Goal: Task Accomplishment & Management: Use online tool/utility

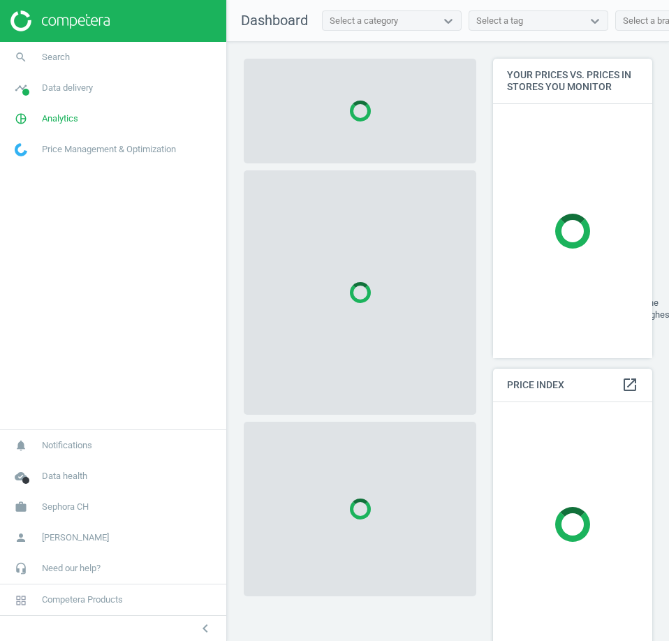
scroll to position [322, 170]
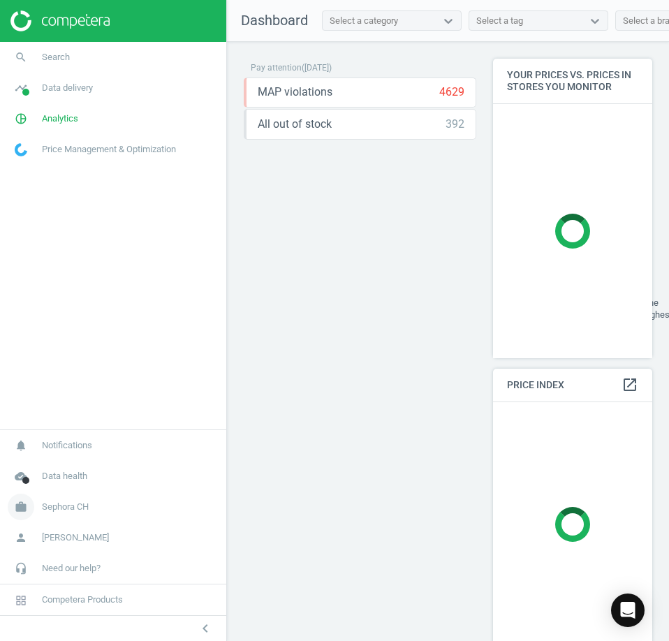
click at [80, 512] on span "Sephora CH" at bounding box center [65, 507] width 47 height 13
click at [41, 459] on link "Switch campaign" at bounding box center [113, 465] width 226 height 21
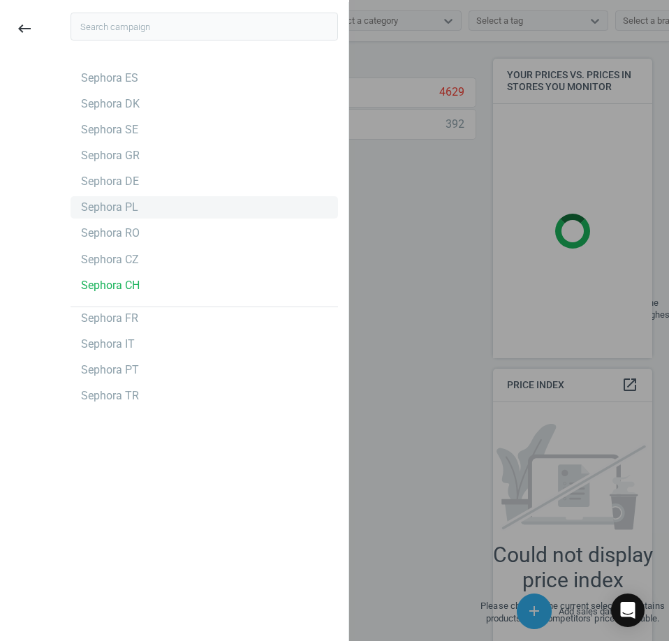
click at [129, 209] on div "Sephora PL" at bounding box center [109, 207] width 57 height 15
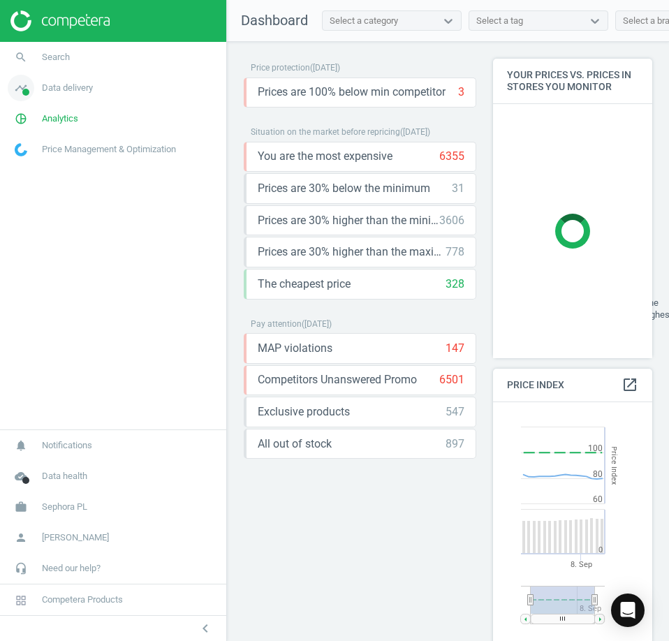
scroll to position [336, 170]
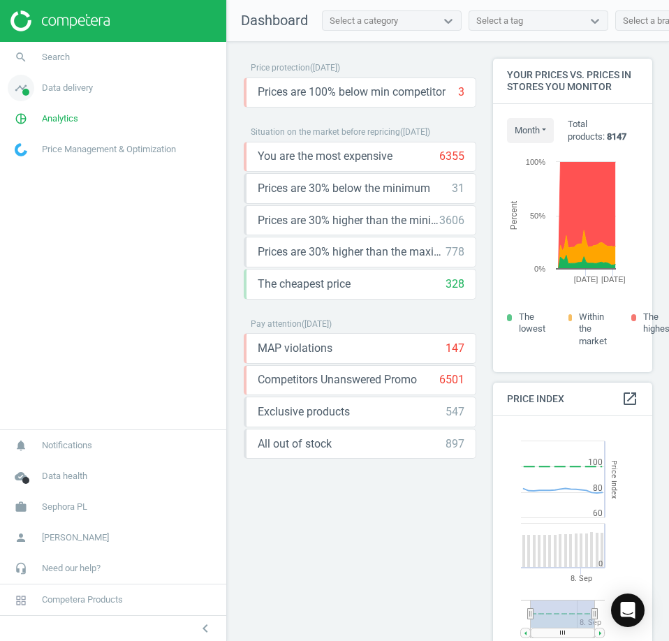
click at [78, 89] on span "Data delivery" at bounding box center [67, 88] width 51 height 13
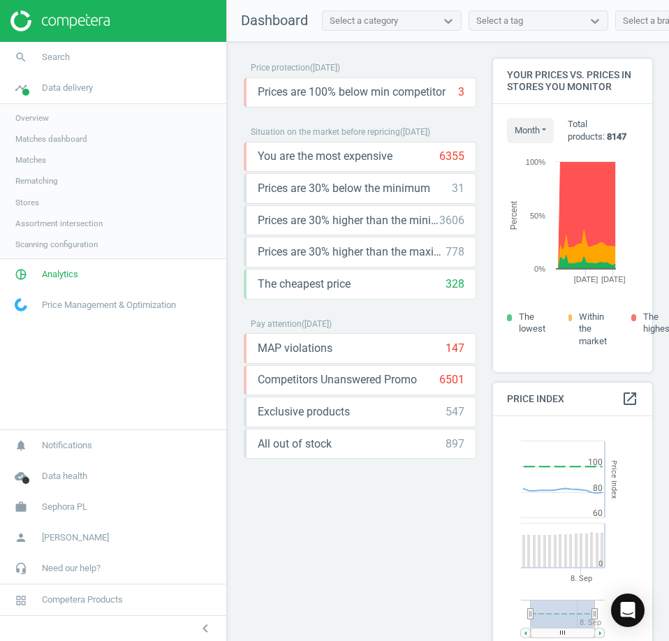
click at [31, 202] on span "Stores" at bounding box center [27, 202] width 24 height 11
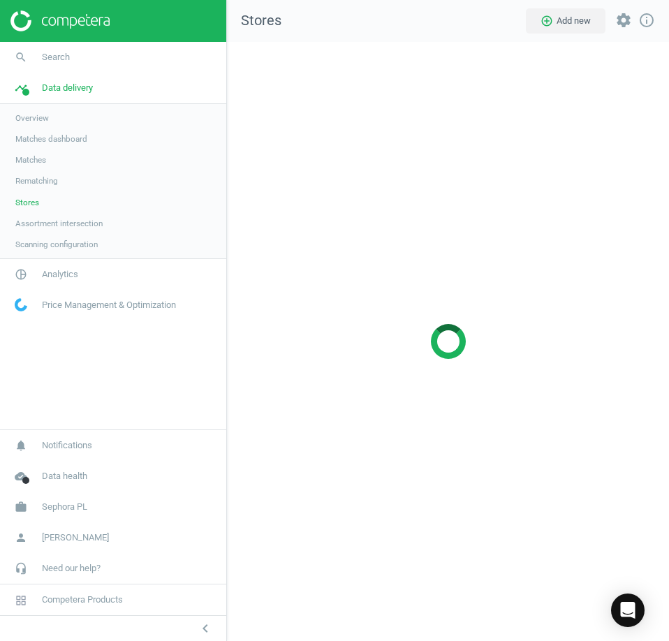
scroll to position [621, 464]
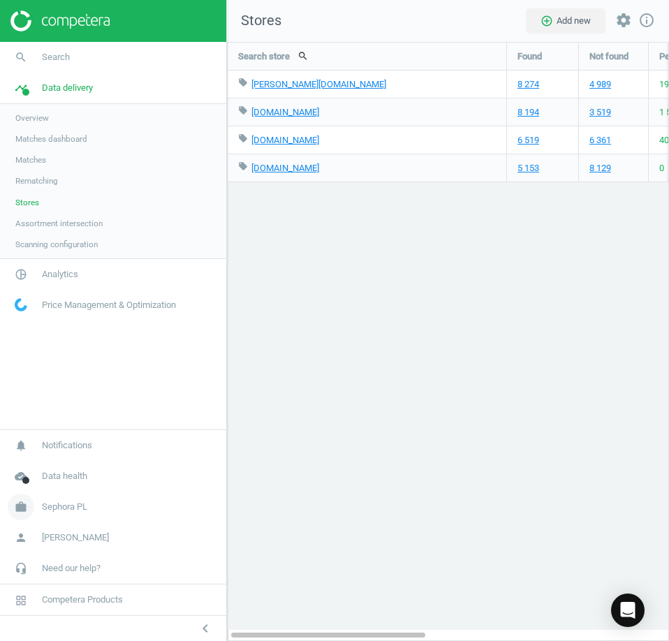
click at [54, 506] on span "Sephora PL" at bounding box center [64, 507] width 45 height 13
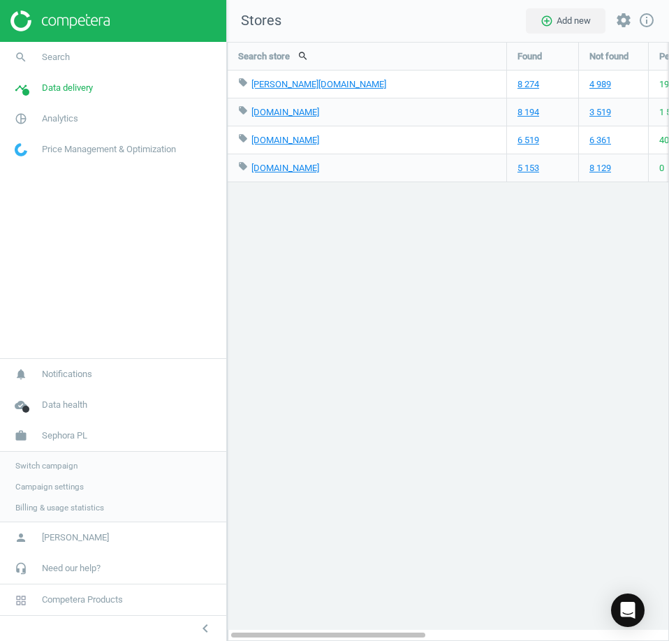
click at [64, 466] on span "Switch campaign" at bounding box center [46, 465] width 62 height 11
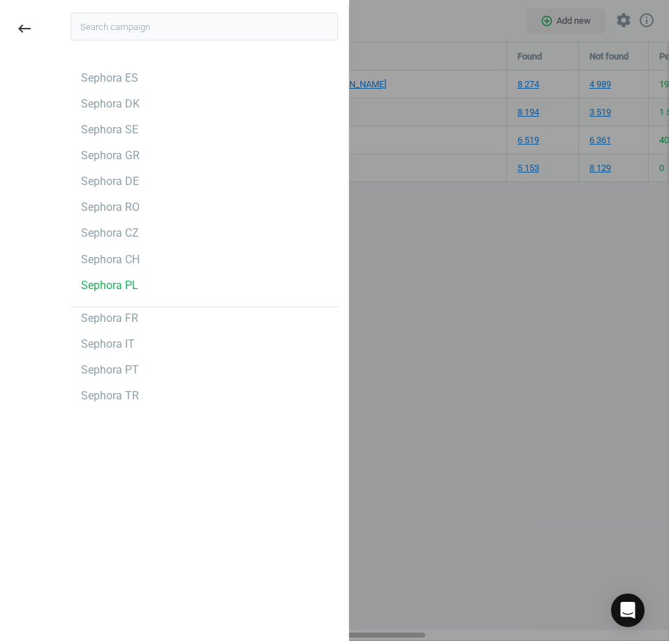
click at [400, 492] on div at bounding box center [334, 320] width 669 height 641
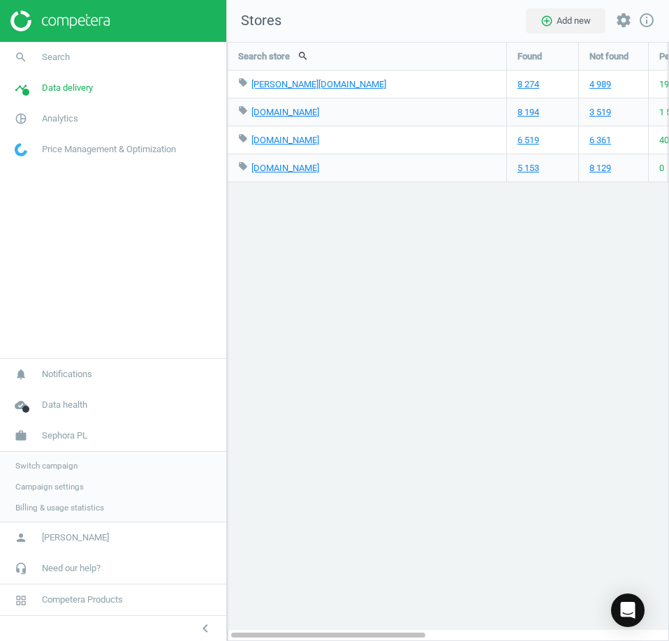
click at [517, 172] on div "5 153" at bounding box center [542, 167] width 71 height 27
click at [524, 170] on link "5 153" at bounding box center [529, 168] width 22 height 13
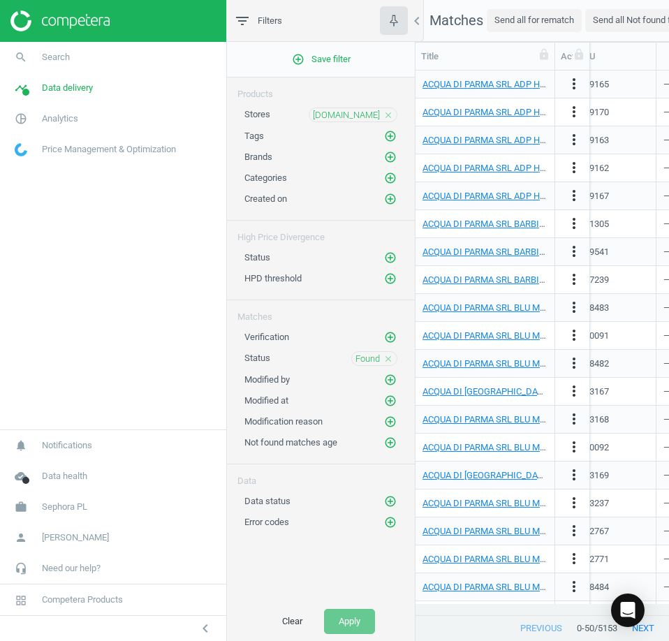
scroll to position [0, 59]
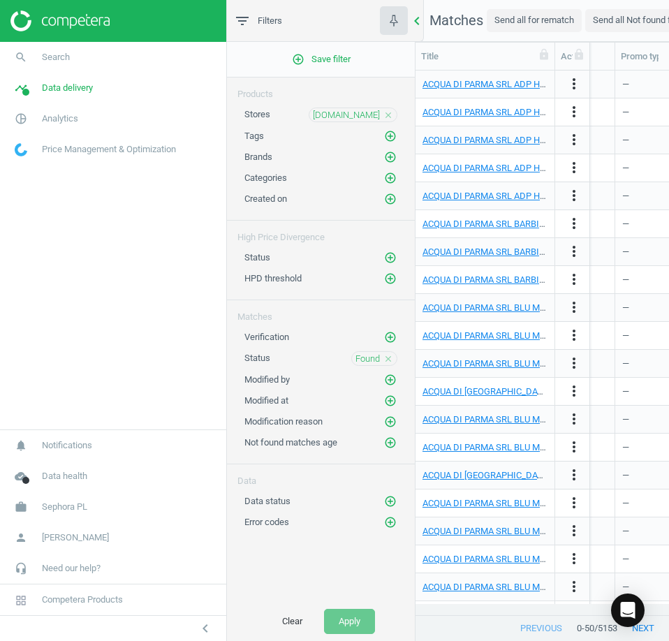
click at [420, 26] on icon "chevron_left" at bounding box center [417, 21] width 17 height 17
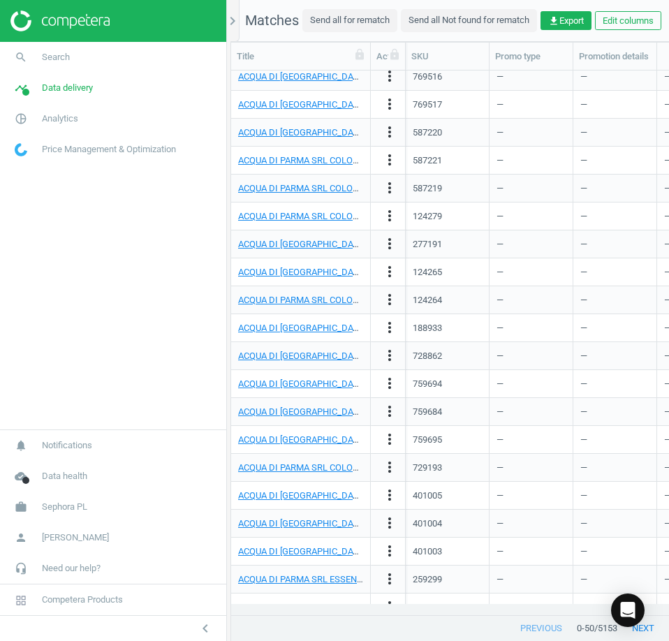
scroll to position [863, 0]
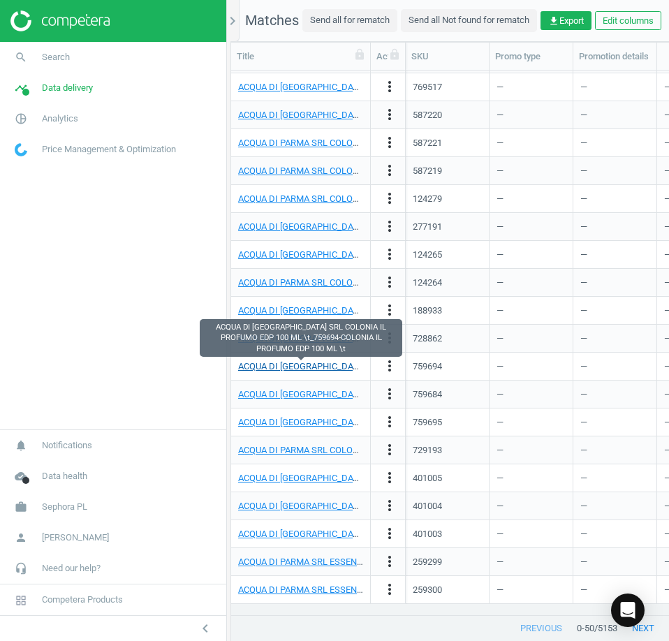
click at [319, 365] on link "ACQUA DI PARMA SRL COLONIA IL PROFUMO EDP 100 ML \t_759694-COLONIA IL PROFUMO E…" at bounding box center [480, 366] width 484 height 10
click at [424, 335] on div "728862" at bounding box center [427, 338] width 29 height 13
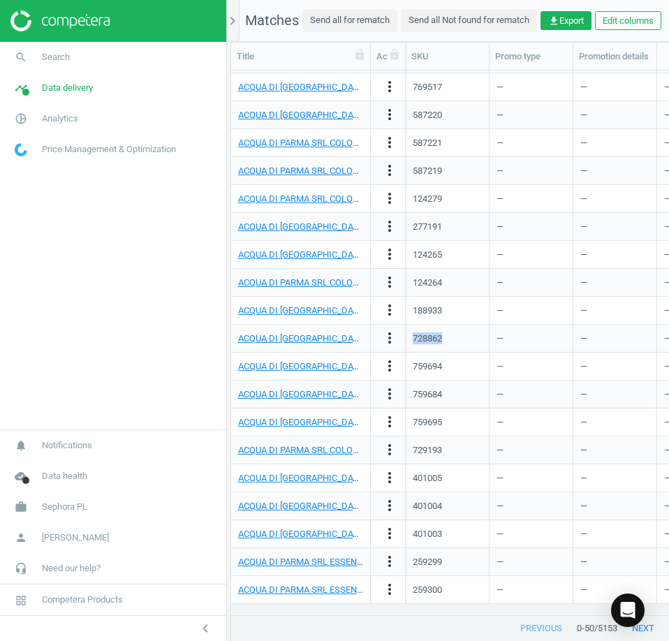
click at [424, 335] on div "728862" at bounding box center [427, 338] width 29 height 13
copy div "728862"
click at [71, 68] on link "search Search" at bounding box center [113, 57] width 226 height 31
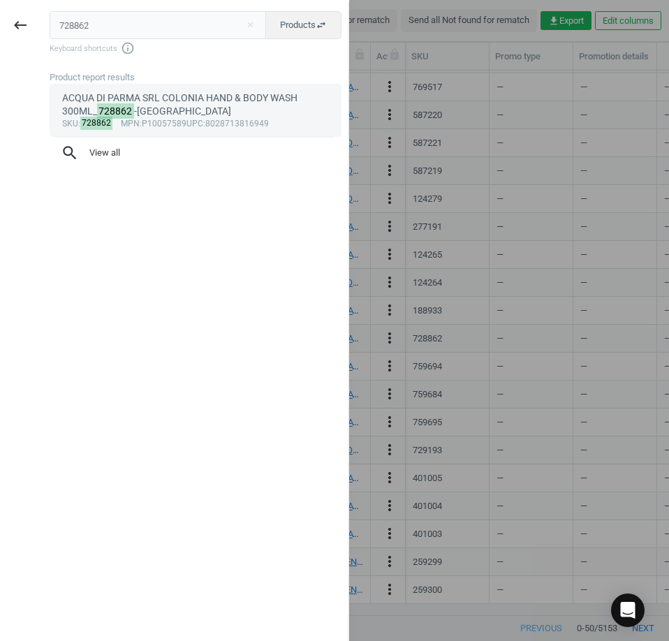
type input "728862"
click at [114, 110] on mark "728862" at bounding box center [116, 110] width 38 height 15
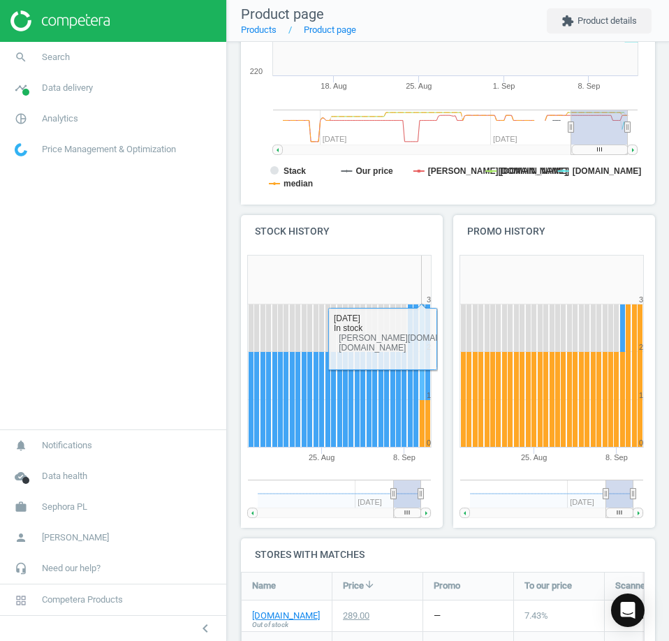
scroll to position [552, 0]
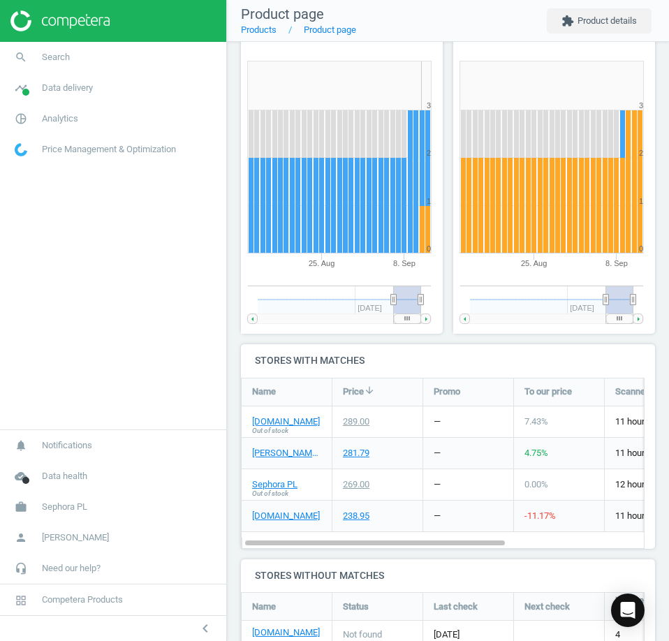
click at [288, 501] on div "flaconi.pl" at bounding box center [287, 516] width 90 height 31
click at [284, 510] on link "flaconi.pl" at bounding box center [286, 516] width 68 height 13
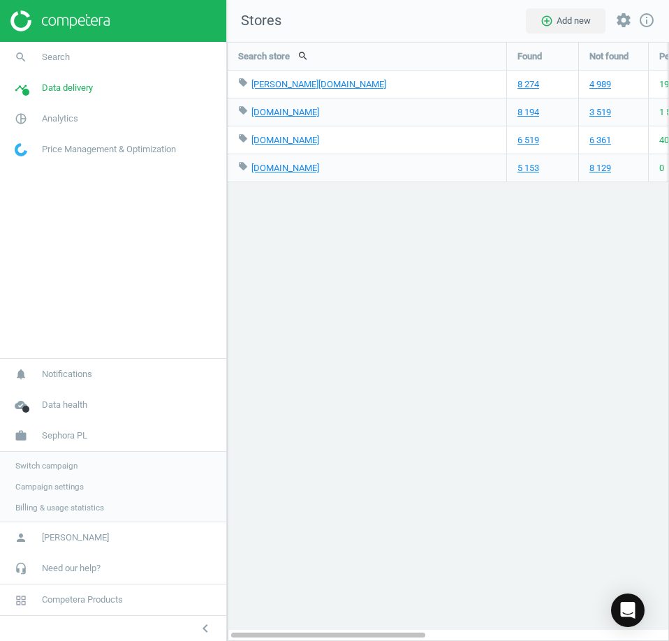
scroll to position [621, 464]
click at [51, 33] on div at bounding box center [113, 21] width 226 height 42
click at [63, 23] on img at bounding box center [59, 20] width 99 height 21
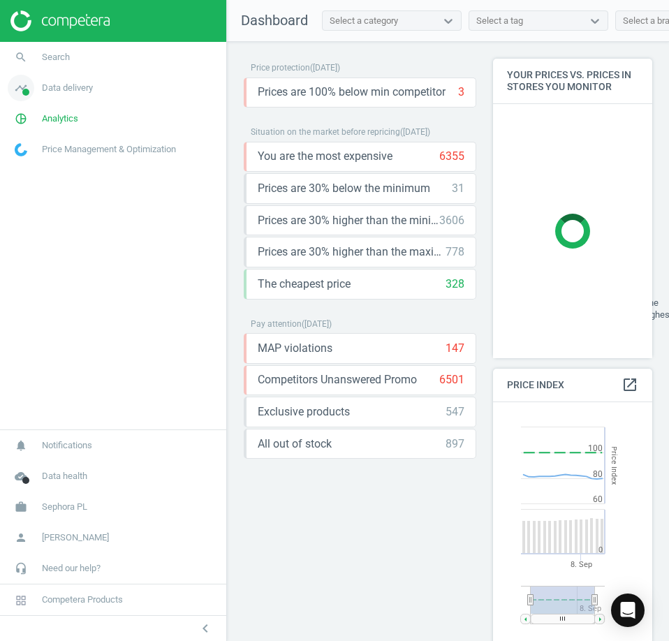
scroll to position [343, 170]
click at [38, 94] on span "timeline" at bounding box center [21, 88] width 42 height 31
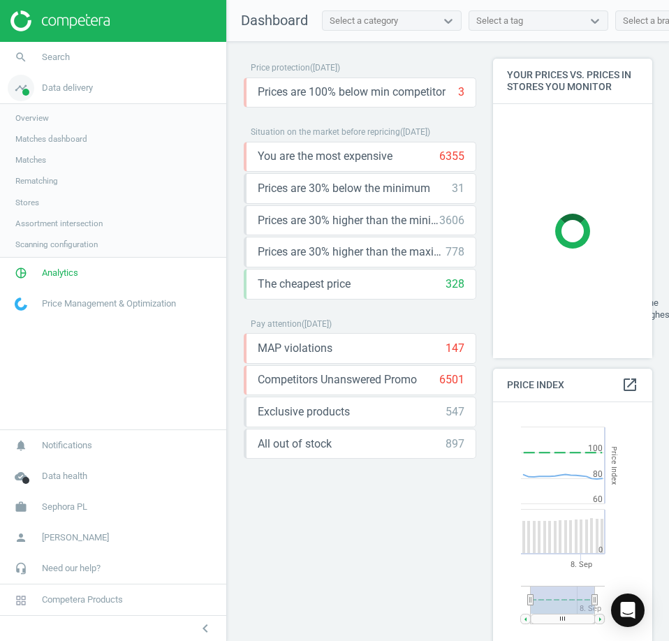
scroll to position [336, 170]
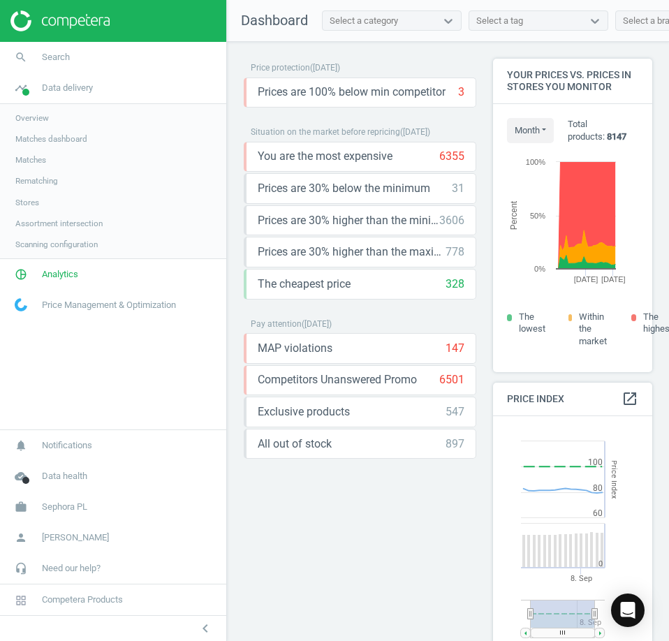
click at [54, 179] on span "Rematching" at bounding box center [36, 180] width 43 height 11
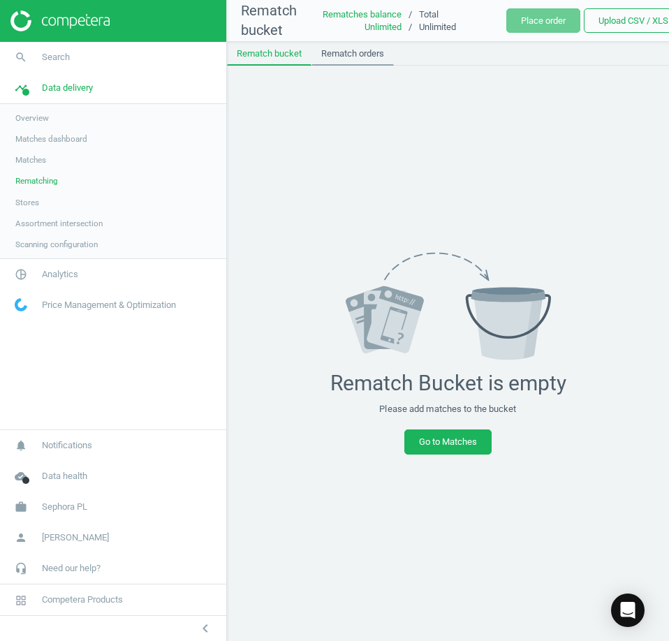
click at [351, 49] on link "Rematch orders" at bounding box center [353, 54] width 82 height 24
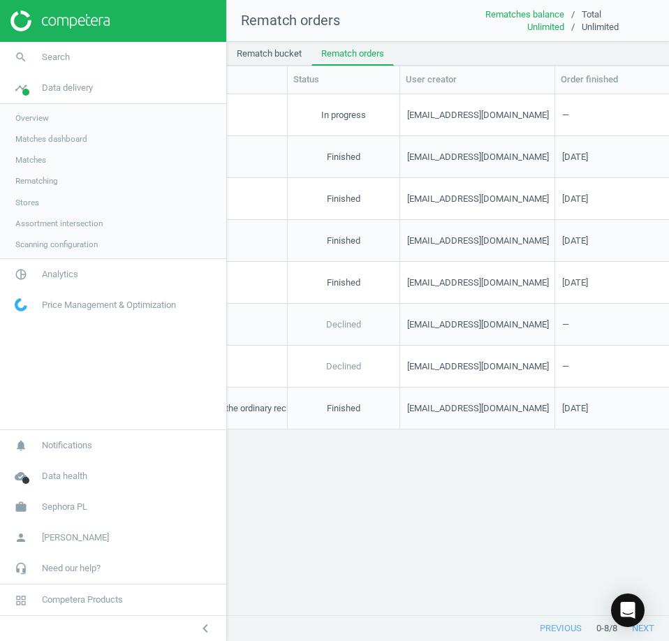
scroll to position [0, 664]
click at [76, 513] on span "Sephora PL" at bounding box center [64, 507] width 45 height 13
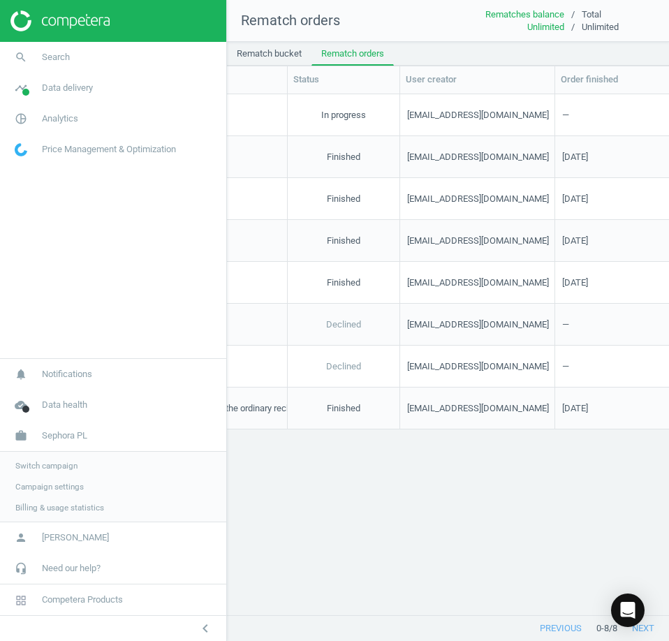
click at [70, 469] on span "Switch campaign" at bounding box center [46, 465] width 62 height 11
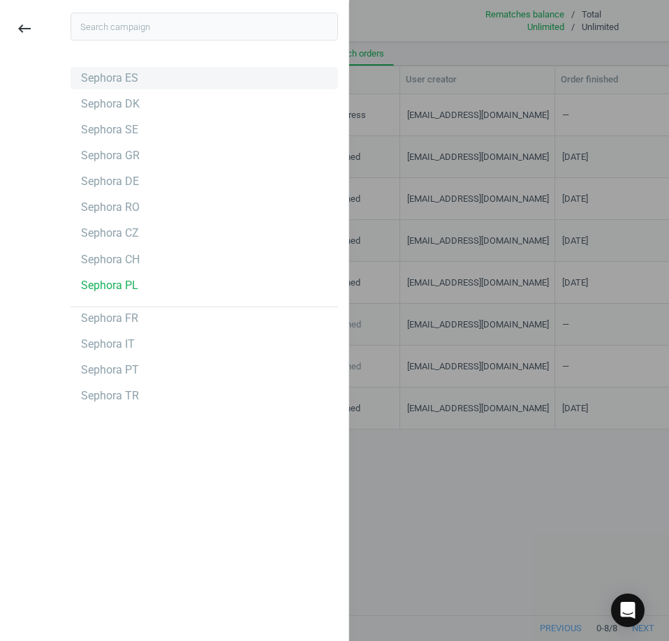
click at [140, 73] on div "Sephora ES" at bounding box center [205, 78] width 268 height 22
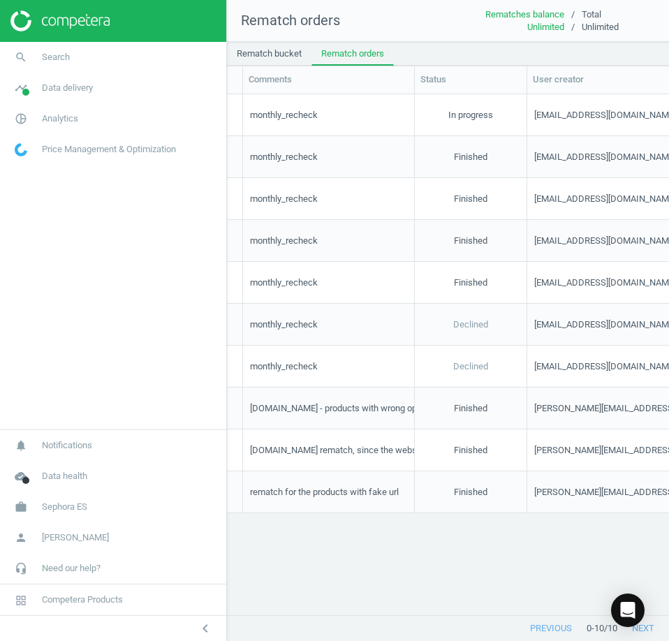
scroll to position [0, 537]
click at [68, 515] on link "work Sephora ES" at bounding box center [113, 507] width 226 height 31
click at [45, 465] on span "Switch campaign" at bounding box center [46, 465] width 62 height 11
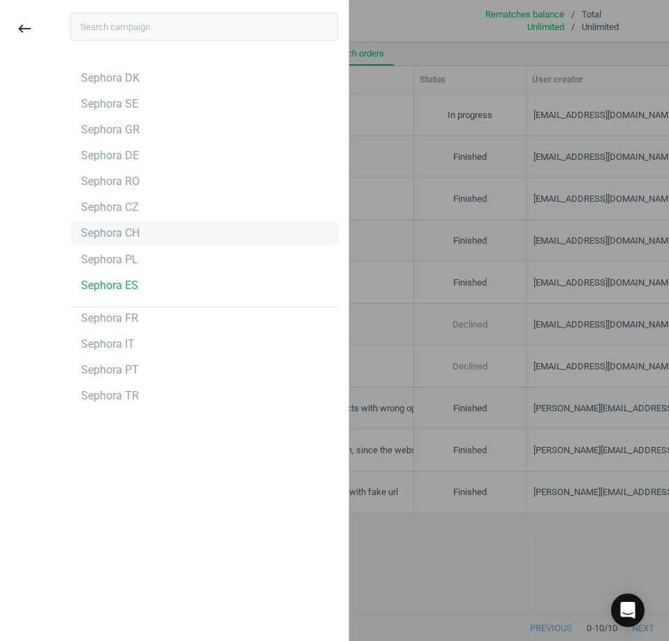
click at [143, 237] on div "Sephora CH" at bounding box center [205, 233] width 268 height 22
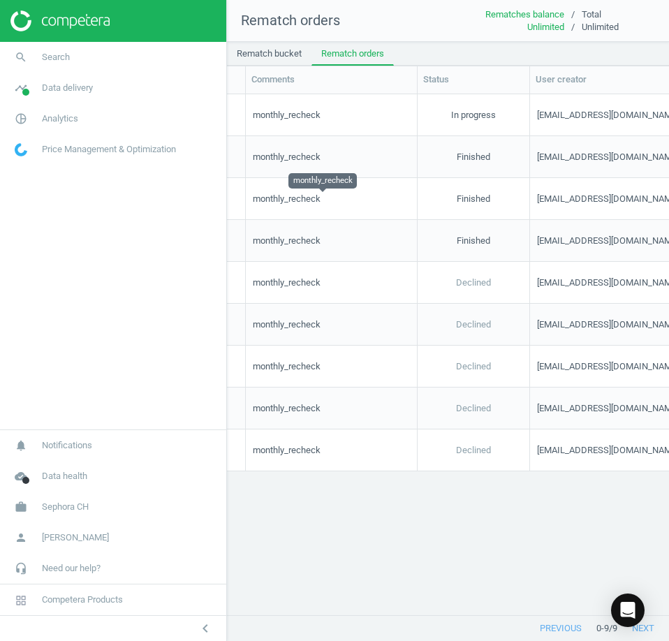
scroll to position [0, 535]
click at [46, 499] on link "work Sephora CH" at bounding box center [113, 507] width 226 height 31
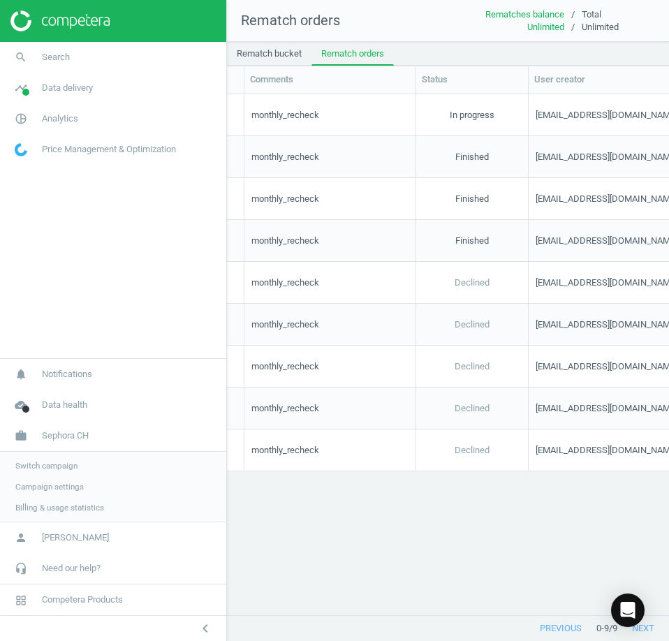
click at [60, 464] on span "Switch campaign" at bounding box center [46, 465] width 62 height 11
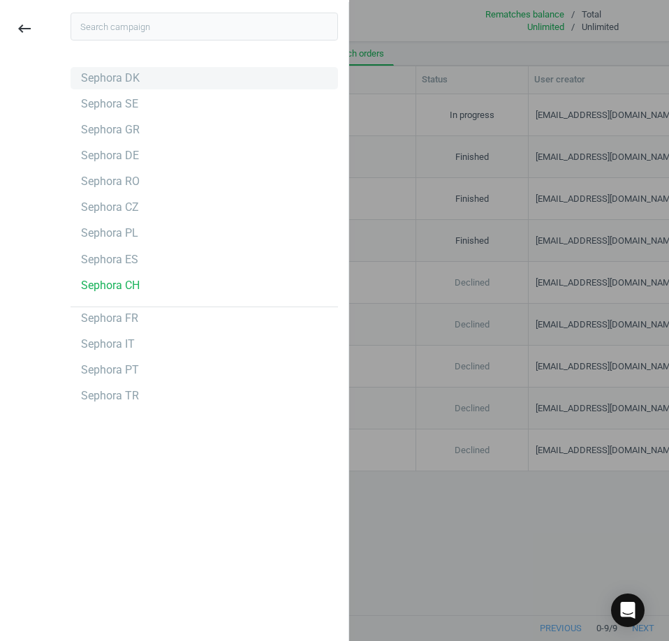
click at [174, 83] on div "Sephora DK" at bounding box center [205, 78] width 268 height 22
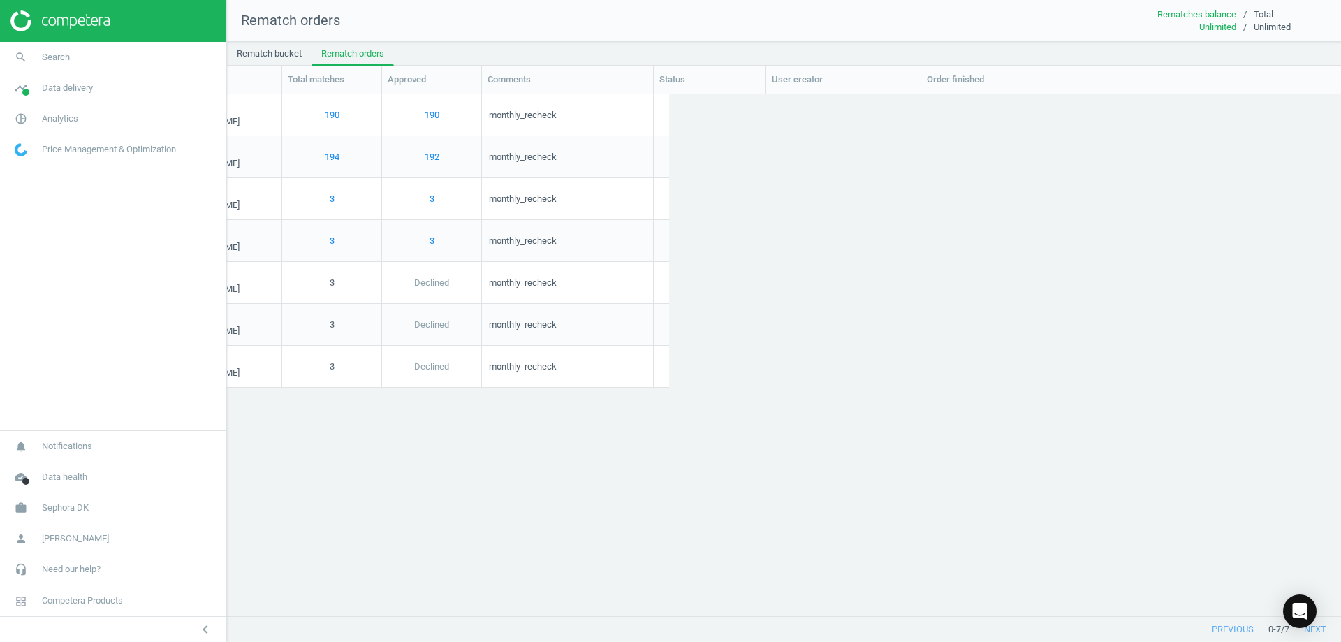
scroll to position [511, 1104]
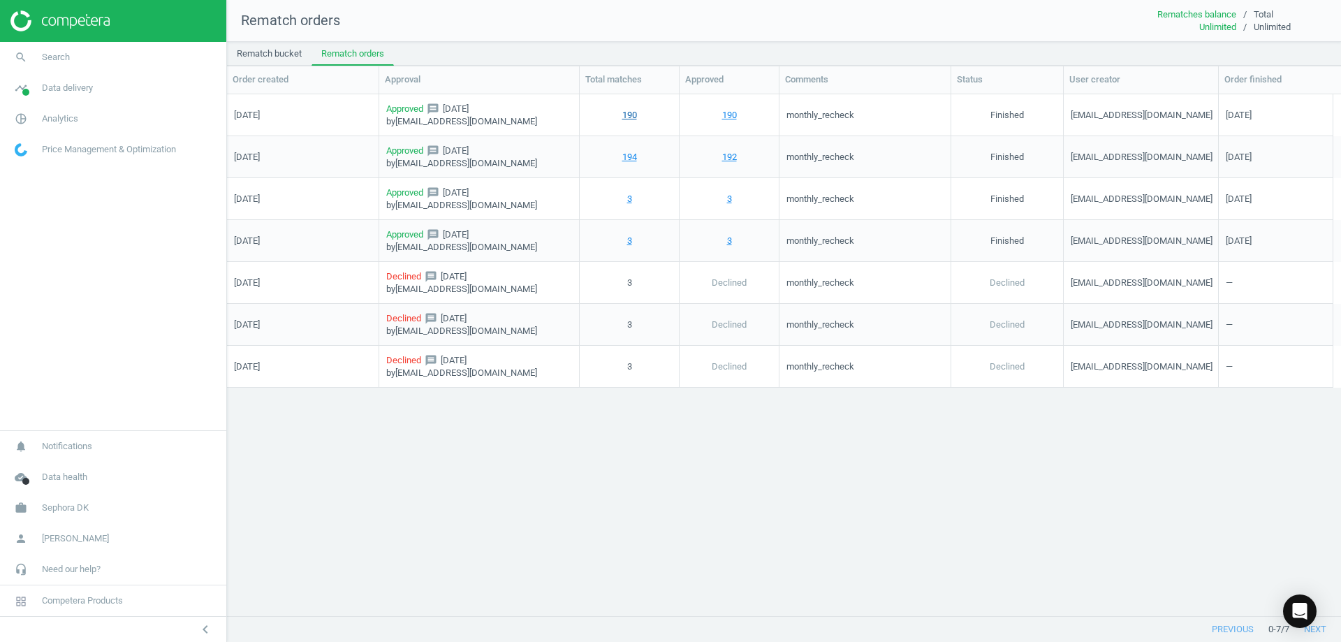
click at [634, 118] on link "190" at bounding box center [629, 114] width 15 height 13
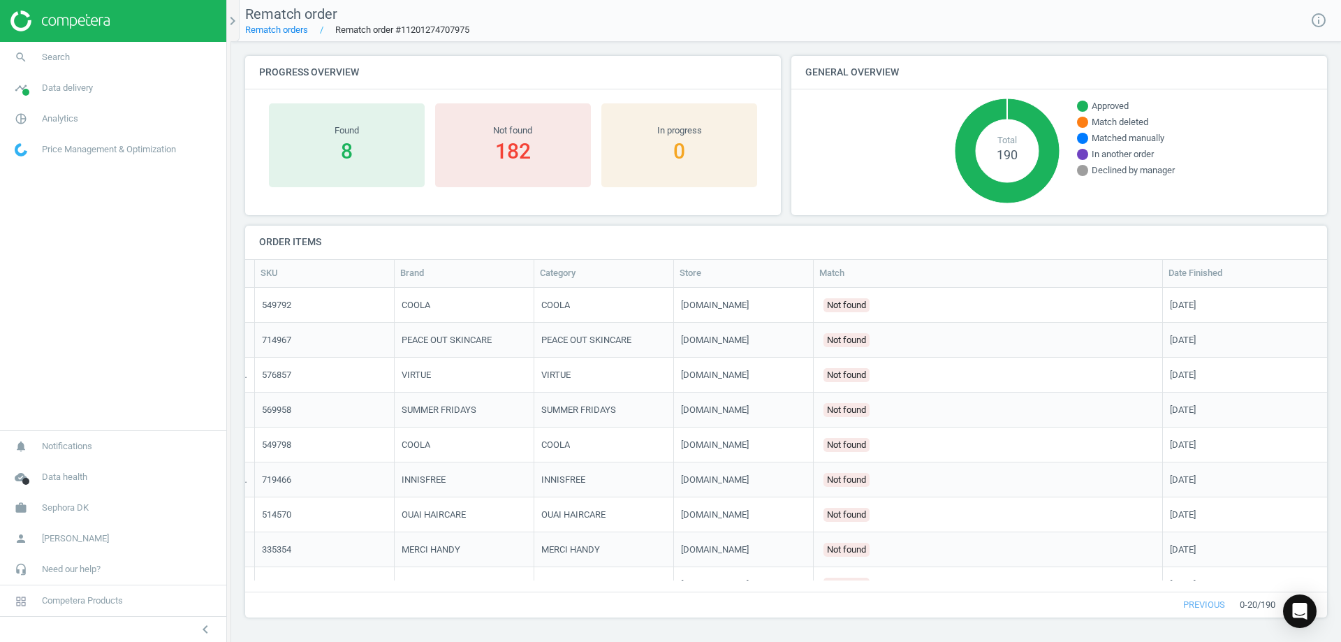
scroll to position [0, 131]
click at [281, 30] on link "Rematch orders" at bounding box center [276, 29] width 63 height 10
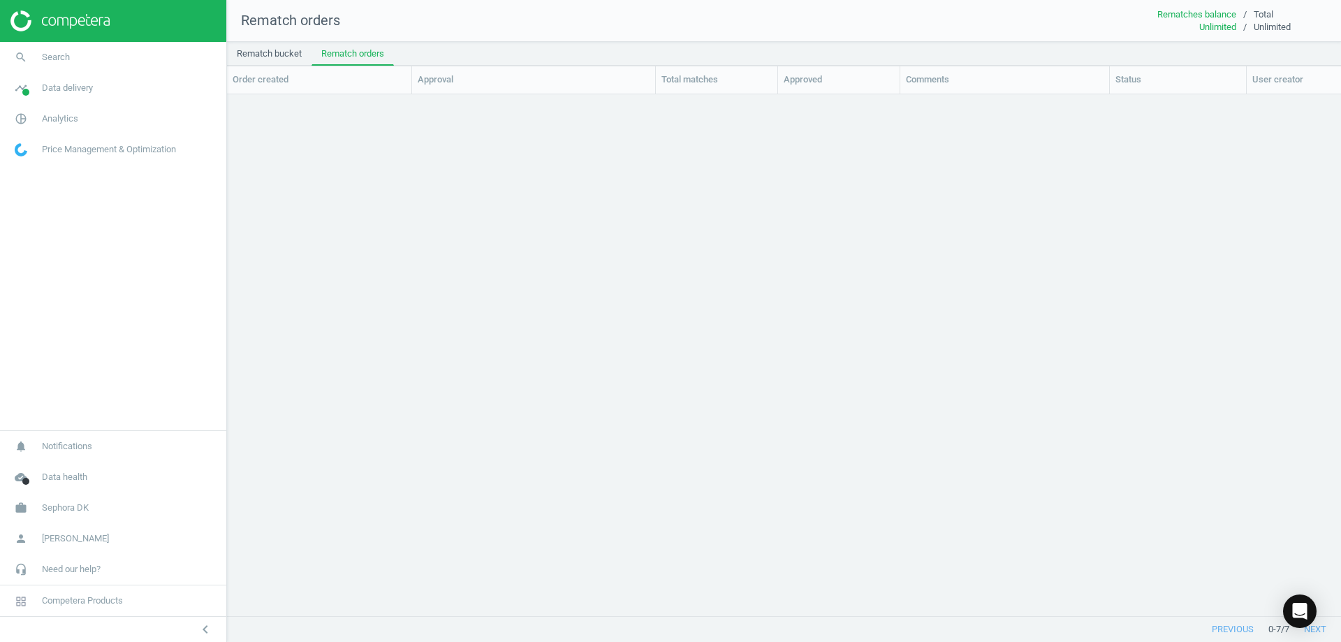
scroll to position [500, 1104]
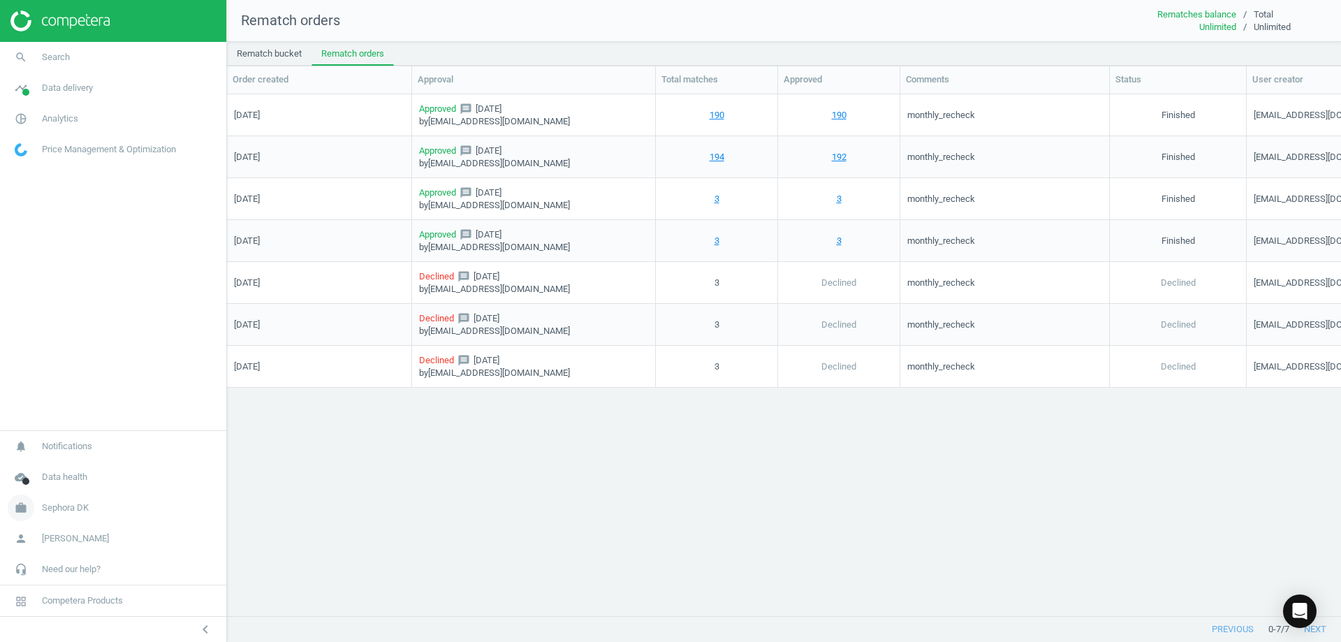
click at [71, 504] on span "Sephora DK" at bounding box center [65, 508] width 47 height 13
click at [53, 471] on span "Switch campaign" at bounding box center [46, 466] width 62 height 11
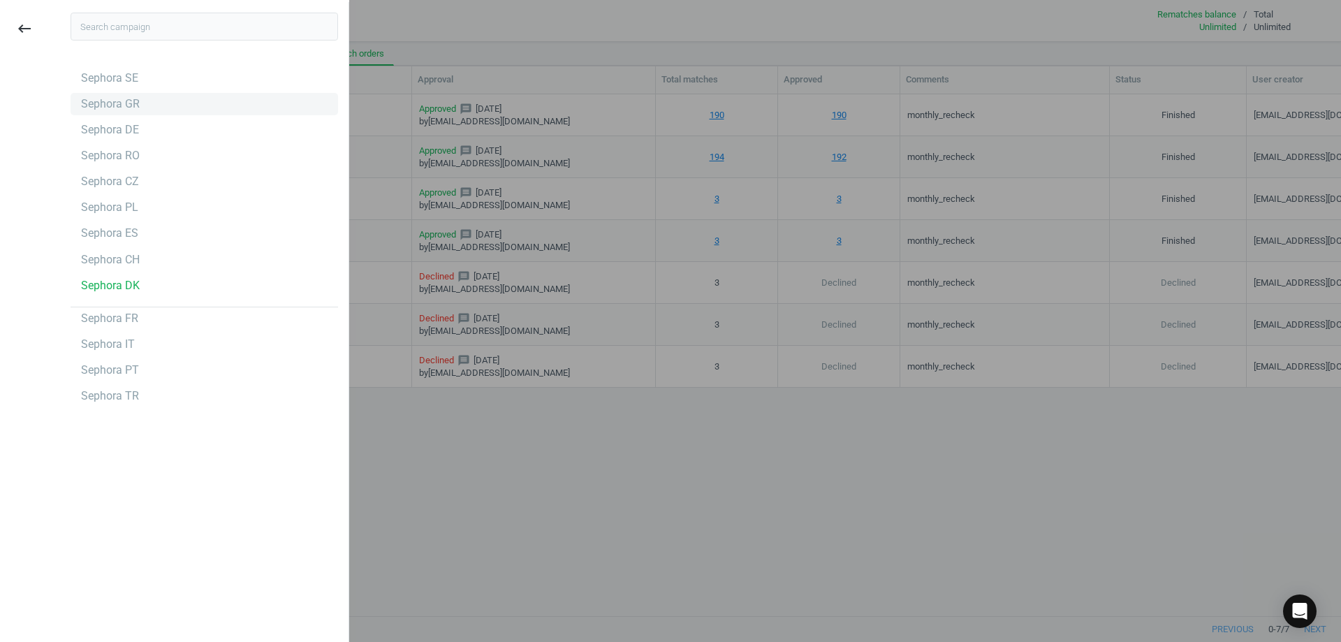
click at [161, 101] on div "Sephora GR" at bounding box center [205, 104] width 268 height 22
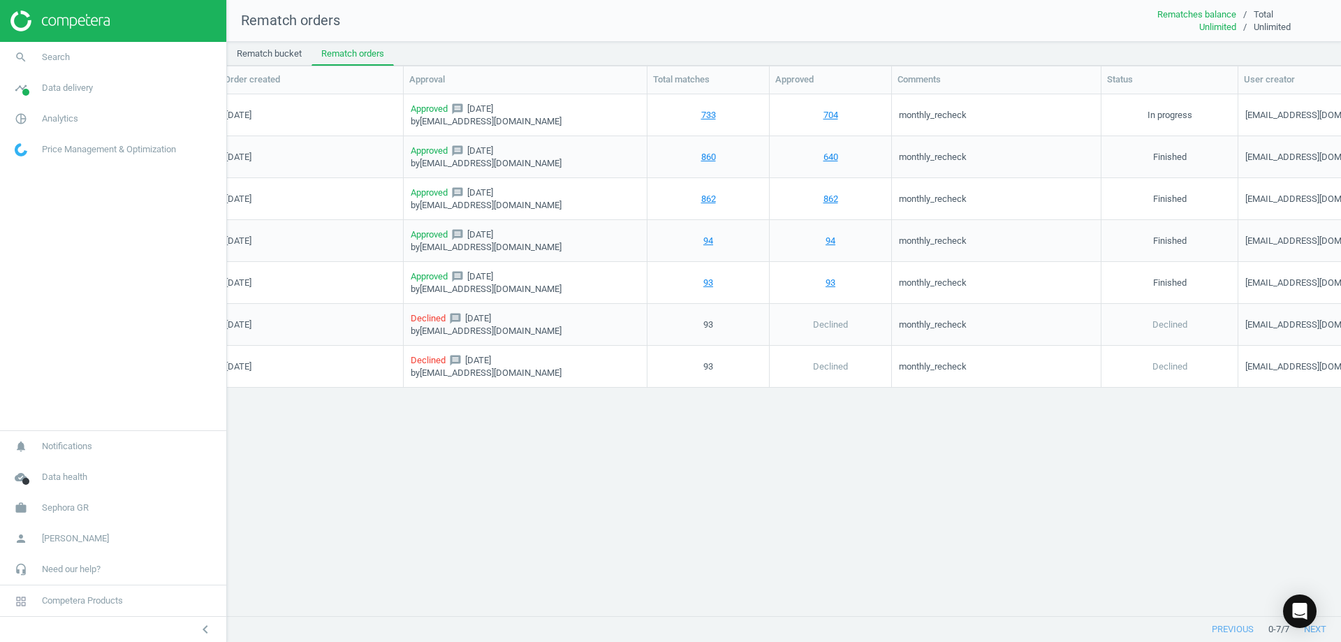
scroll to position [0, 26]
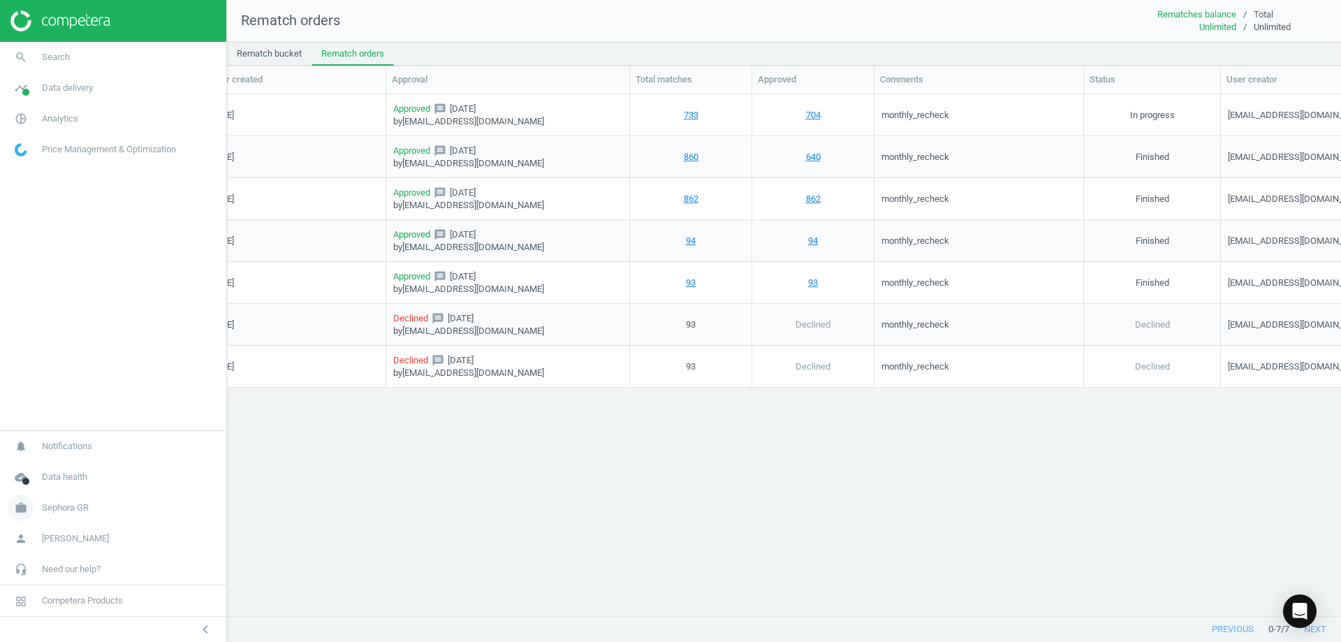
click at [88, 513] on span "Sephora GR" at bounding box center [65, 508] width 47 height 13
click at [57, 474] on link "Switch campaign" at bounding box center [113, 466] width 226 height 21
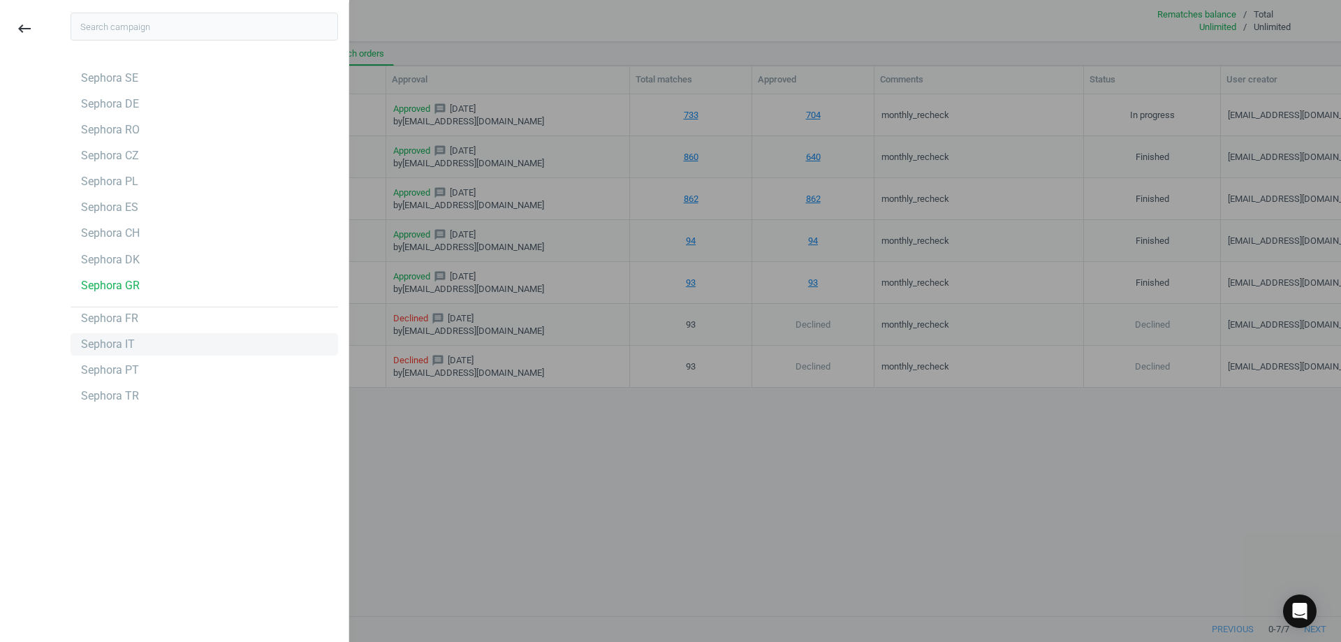
click at [188, 339] on div "Sephora IT" at bounding box center [205, 344] width 268 height 22
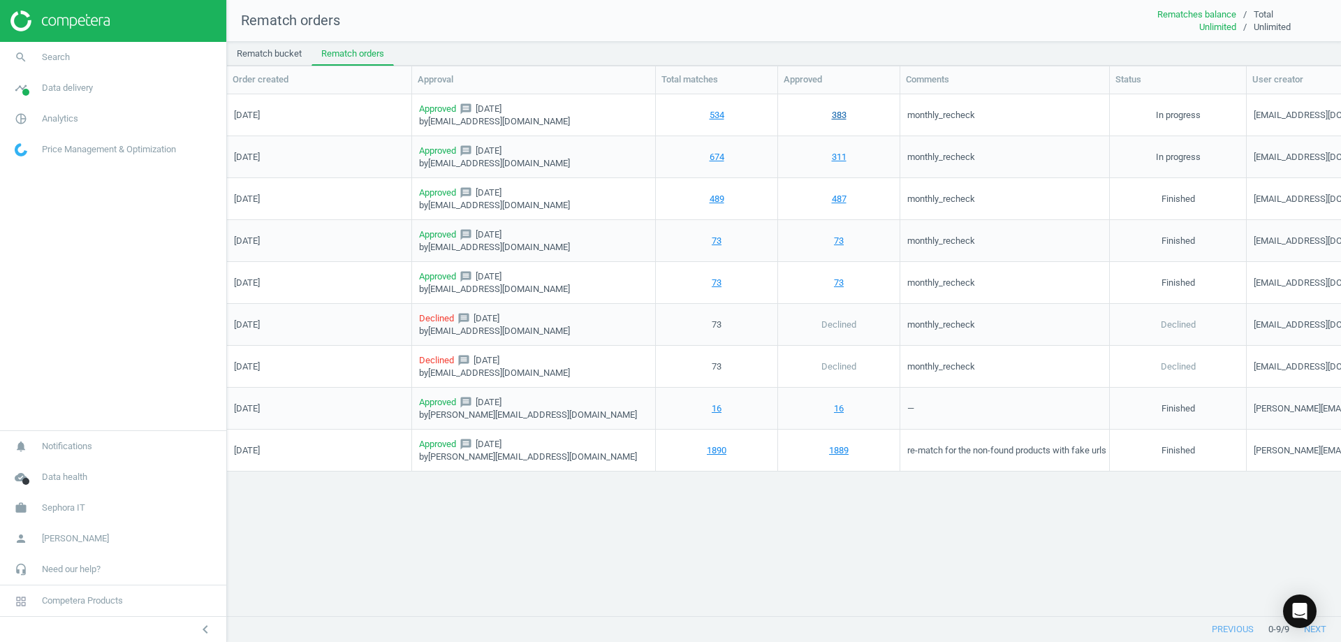
click at [842, 117] on link "383" at bounding box center [839, 114] width 15 height 13
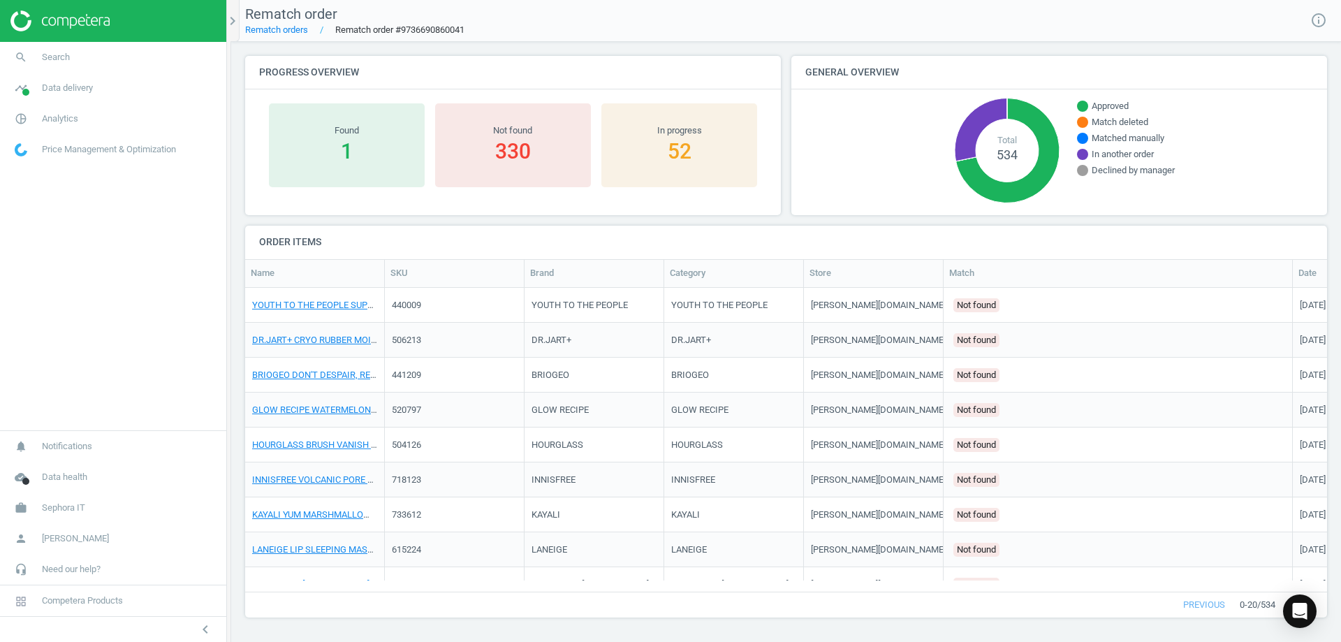
click at [336, 134] on div "Found" at bounding box center [347, 130] width 142 height 13
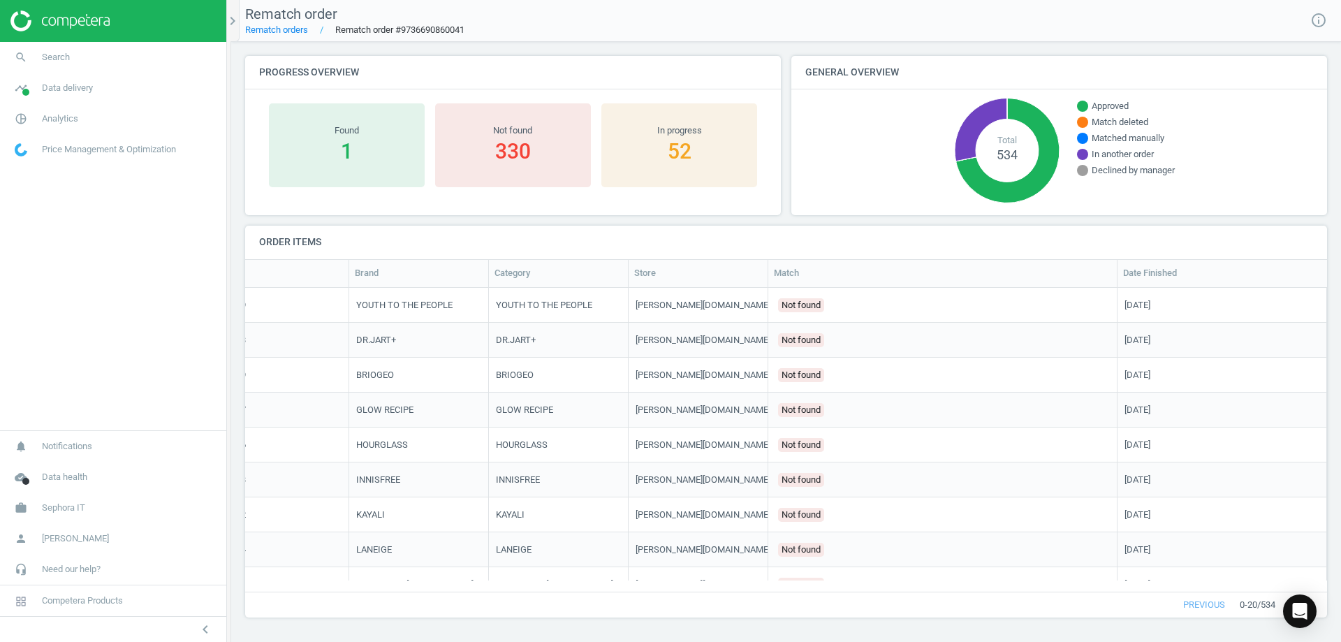
scroll to position [0, 175]
click at [1323, 603] on button "next" at bounding box center [1301, 604] width 52 height 25
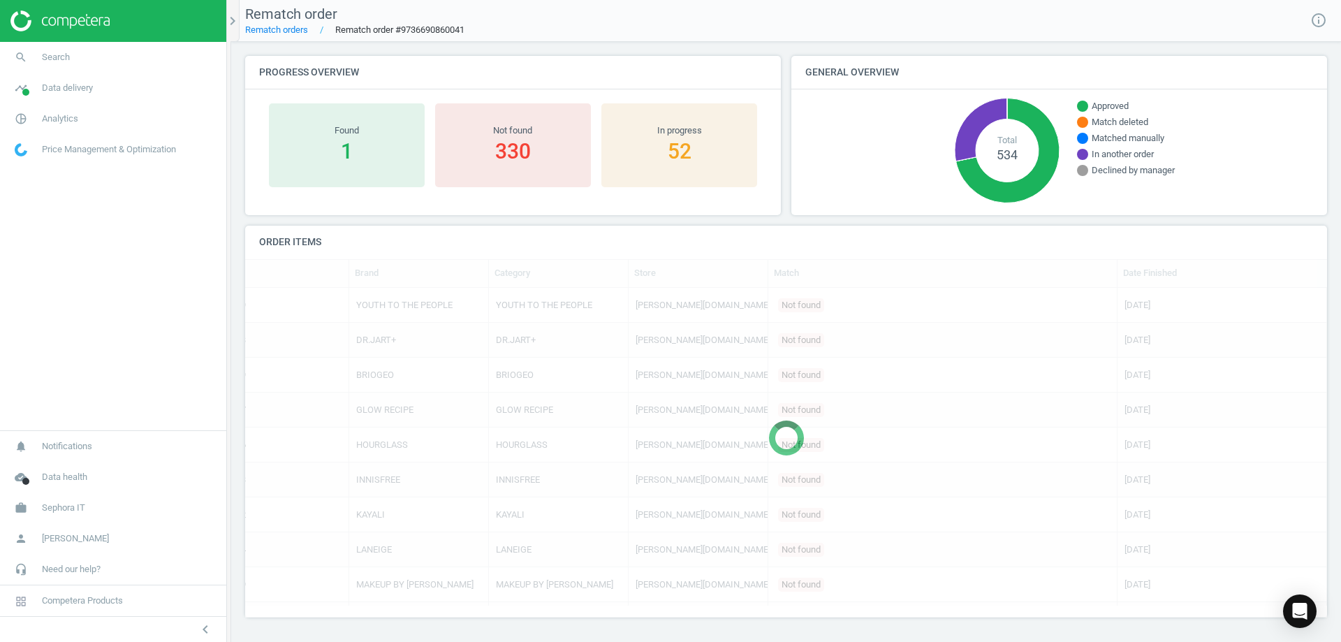
scroll to position [283, 1071]
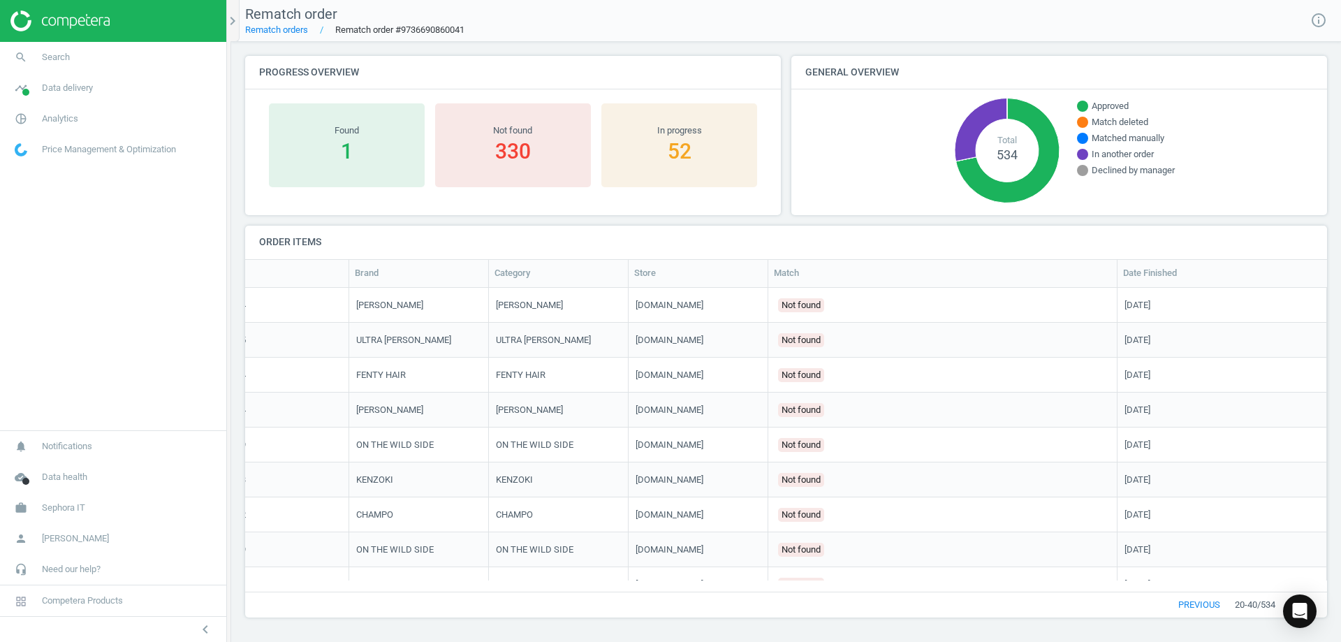
click at [1323, 603] on button "next" at bounding box center [1301, 604] width 52 height 25
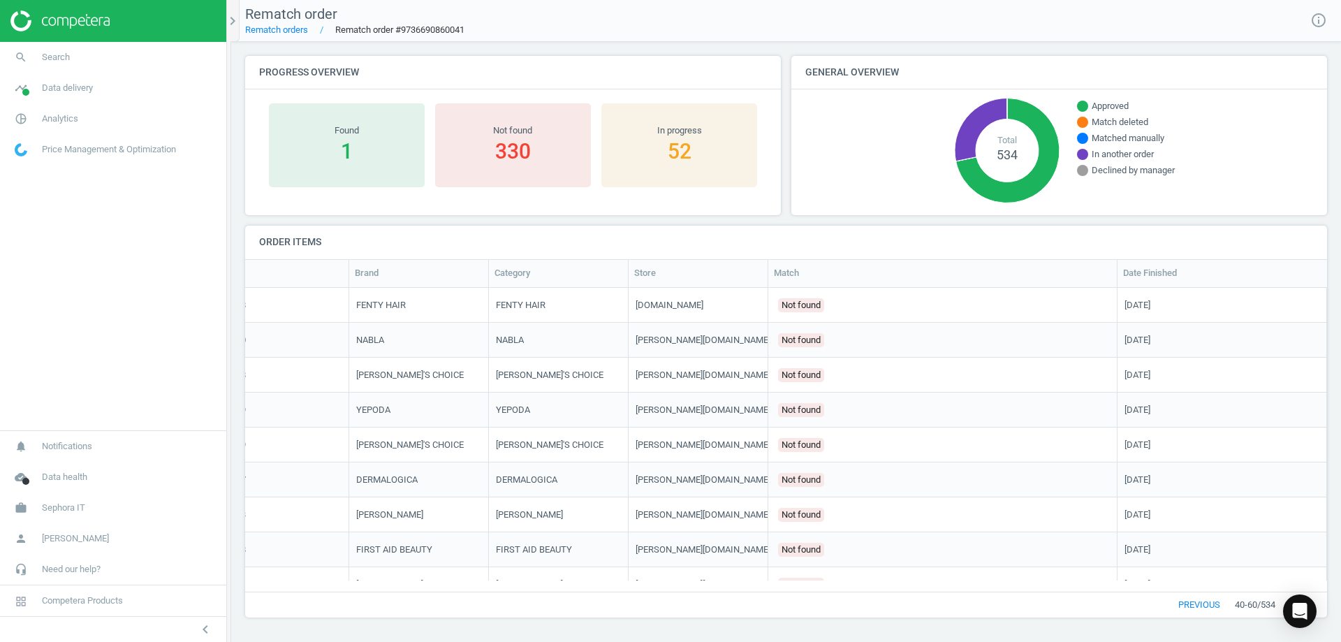
click at [1323, 603] on button "next" at bounding box center [1301, 604] width 52 height 25
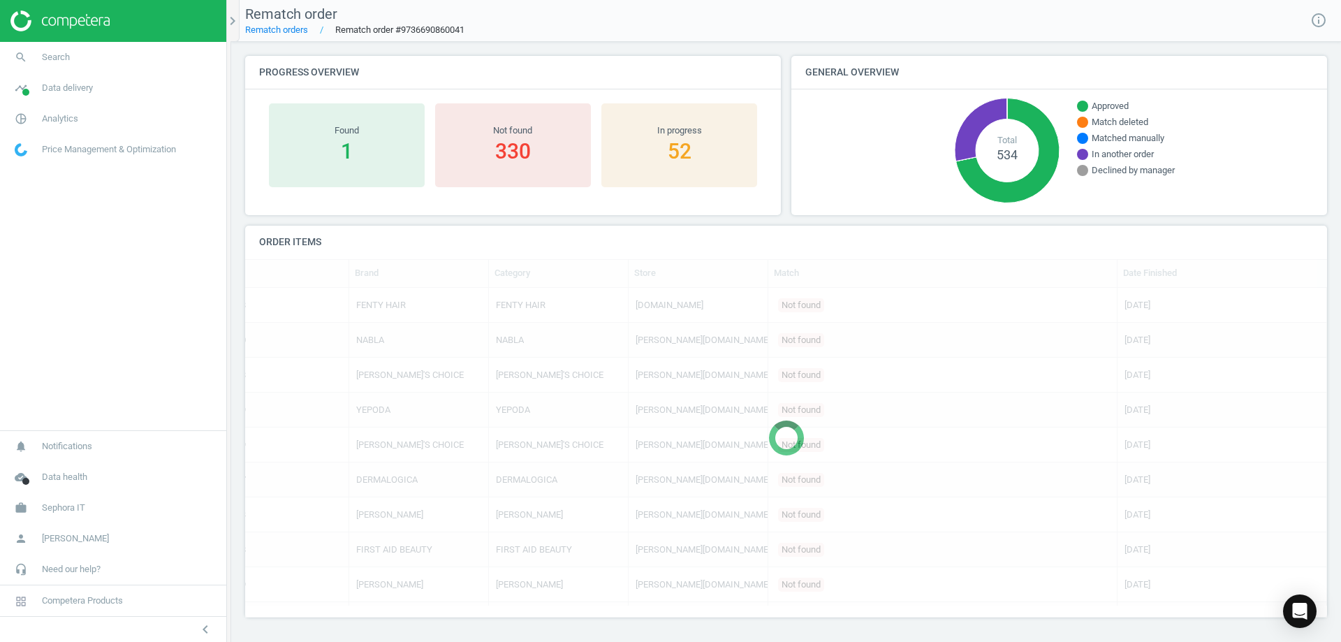
scroll to position [283, 1071]
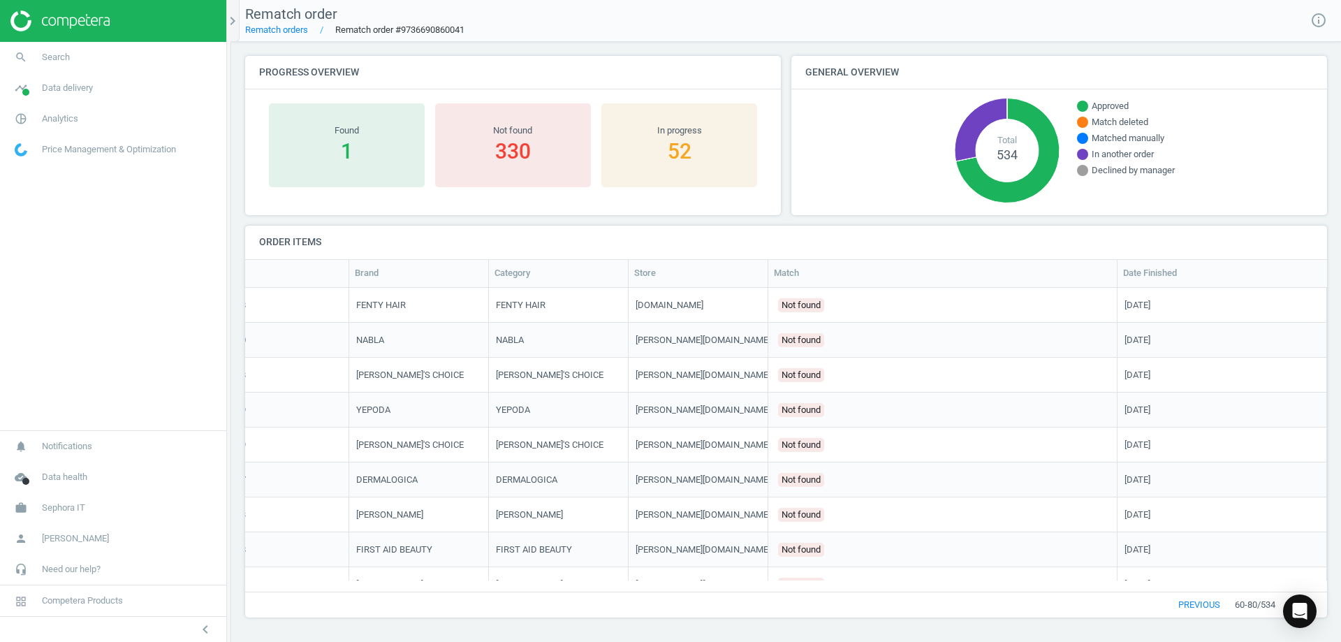
click at [1323, 603] on button "next" at bounding box center [1301, 604] width 52 height 25
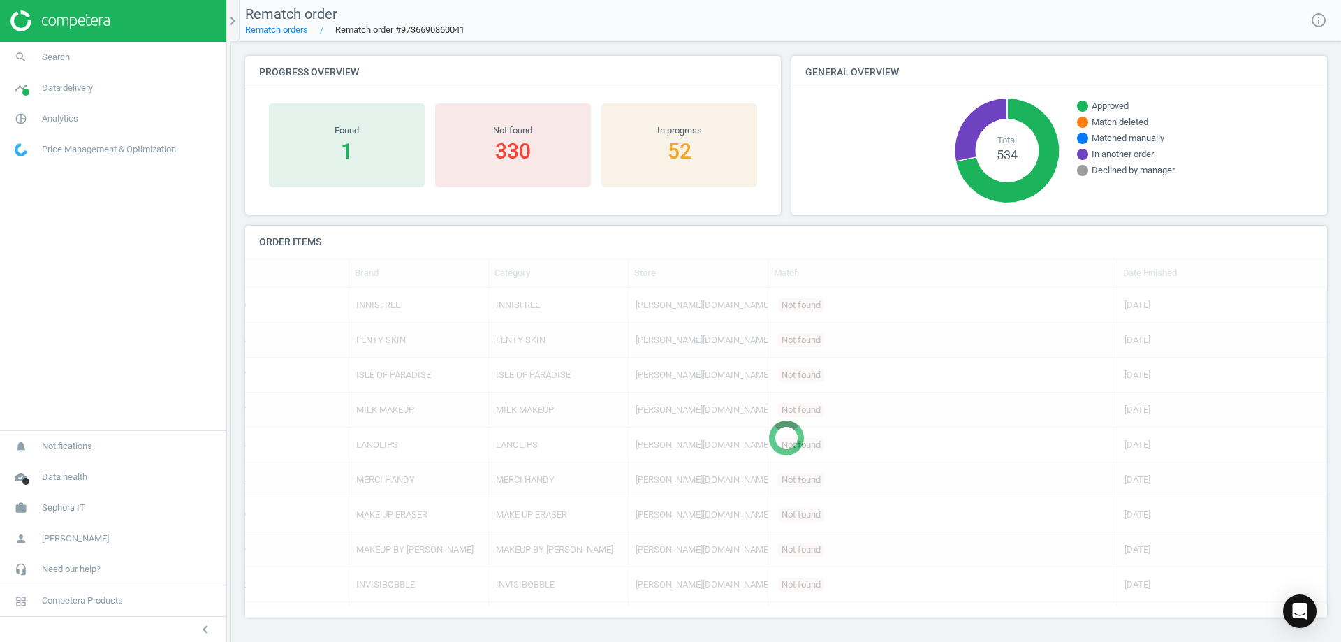
scroll to position [283, 1071]
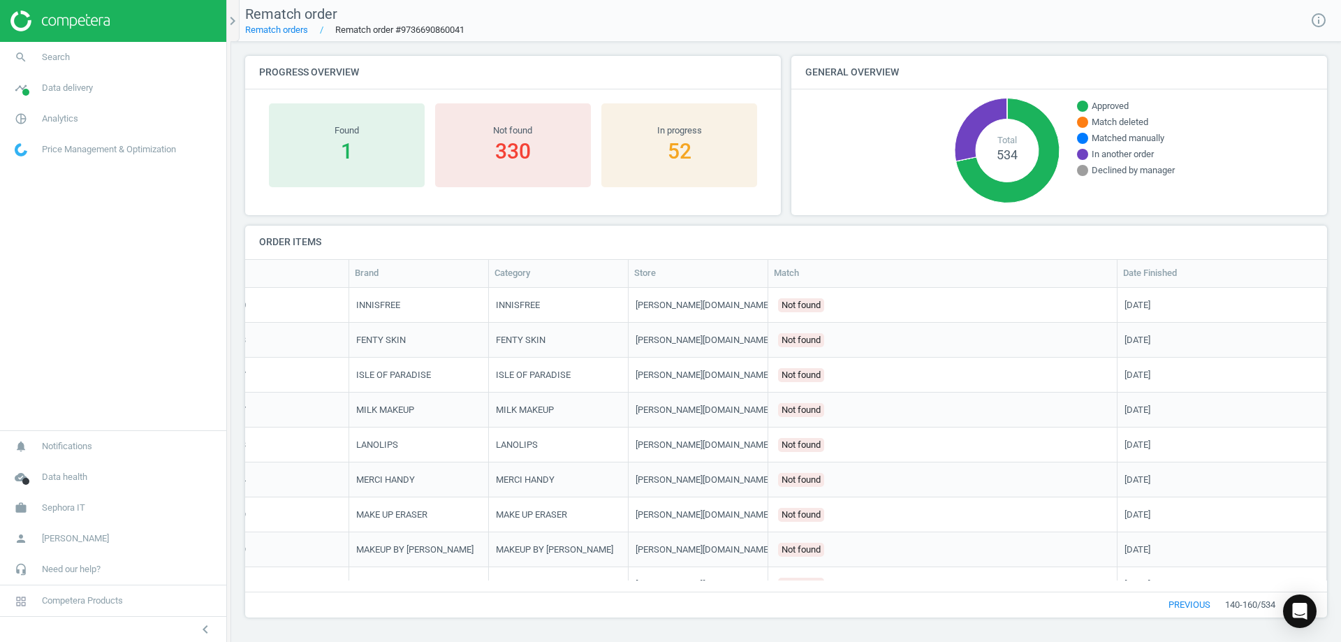
click at [1323, 603] on button "next" at bounding box center [1301, 604] width 52 height 25
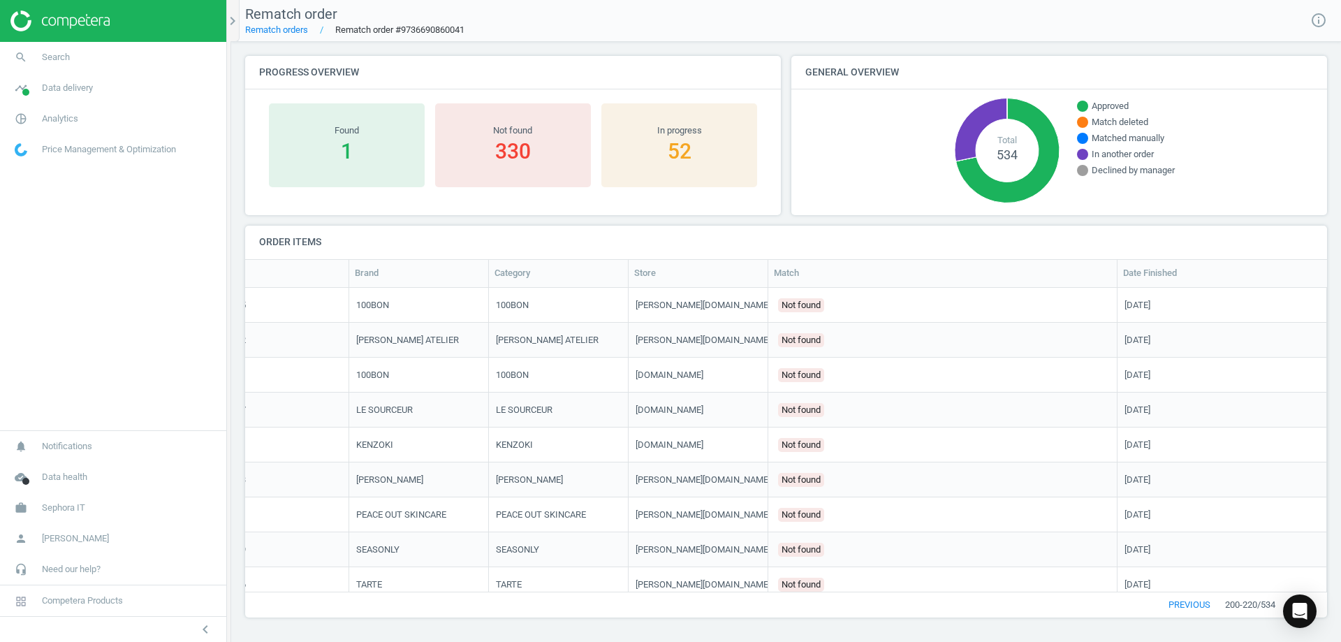
click at [1323, 603] on button "next" at bounding box center [1301, 604] width 52 height 25
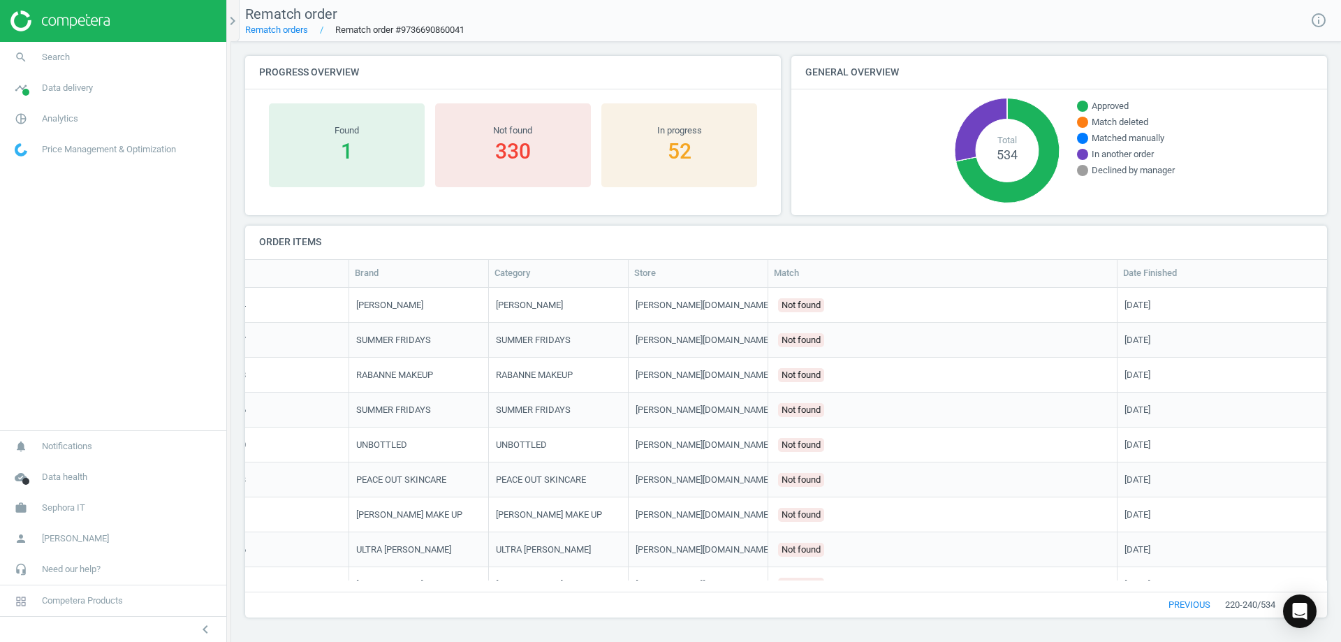
click at [1323, 603] on button "next" at bounding box center [1301, 604] width 52 height 25
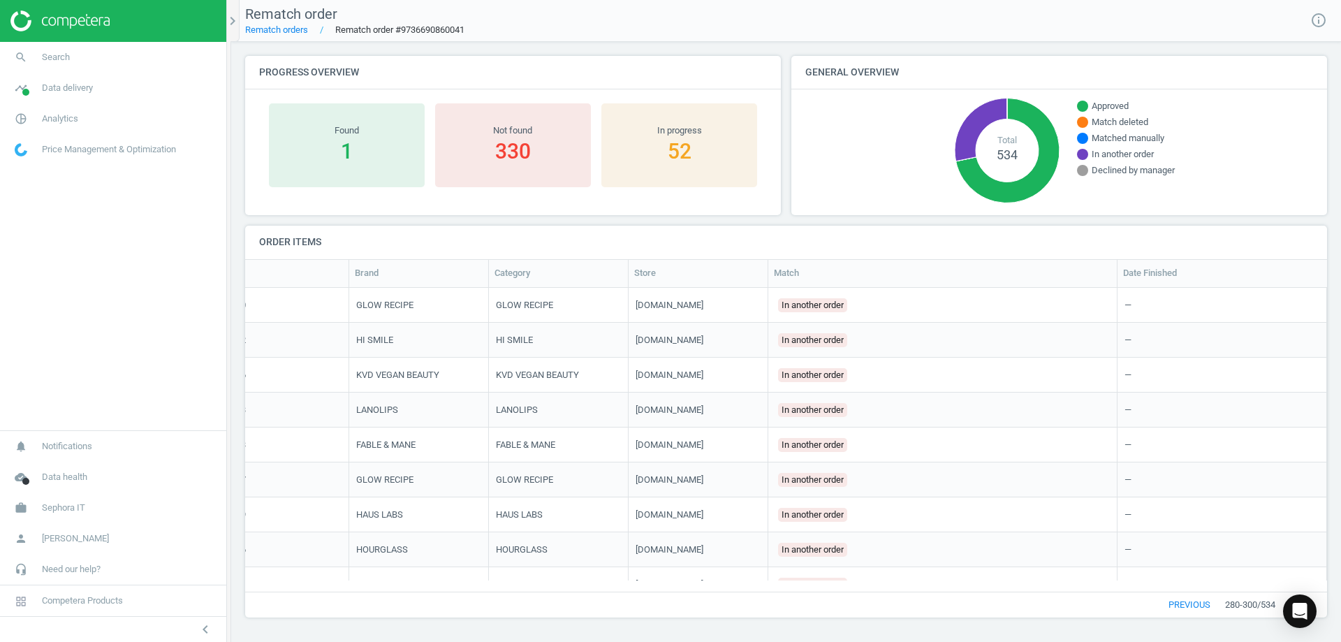
click at [1323, 603] on button "next" at bounding box center [1301, 604] width 52 height 25
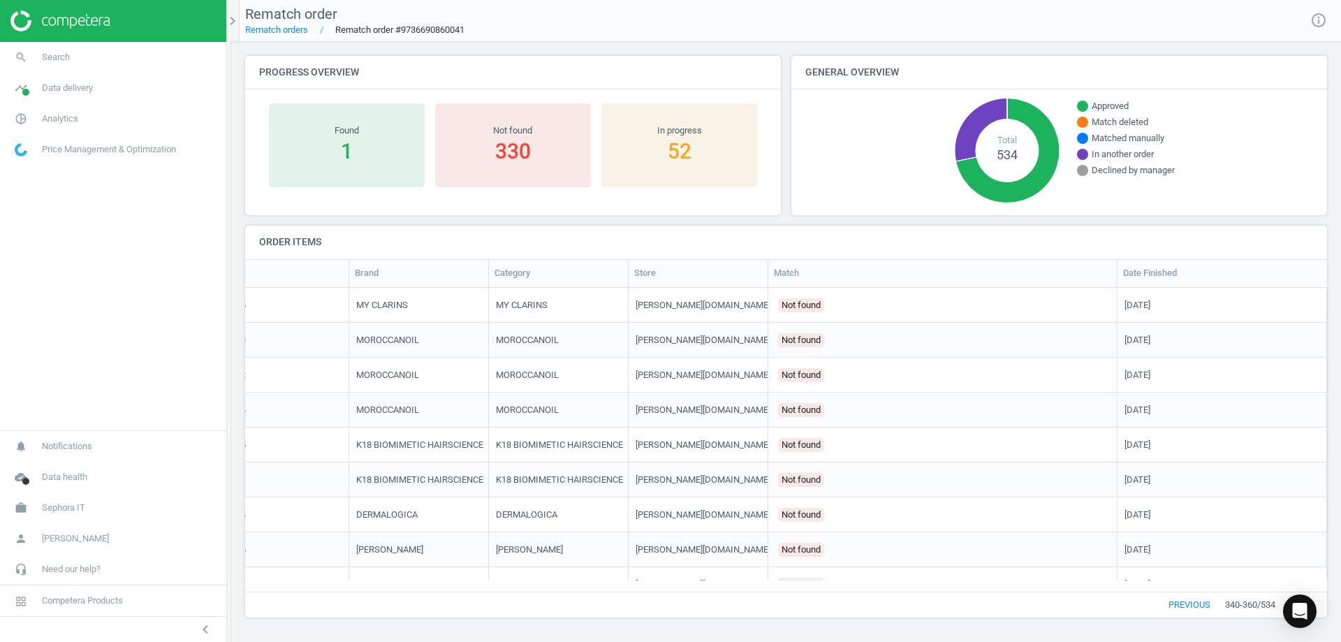
click at [1323, 603] on button "next" at bounding box center [1301, 604] width 52 height 25
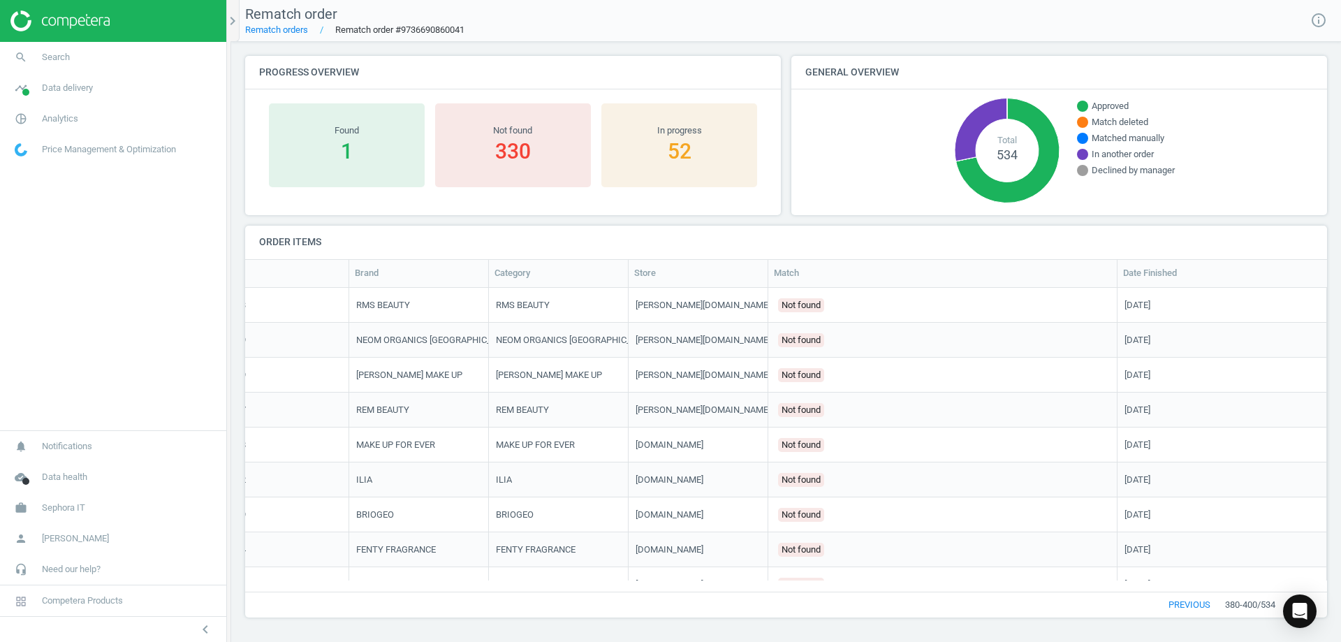
click at [1323, 603] on button "next" at bounding box center [1301, 604] width 52 height 25
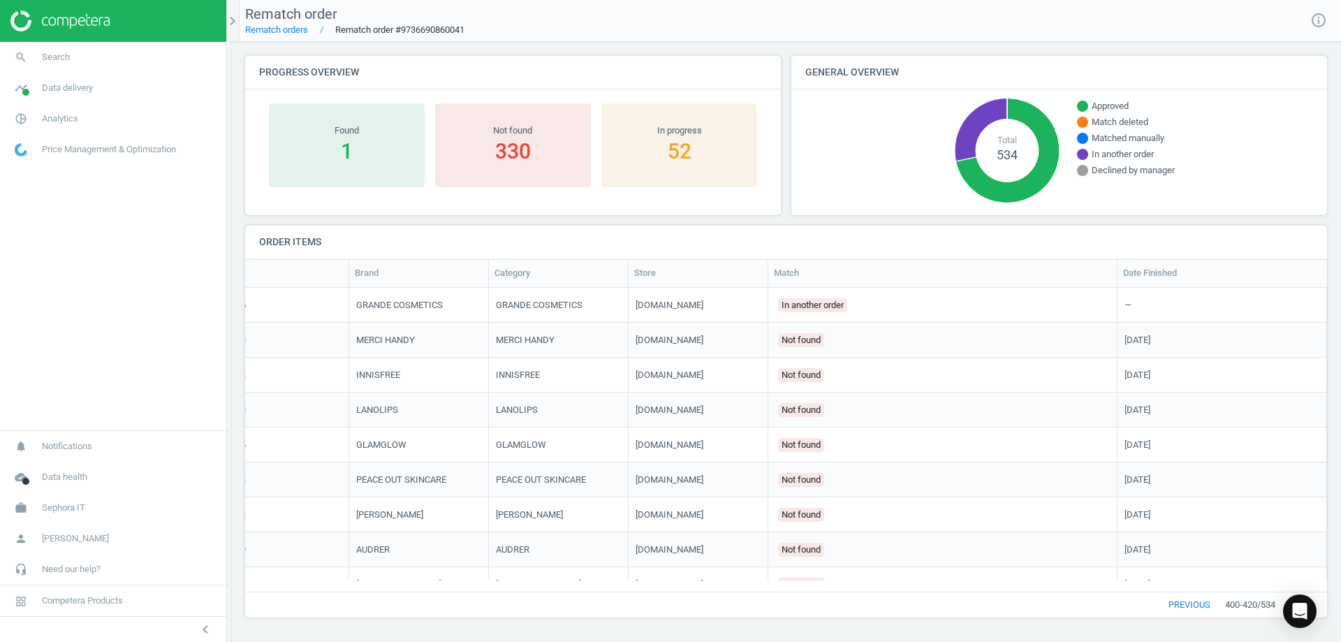
click at [1323, 603] on button "next" at bounding box center [1301, 604] width 52 height 25
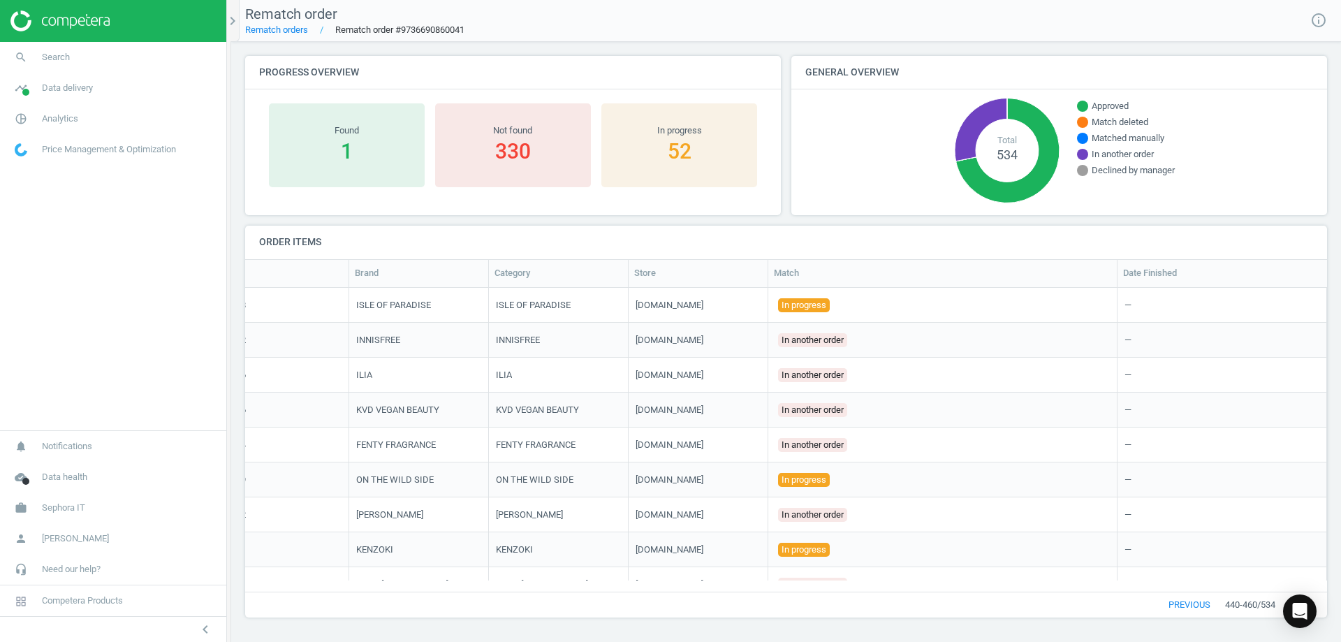
click at [1323, 603] on button "next" at bounding box center [1301, 604] width 52 height 25
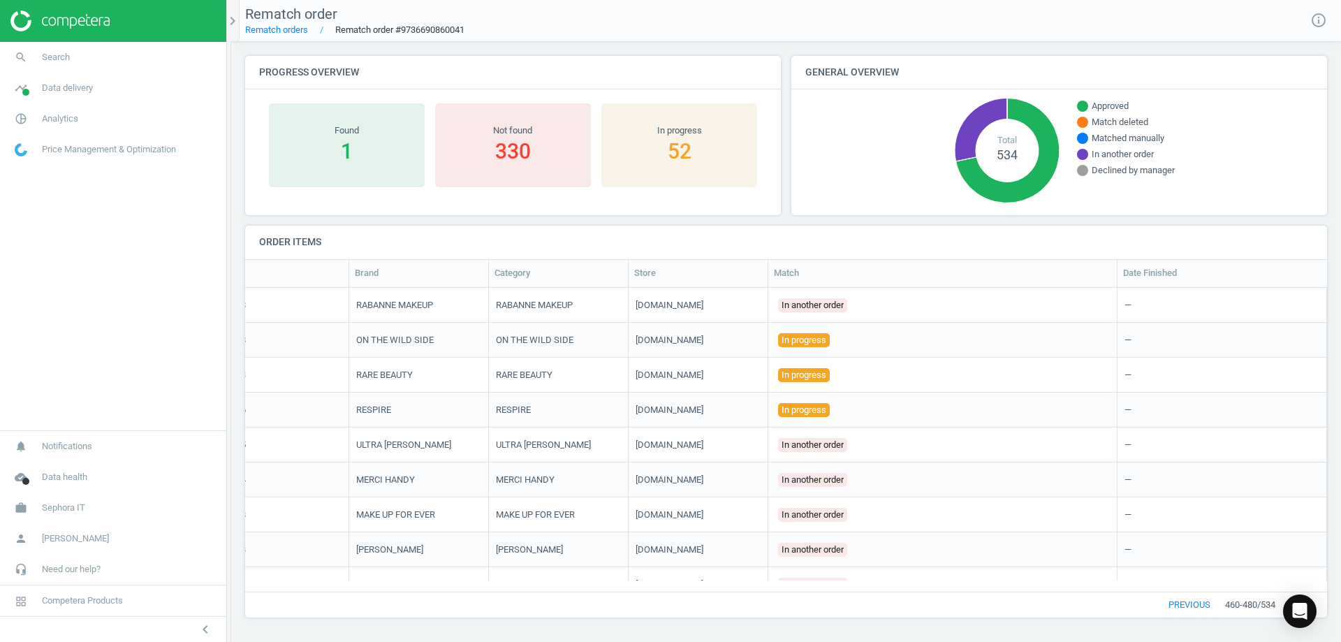
click at [1323, 603] on button "next" at bounding box center [1301, 604] width 52 height 25
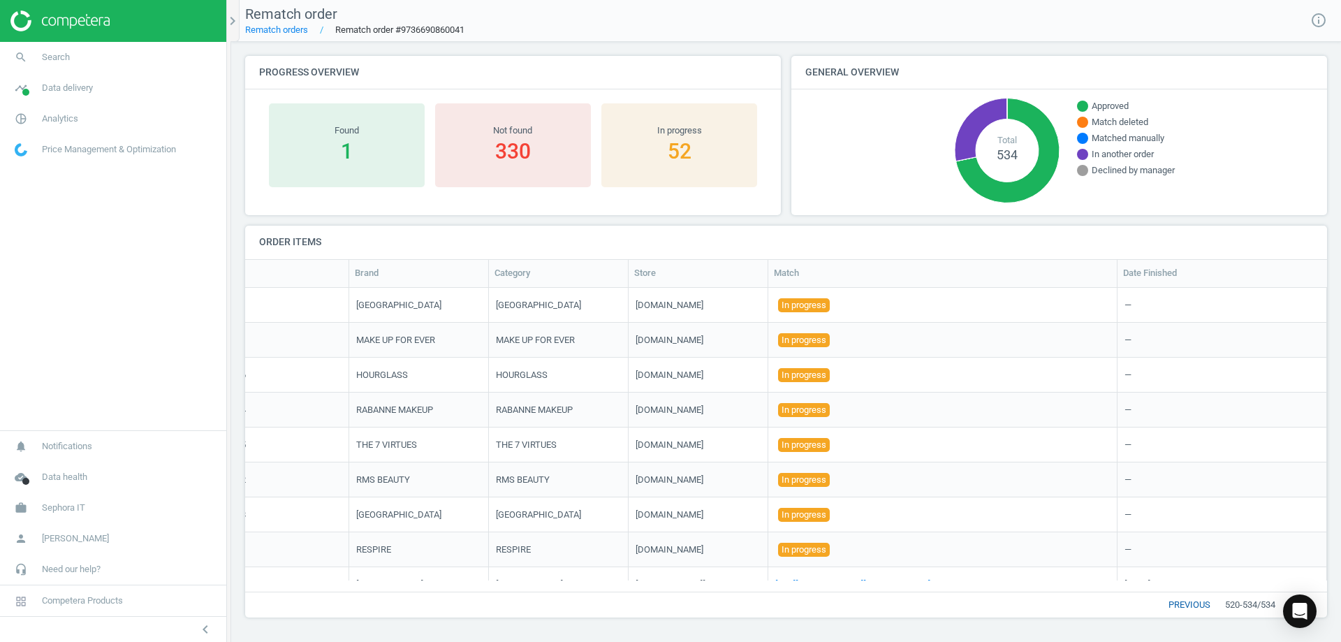
click at [1188, 602] on button "previous" at bounding box center [1189, 604] width 71 height 25
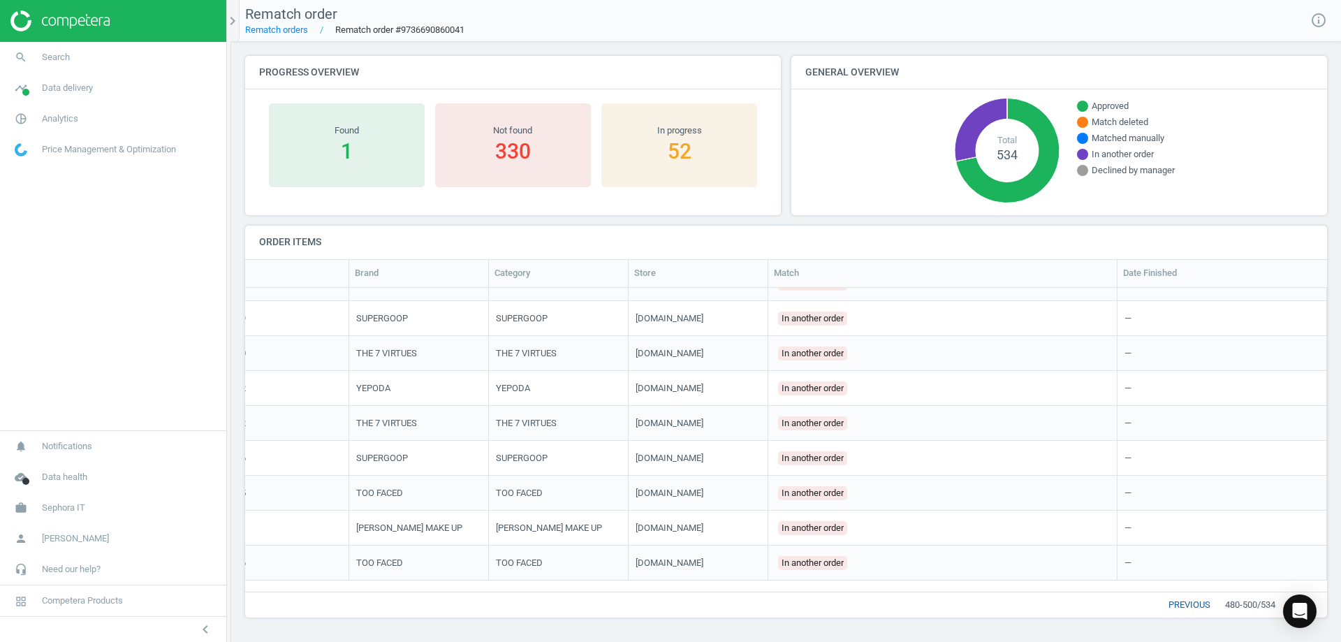
click at [1191, 607] on button "previous" at bounding box center [1189, 604] width 71 height 25
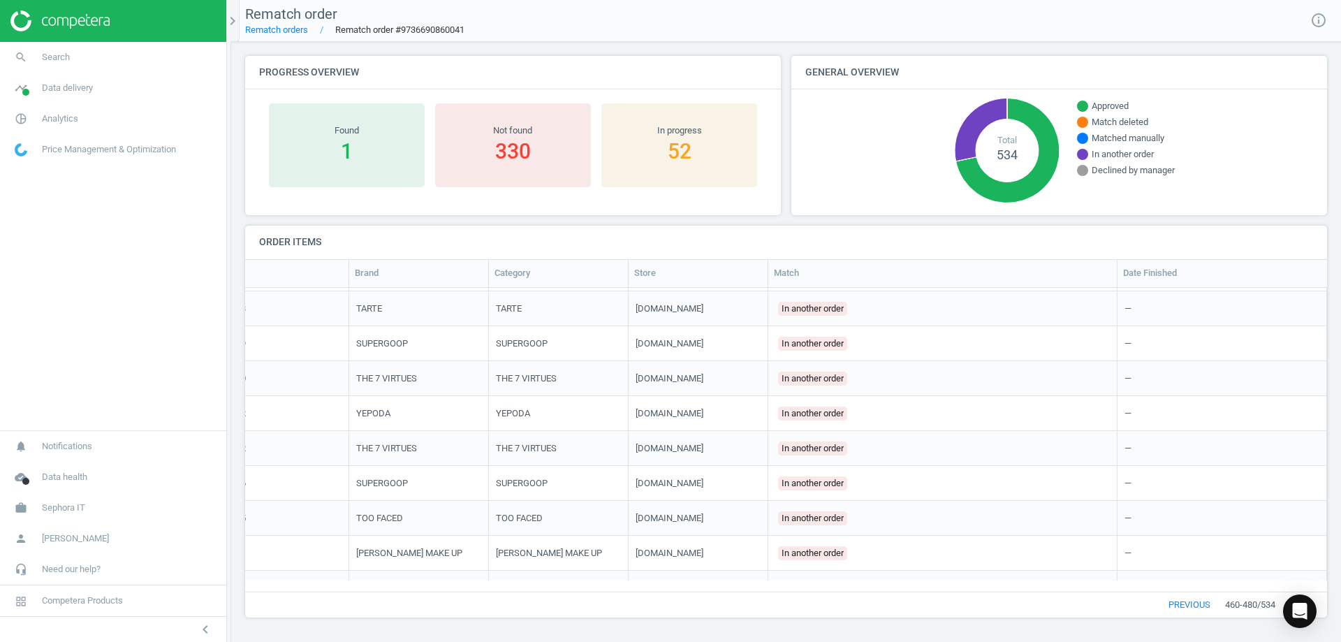
click at [1191, 607] on button "previous" at bounding box center [1189, 604] width 71 height 25
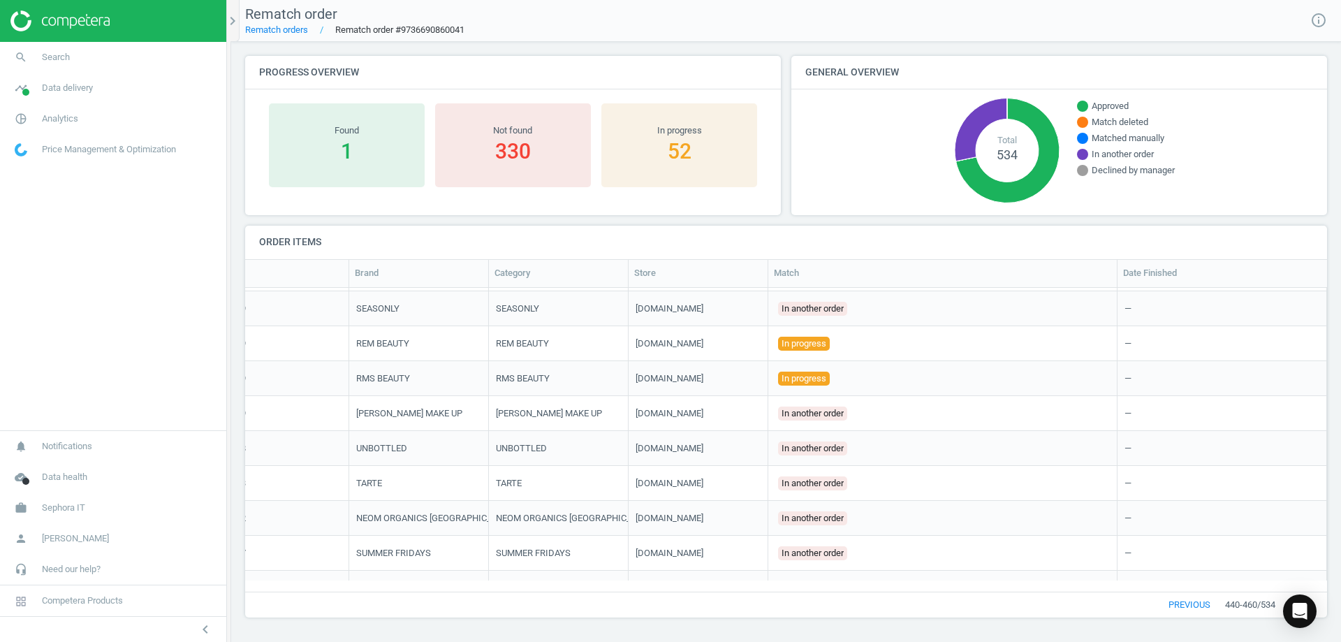
click at [1191, 607] on button "previous" at bounding box center [1189, 604] width 71 height 25
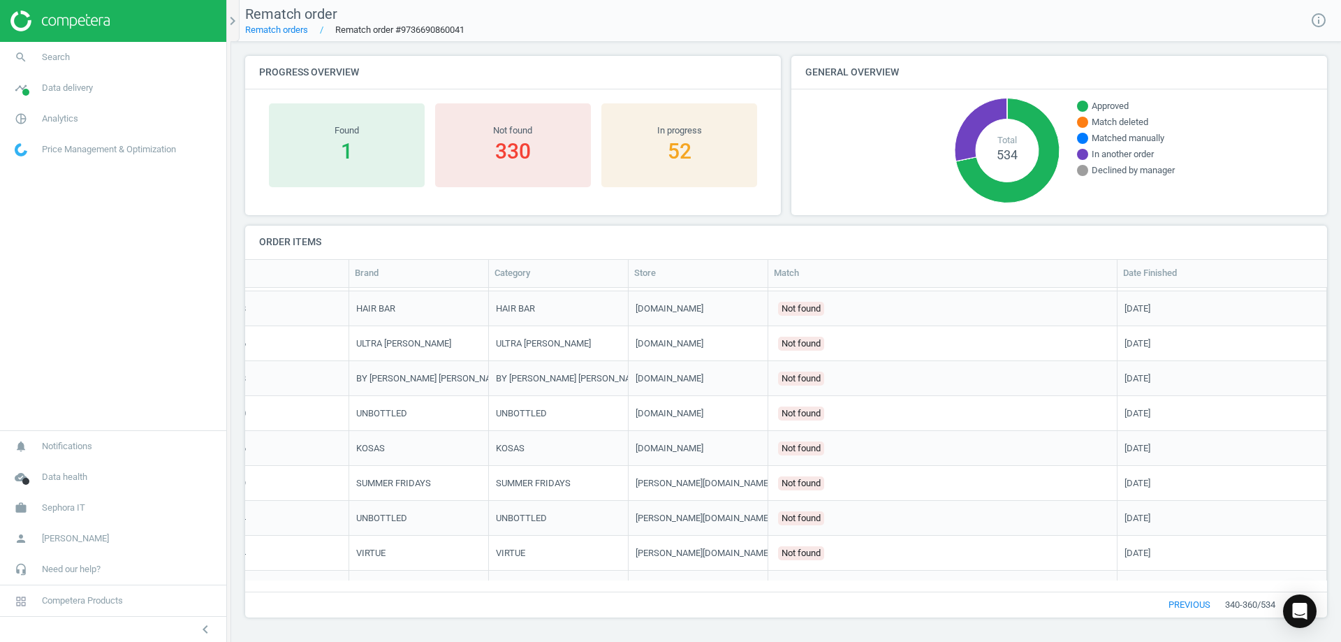
click at [1191, 607] on button "previous" at bounding box center [1189, 604] width 71 height 25
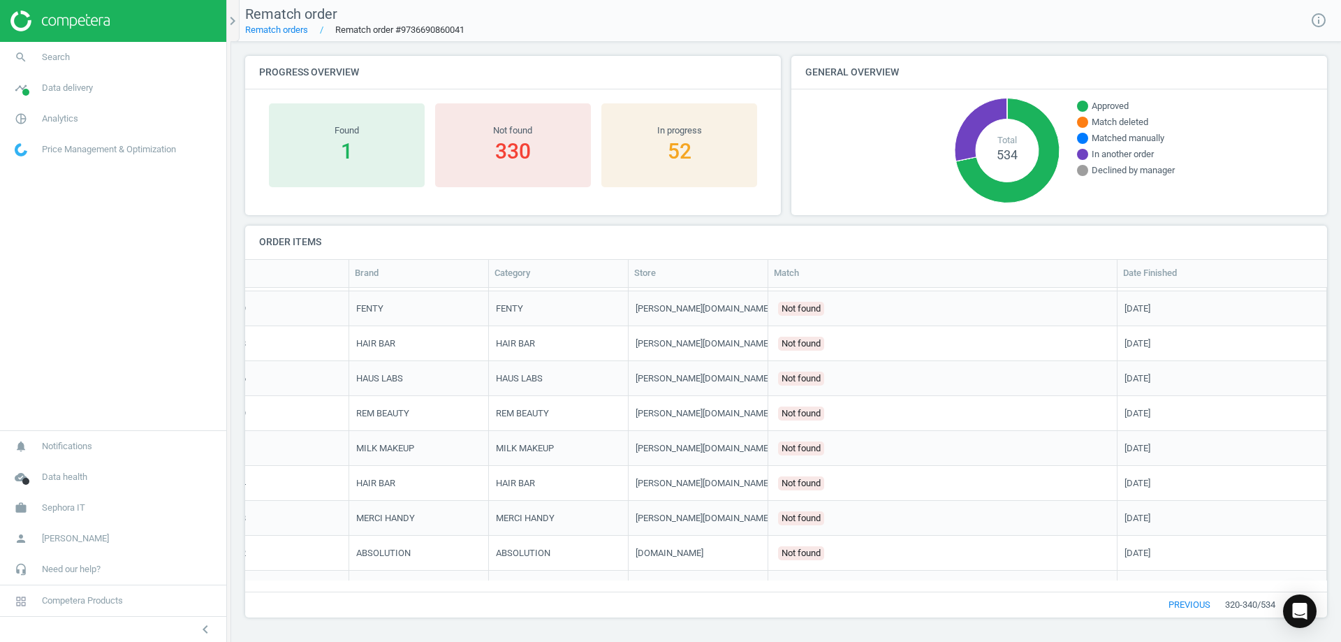
click at [1191, 607] on button "previous" at bounding box center [1189, 604] width 71 height 25
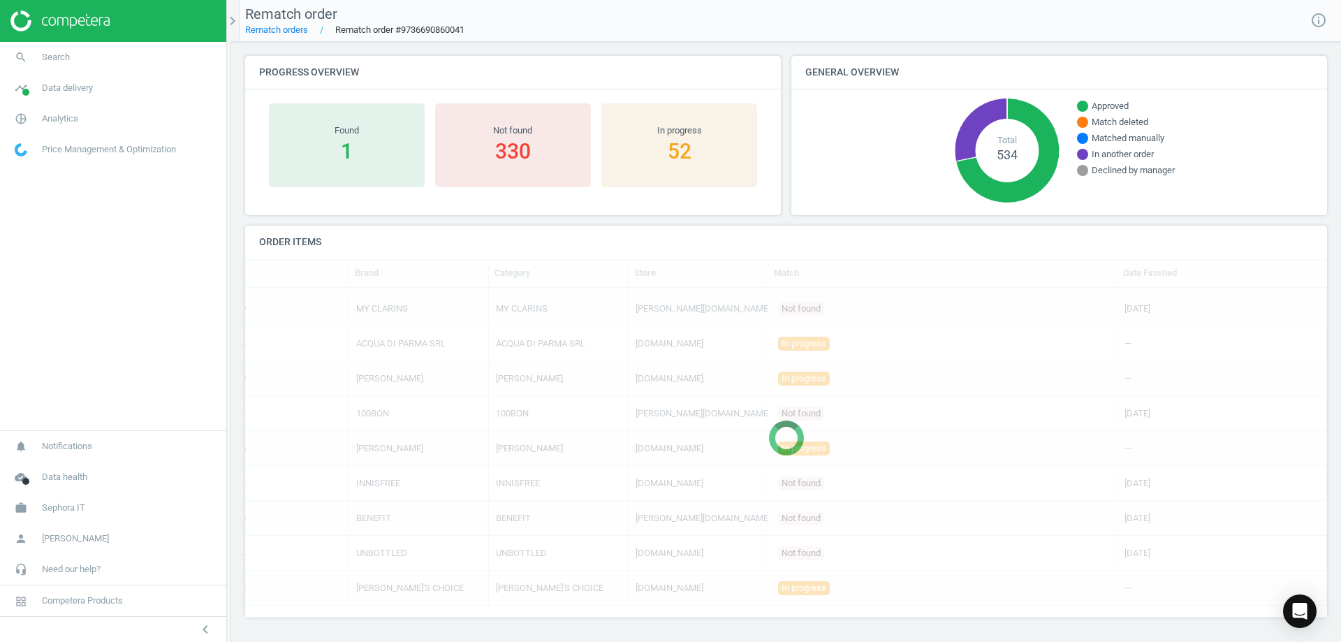
click at [1191, 607] on div at bounding box center [786, 438] width 1082 height 358
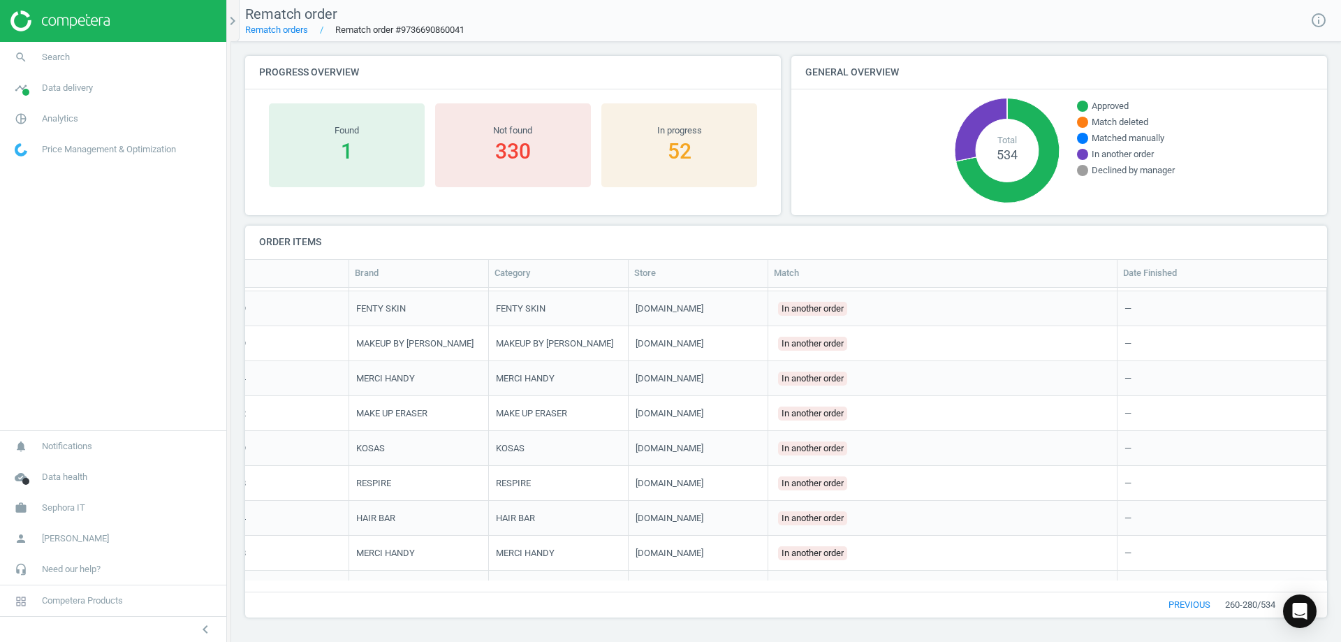
click at [1191, 607] on button "previous" at bounding box center [1189, 604] width 71 height 25
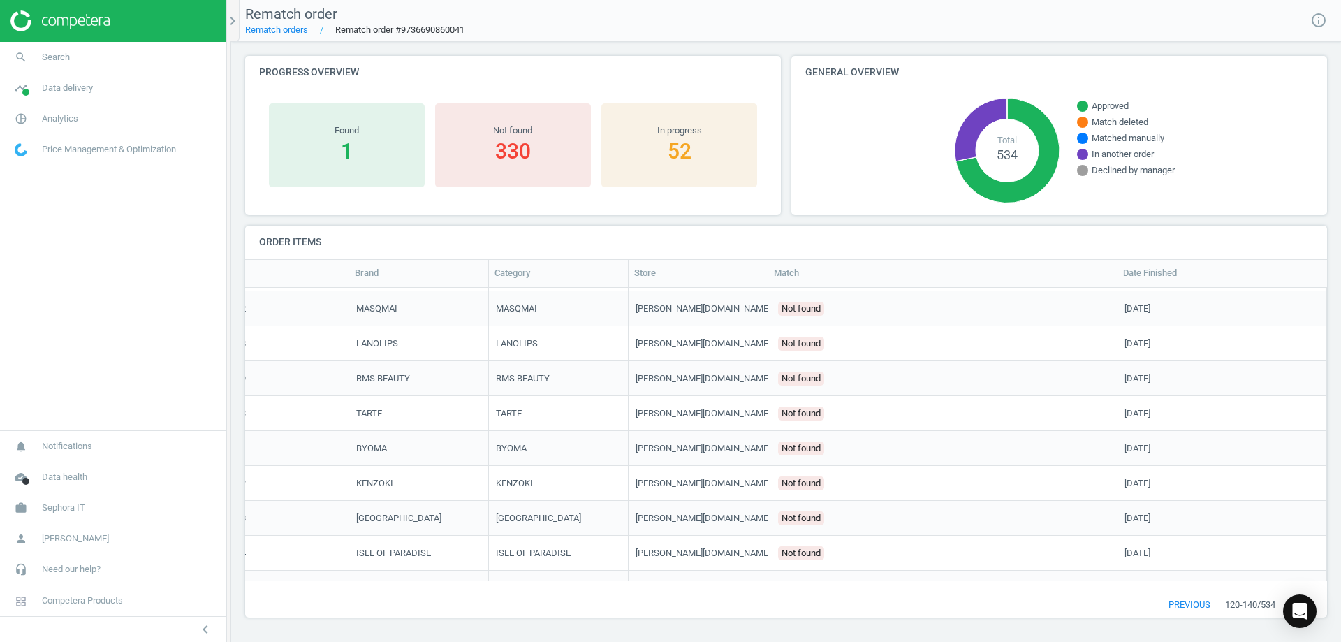
click at [1191, 607] on button "previous" at bounding box center [1189, 604] width 71 height 25
click at [1191, 607] on button "previous" at bounding box center [1194, 604] width 71 height 25
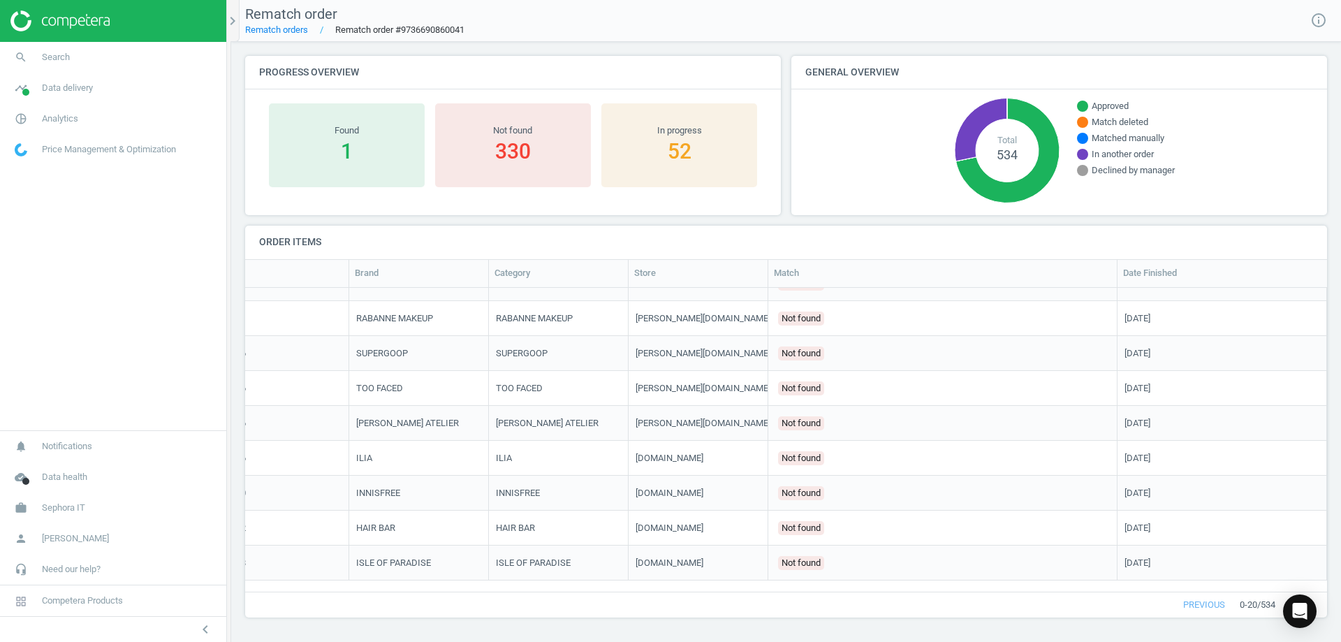
click at [1322, 610] on button "next" at bounding box center [1301, 604] width 52 height 25
click at [1325, 606] on button "next" at bounding box center [1301, 604] width 52 height 25
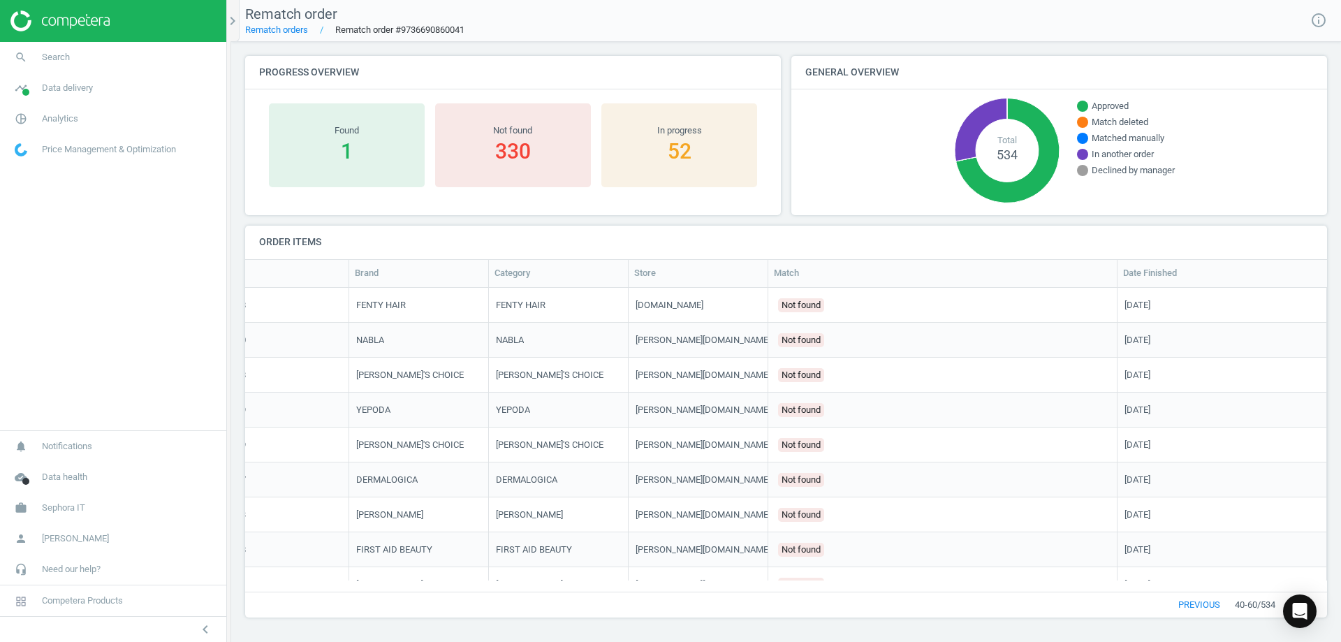
click at [1323, 615] on button "next" at bounding box center [1301, 604] width 52 height 25
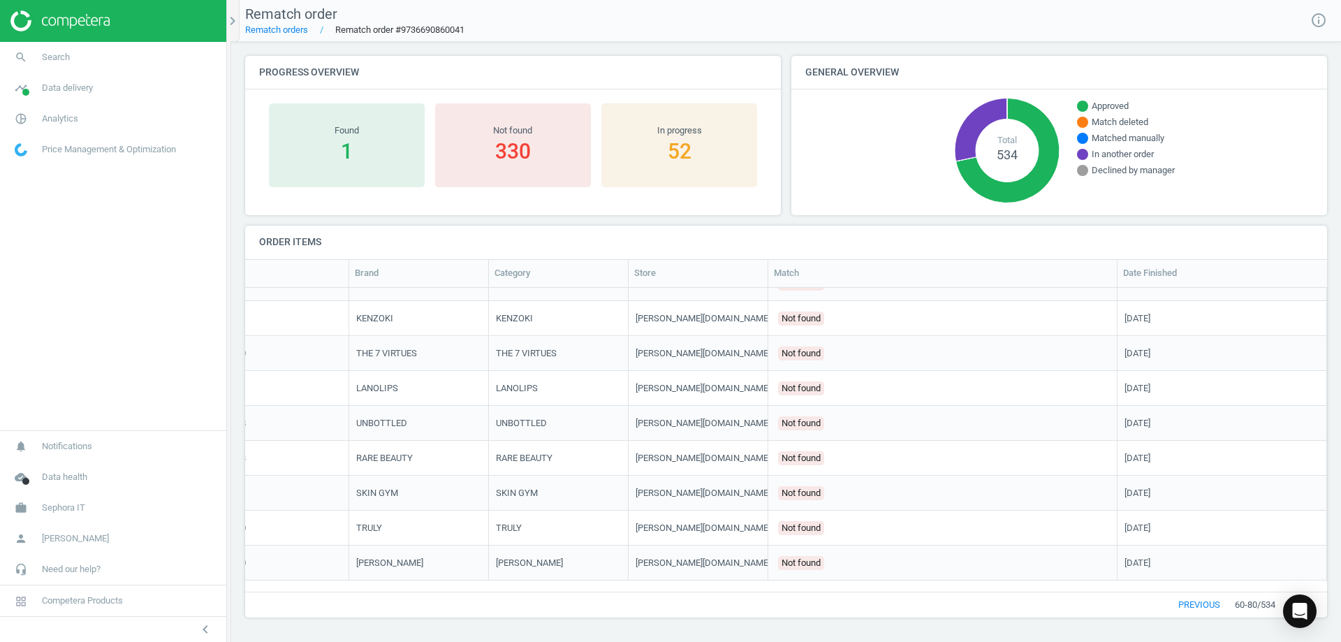
click at [1321, 608] on button "next" at bounding box center [1301, 604] width 52 height 25
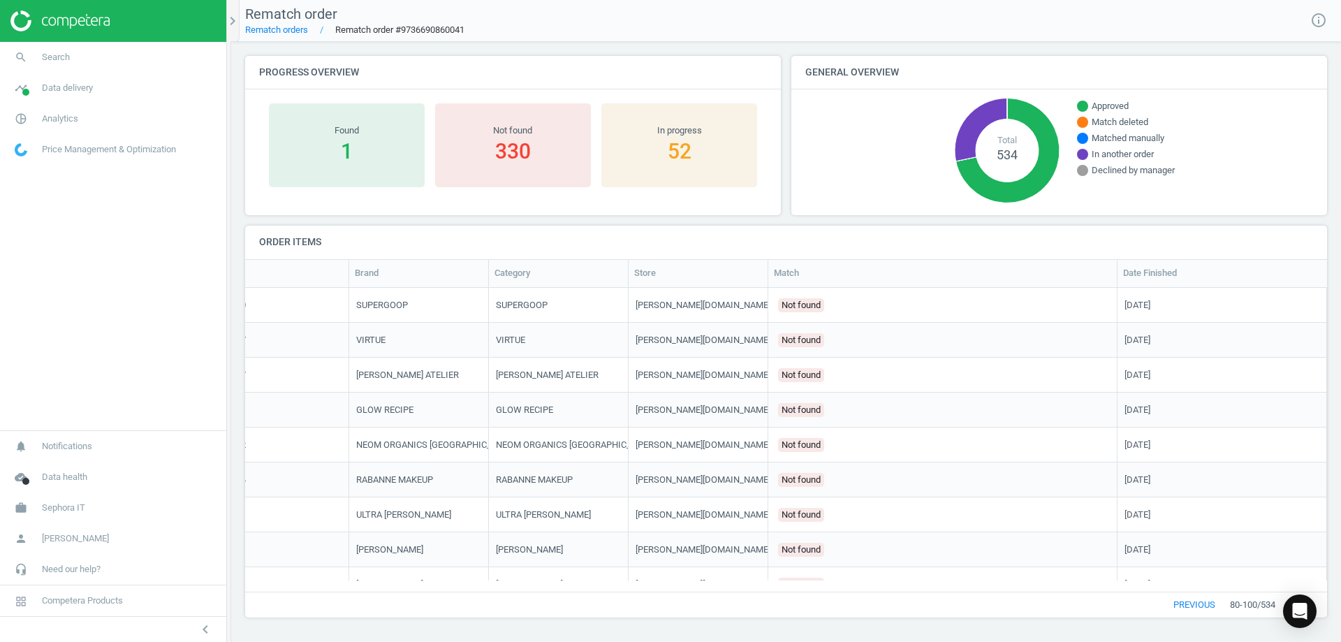
click at [1322, 600] on button "next" at bounding box center [1301, 604] width 52 height 25
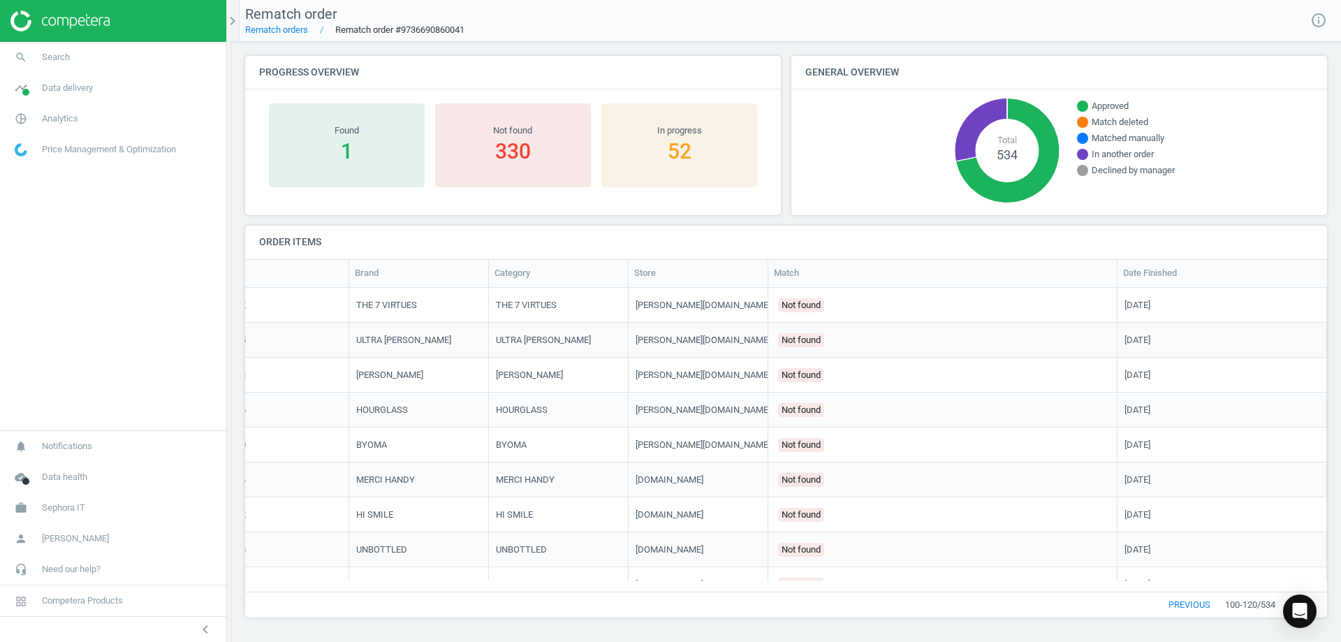
click at [1322, 600] on button "next" at bounding box center [1301, 604] width 52 height 25
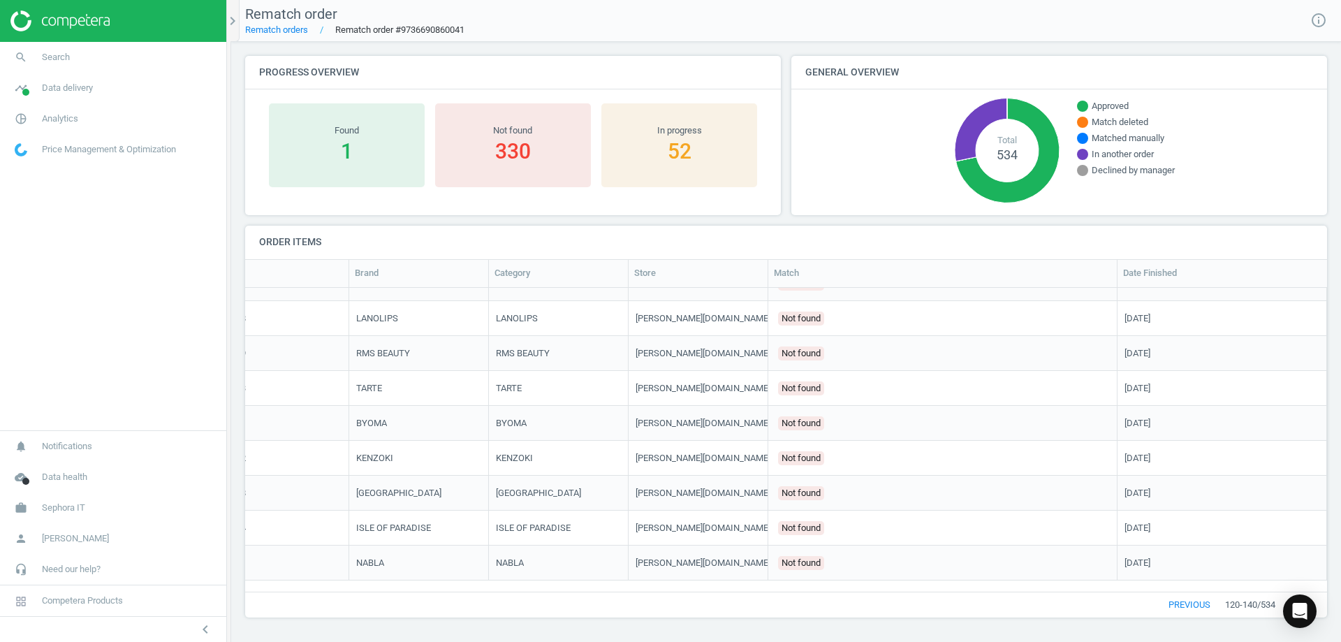
click at [1319, 609] on button "next" at bounding box center [1301, 604] width 52 height 25
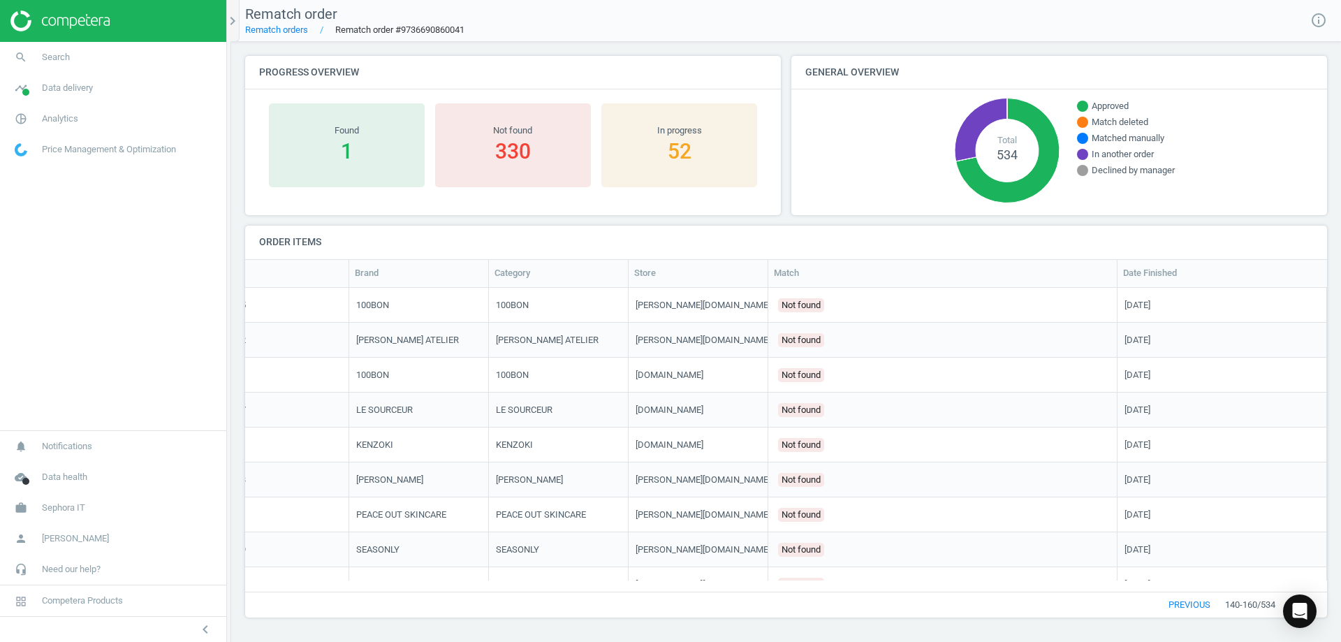
click at [1321, 597] on button "next" at bounding box center [1301, 604] width 52 height 25
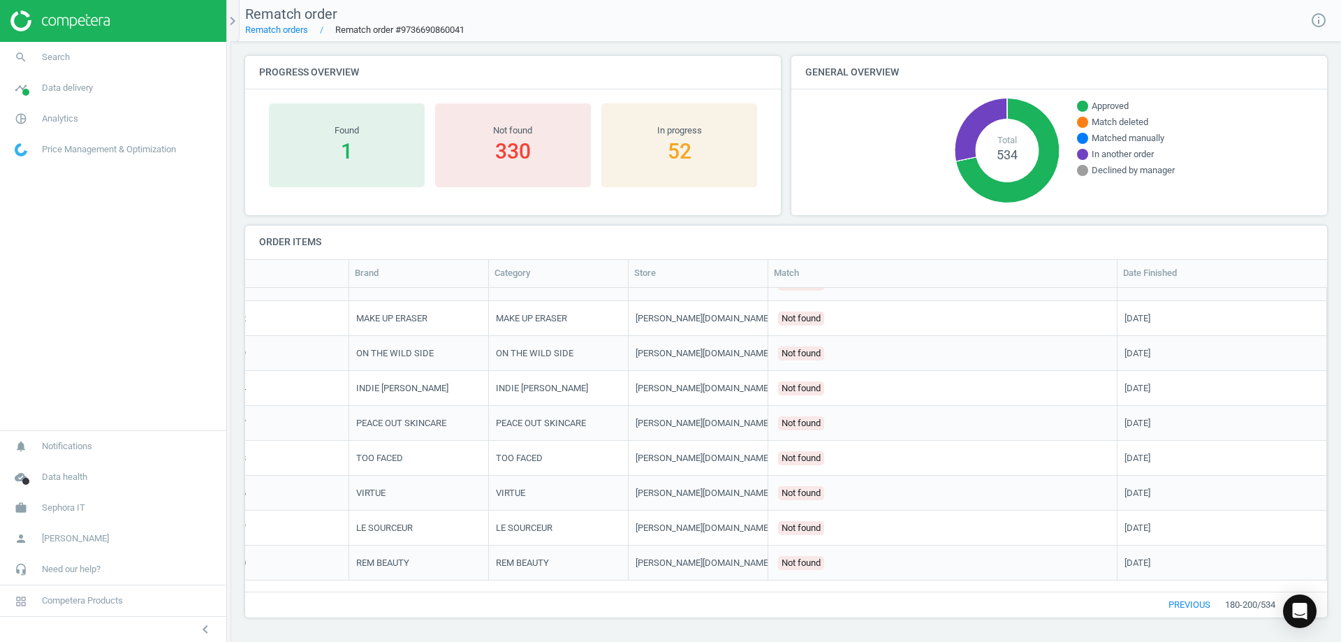
click at [1325, 606] on button "next" at bounding box center [1301, 604] width 52 height 25
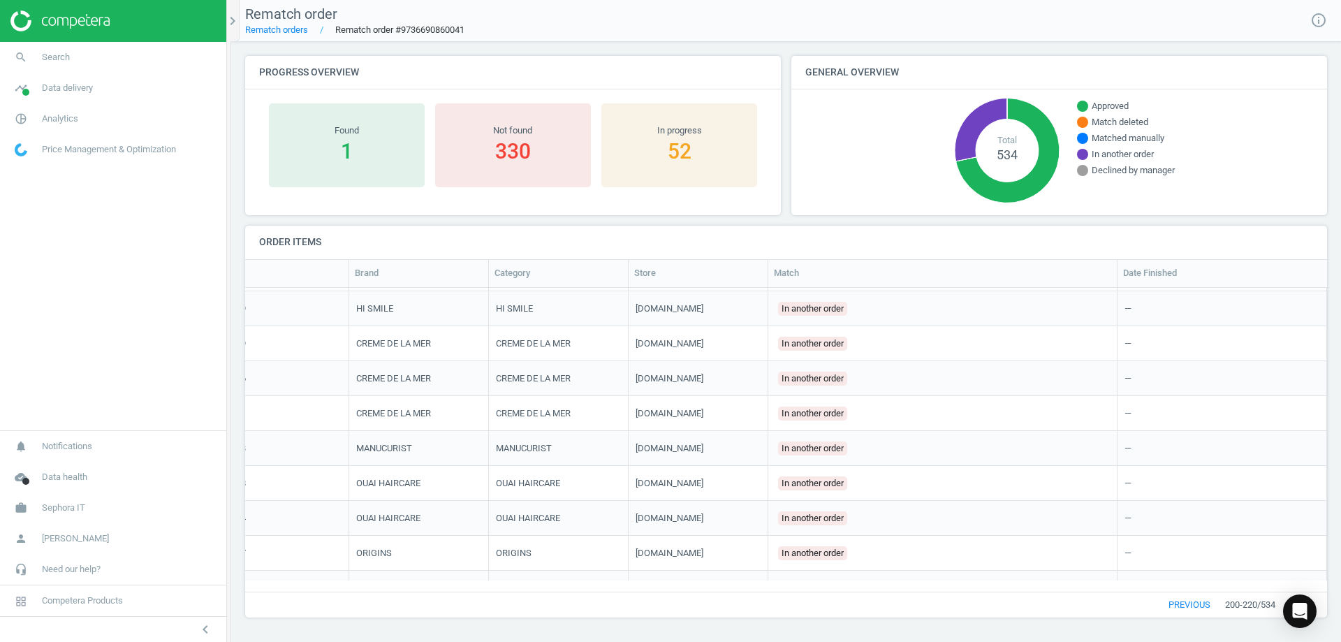
click at [1325, 606] on button "next" at bounding box center [1301, 604] width 52 height 25
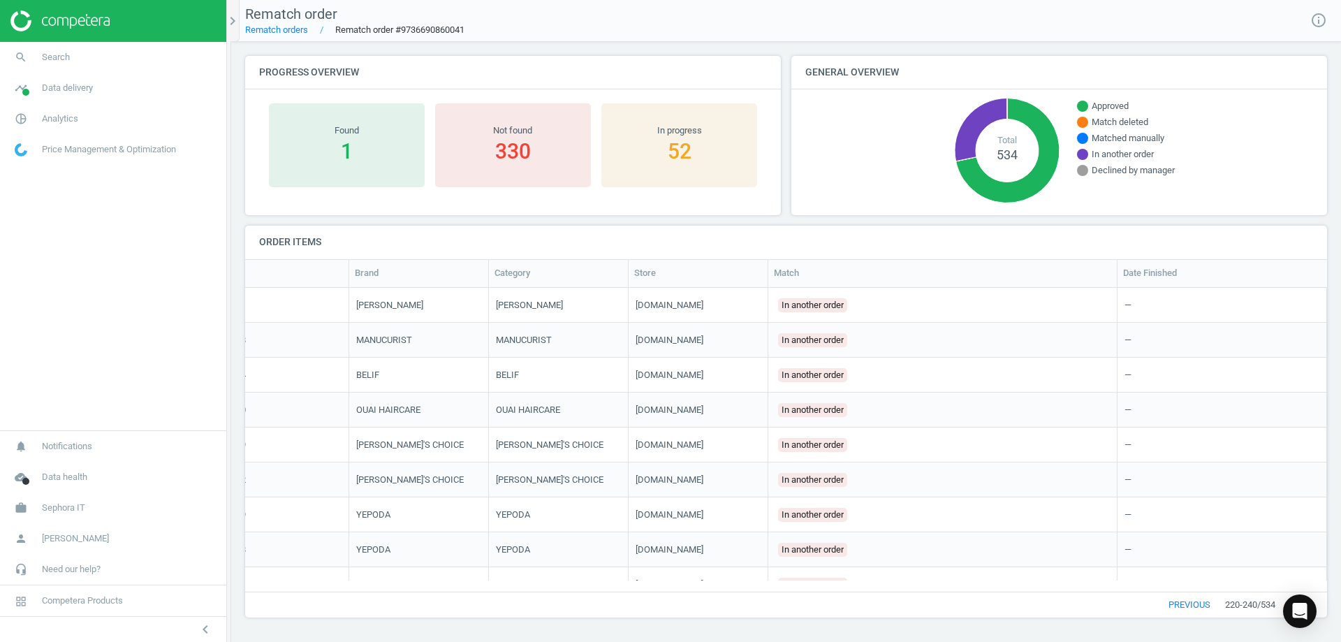
click at [312, 161] on div "1" at bounding box center [347, 151] width 142 height 29
click at [1322, 601] on button "next" at bounding box center [1301, 604] width 52 height 25
click at [1321, 612] on button "next" at bounding box center [1301, 604] width 52 height 25
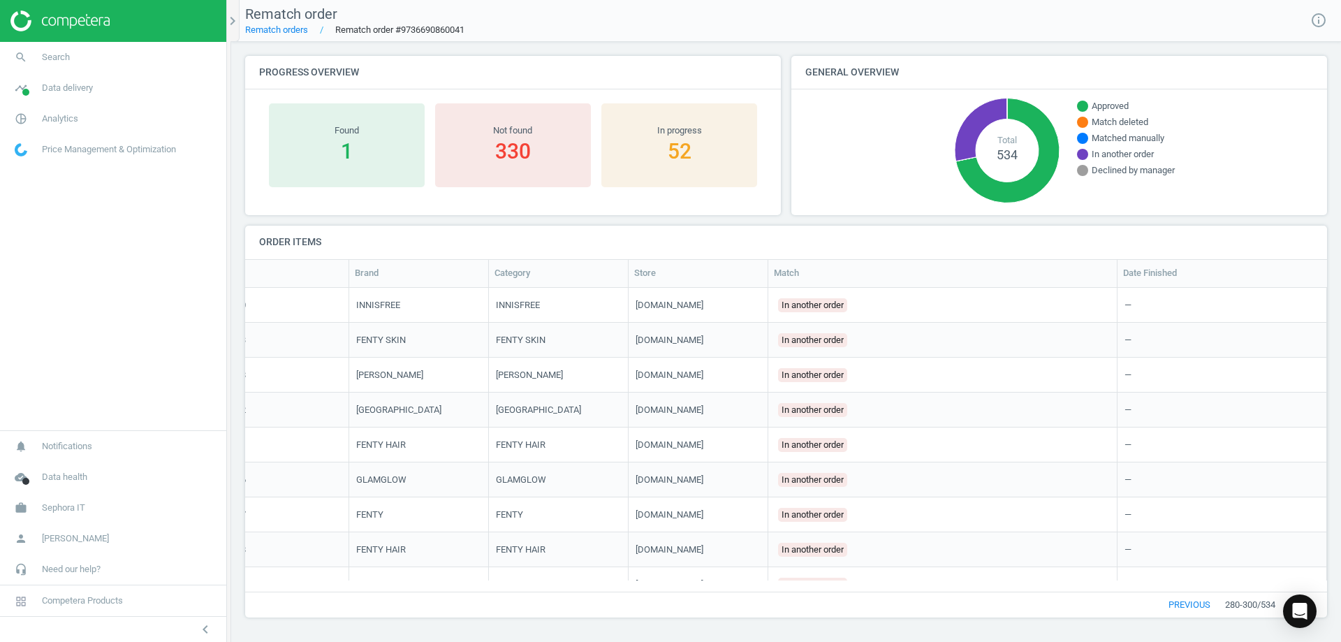
scroll to position [283, 1071]
click at [1321, 612] on button "next" at bounding box center [1301, 604] width 52 height 25
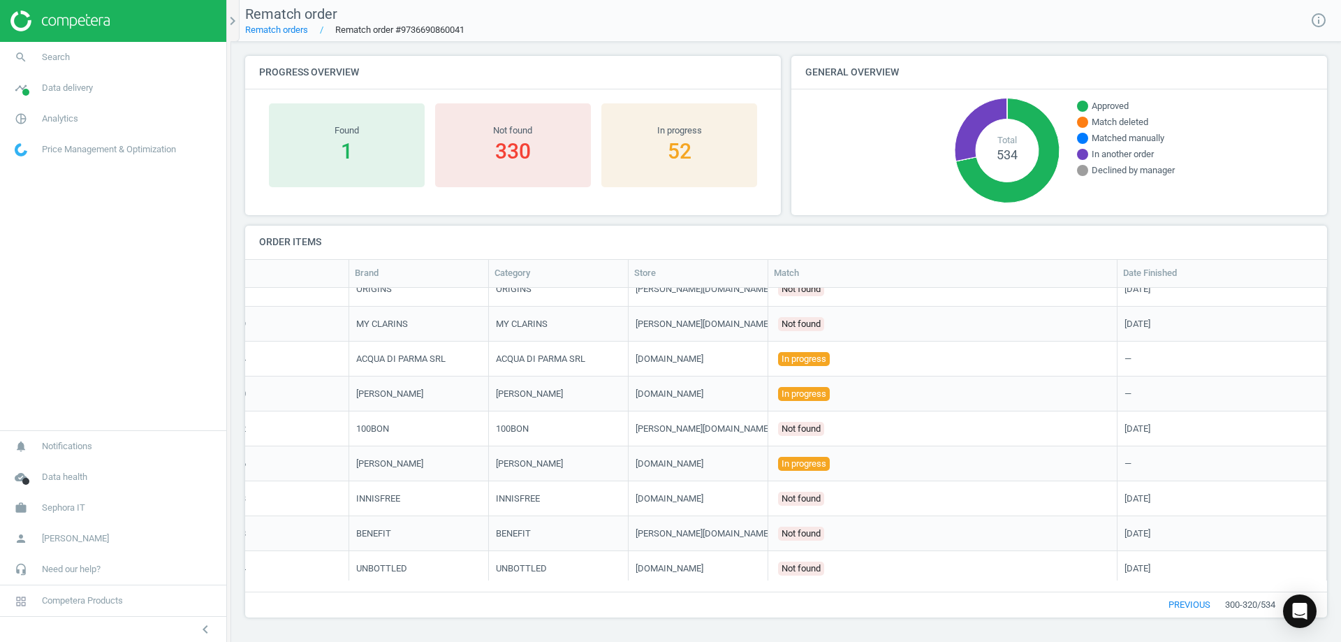
scroll to position [406, 0]
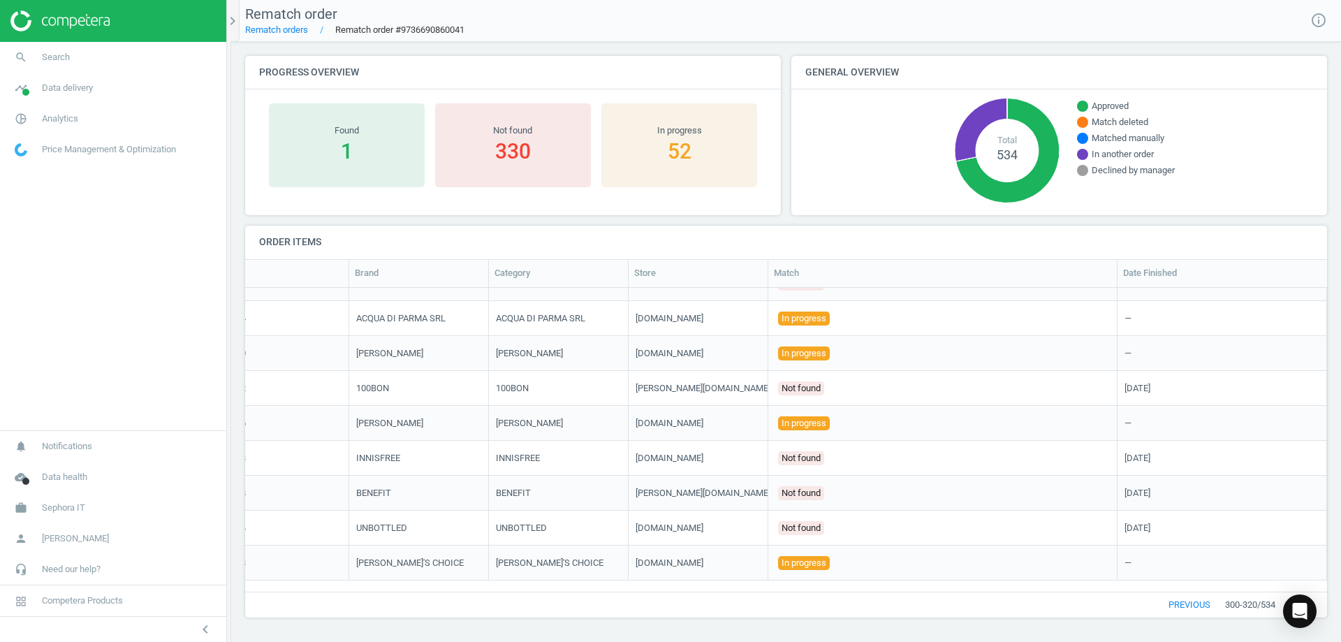
click at [1324, 610] on button "next" at bounding box center [1301, 604] width 52 height 25
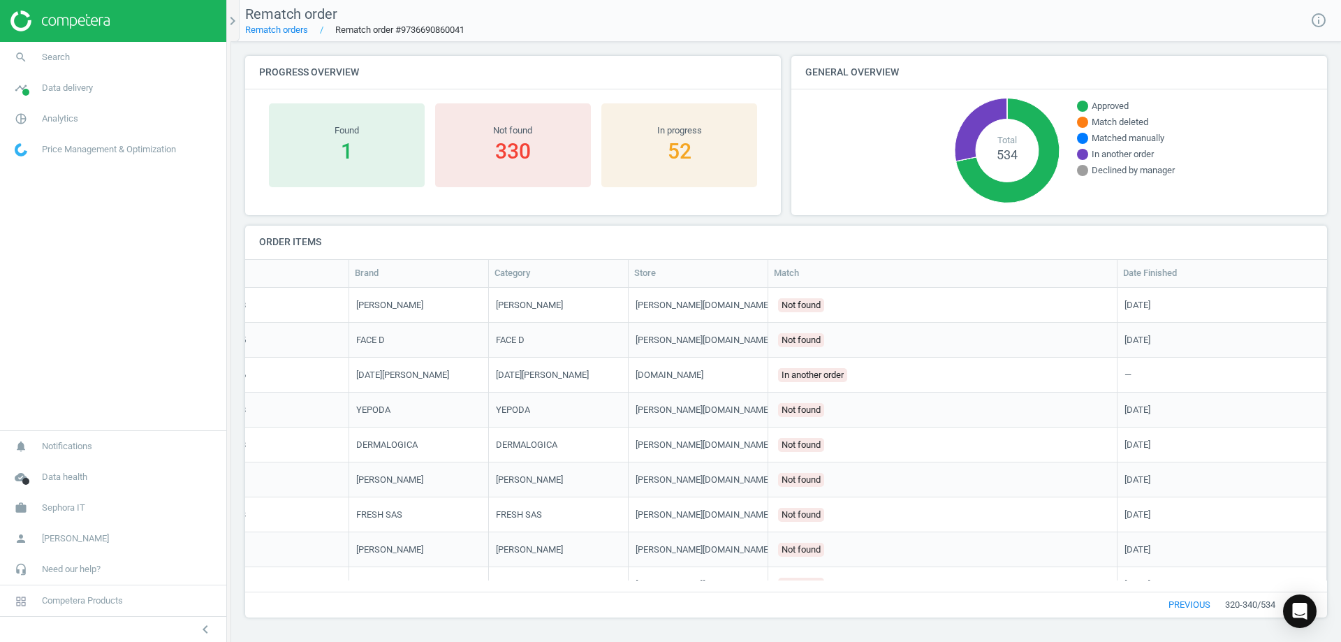
click at [325, 153] on div "1" at bounding box center [347, 151] width 142 height 29
click at [232, 13] on icon "chevron_right" at bounding box center [232, 21] width 17 height 17
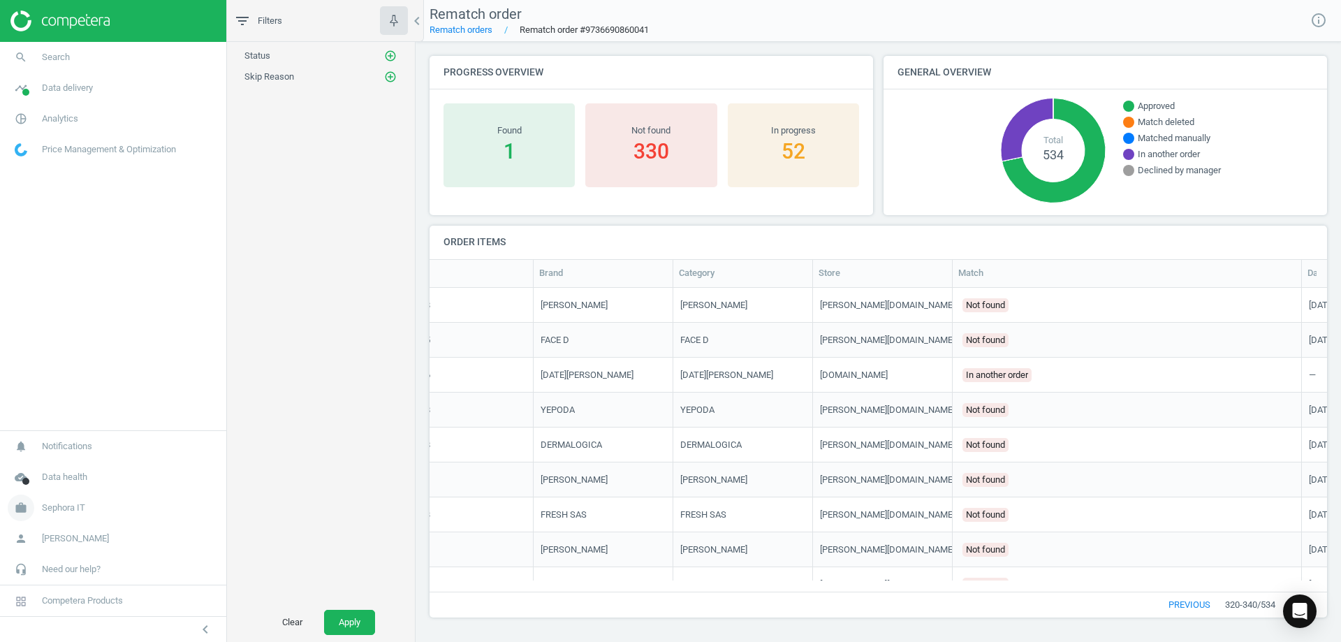
click at [68, 517] on link "work Sephora IT" at bounding box center [113, 507] width 226 height 31
click at [66, 471] on span "Switch campaign" at bounding box center [46, 466] width 62 height 11
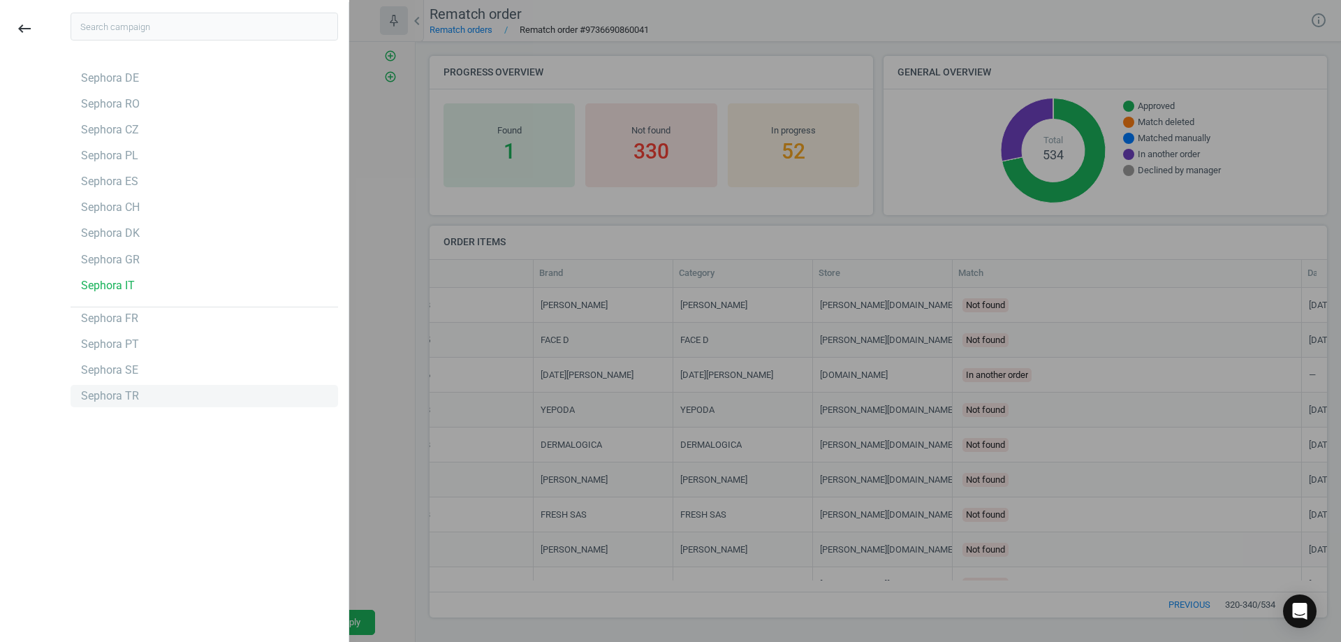
click at [135, 399] on div "Sephora TR" at bounding box center [110, 395] width 58 height 15
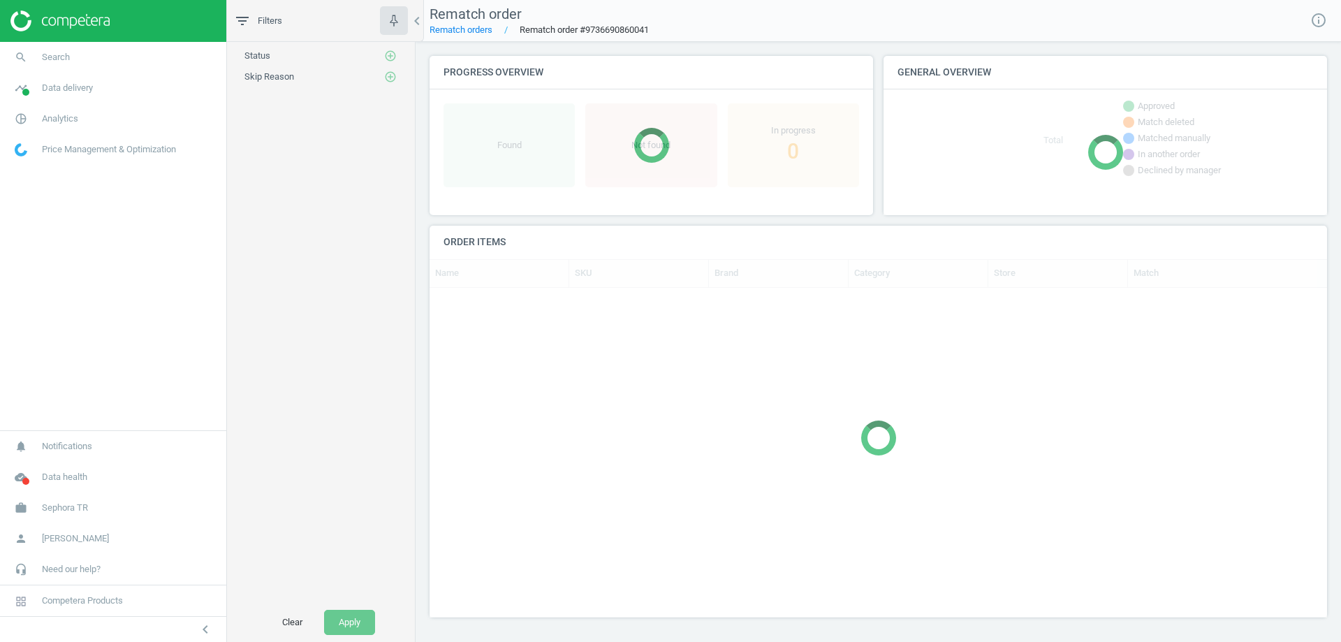
scroll to position [11, 11]
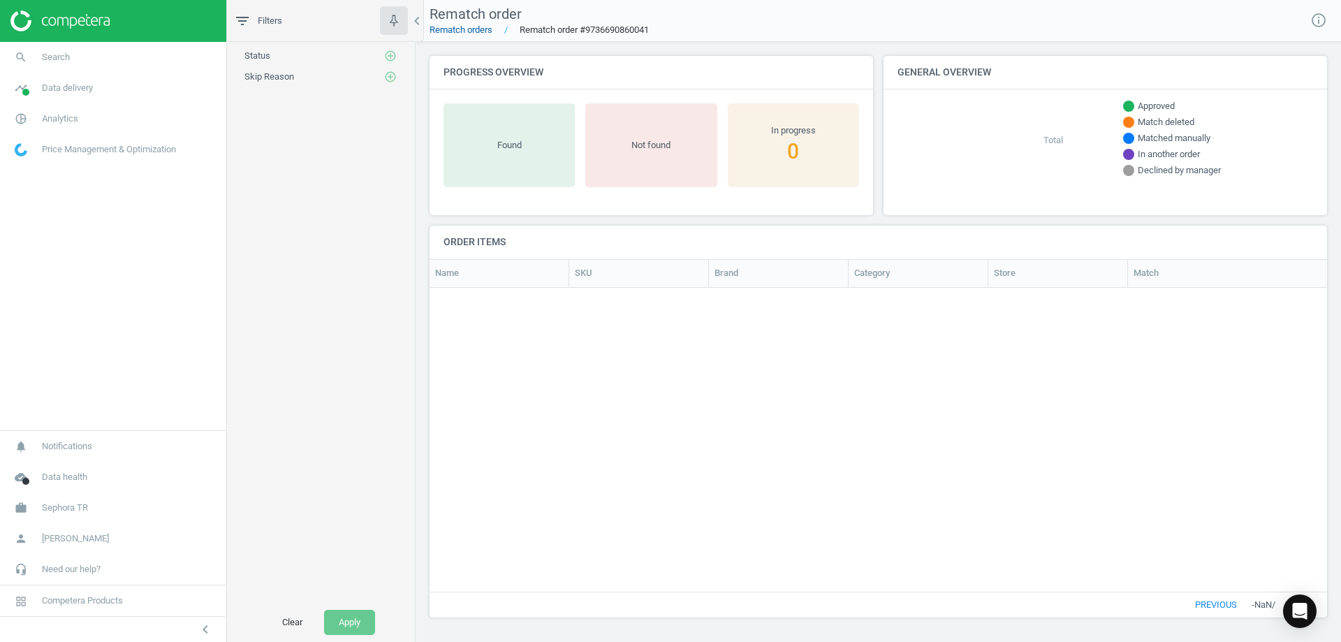
click at [458, 29] on link "Rematch orders" at bounding box center [461, 29] width 63 height 10
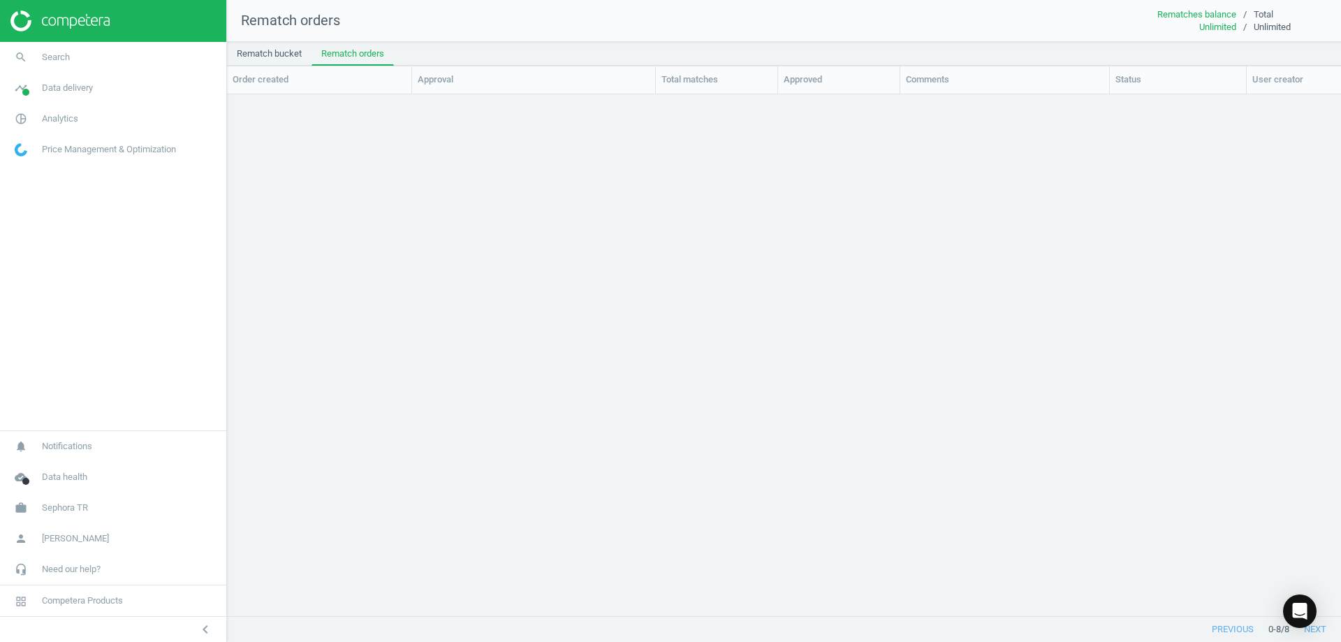
scroll to position [500, 1104]
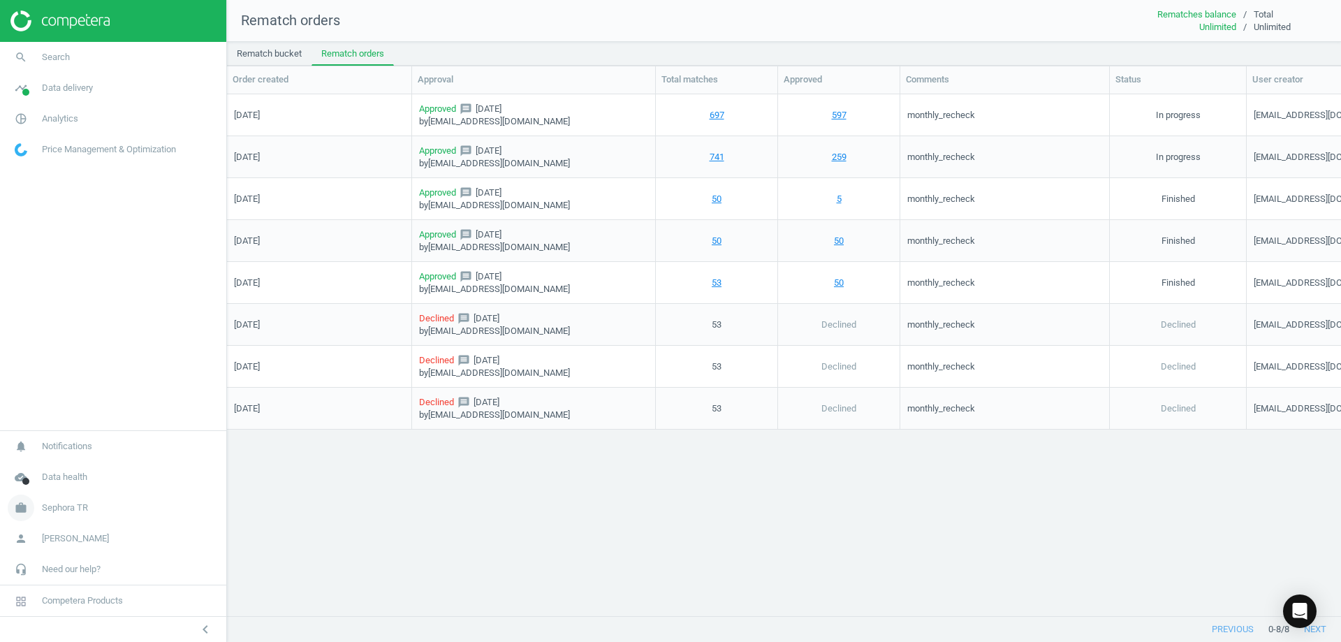
click at [54, 509] on span "Sephora TR" at bounding box center [65, 508] width 46 height 13
click at [45, 468] on span "Switch campaign" at bounding box center [46, 466] width 62 height 11
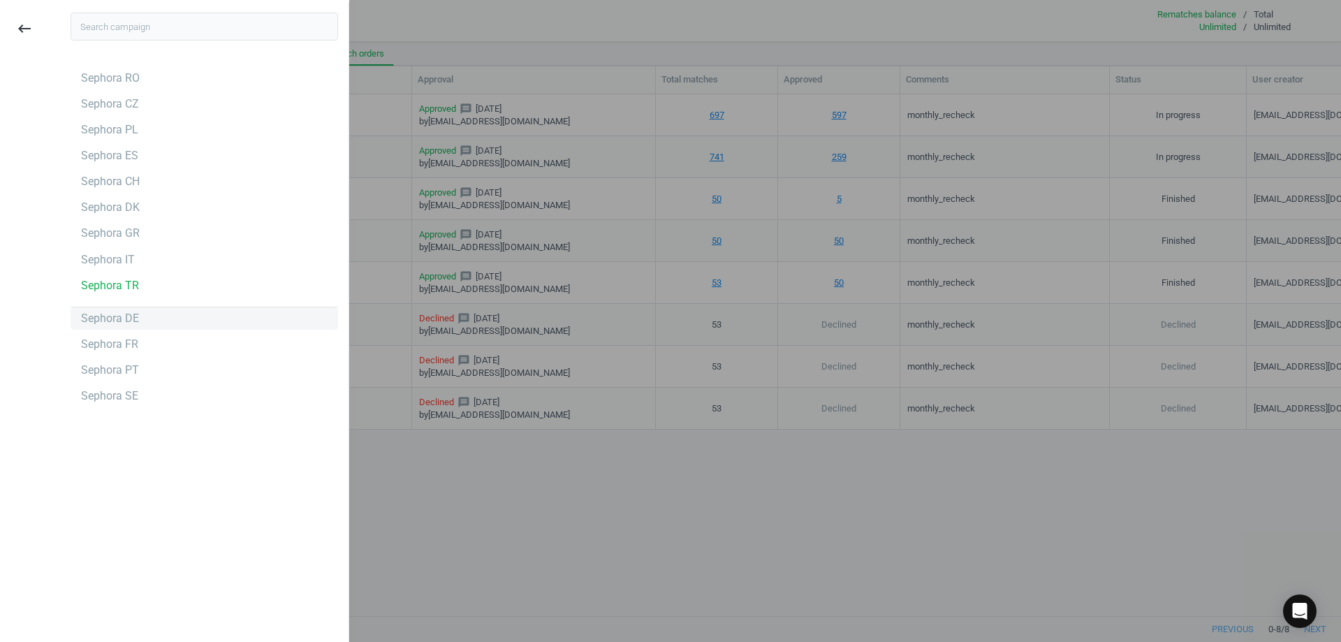
click at [123, 311] on div "Sephora DE" at bounding box center [110, 318] width 58 height 15
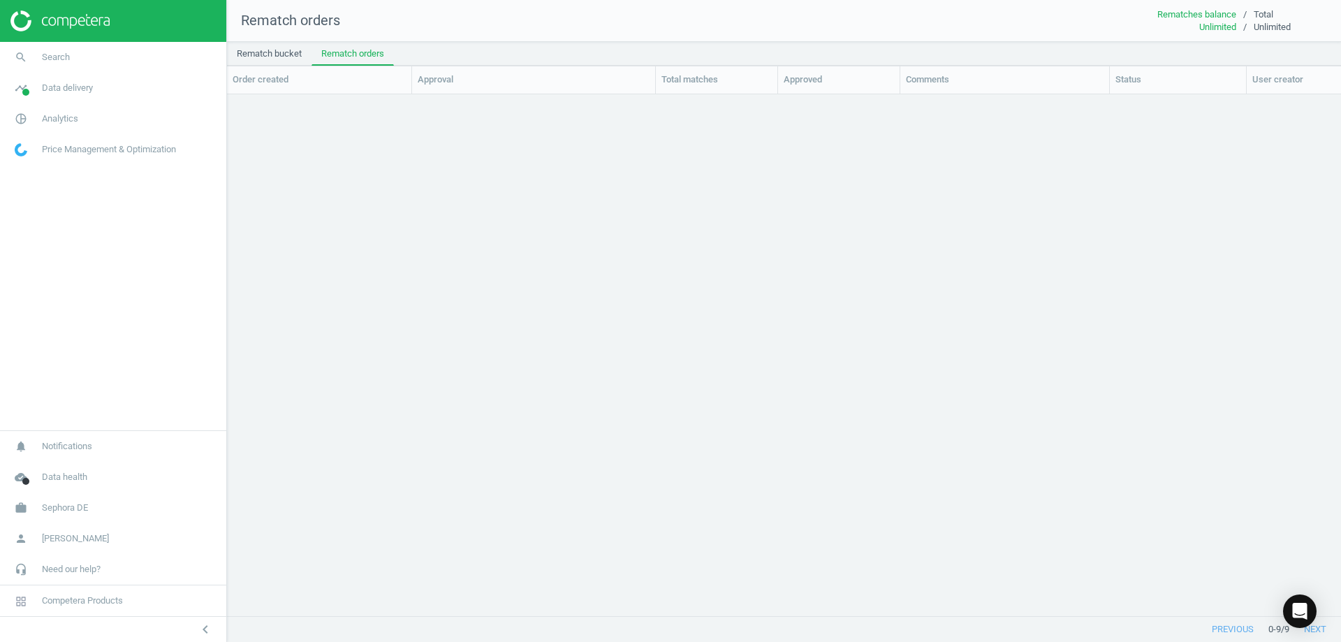
scroll to position [500, 1104]
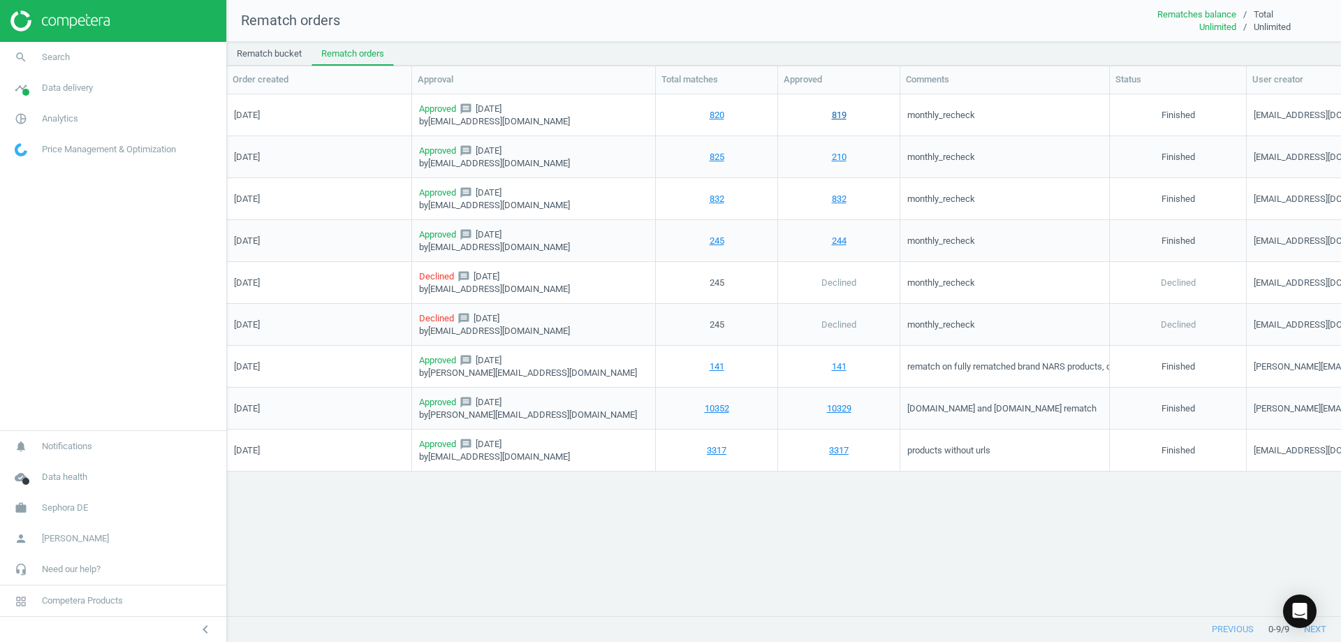
click at [835, 112] on link "819" at bounding box center [839, 114] width 15 height 13
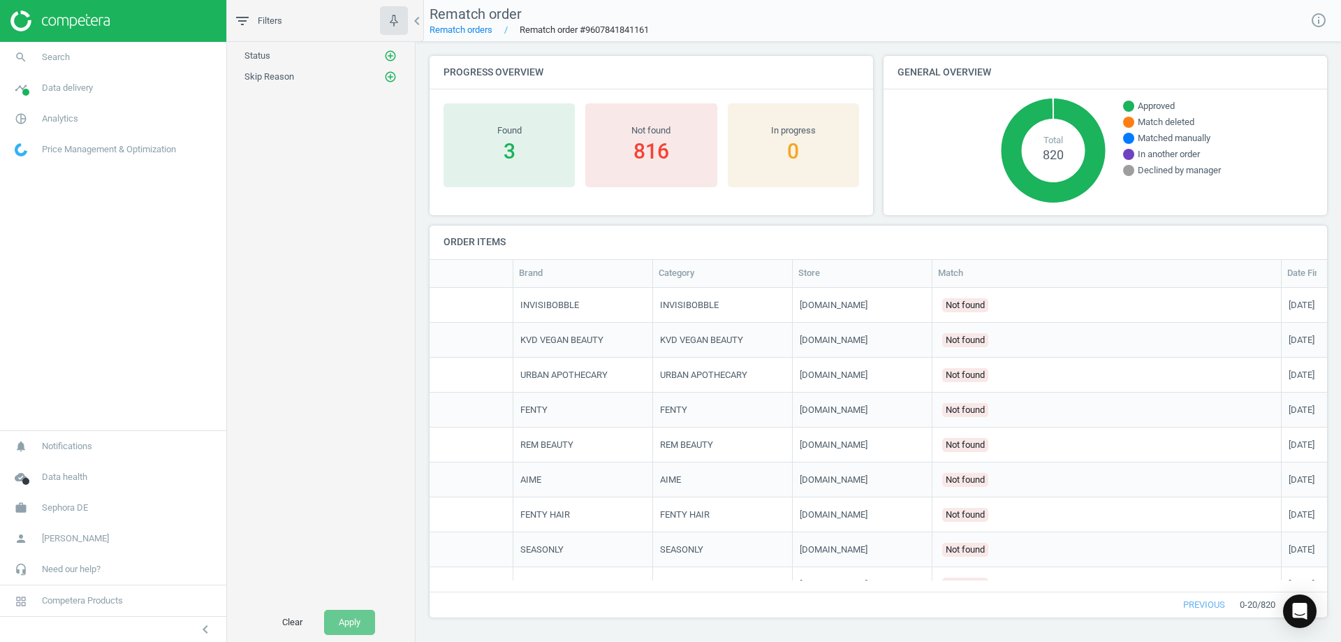
scroll to position [0, 200]
click at [503, 135] on div "Found" at bounding box center [509, 130] width 117 height 13
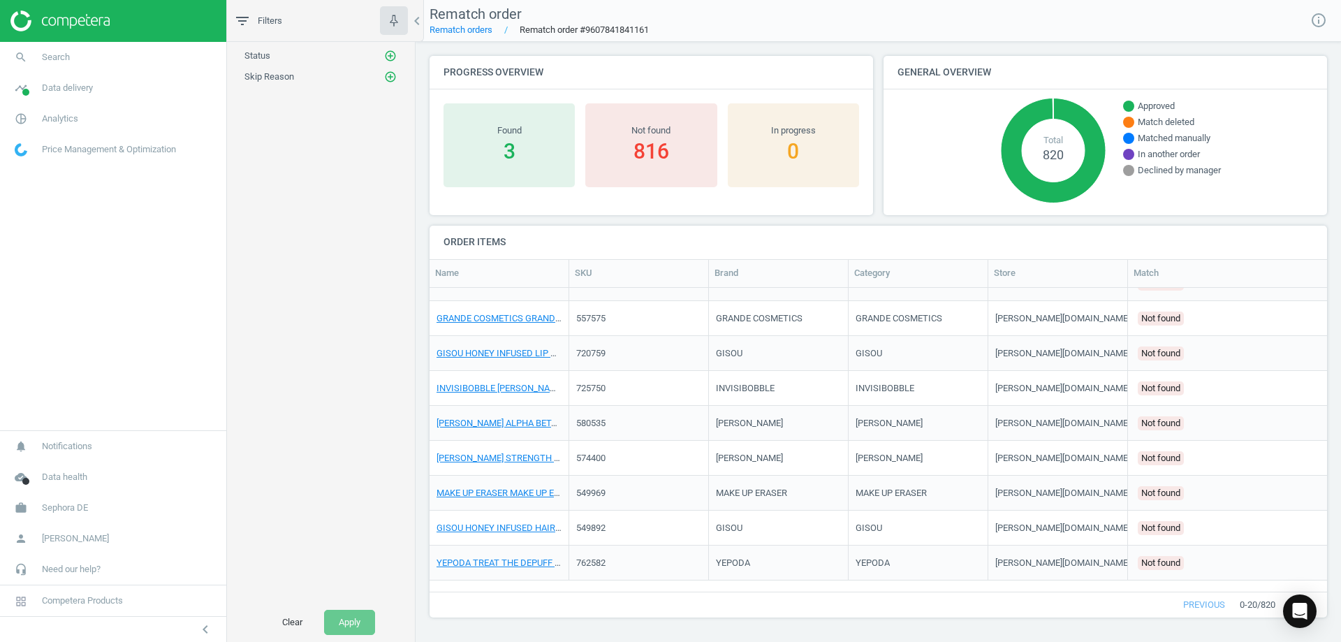
scroll to position [0, 0]
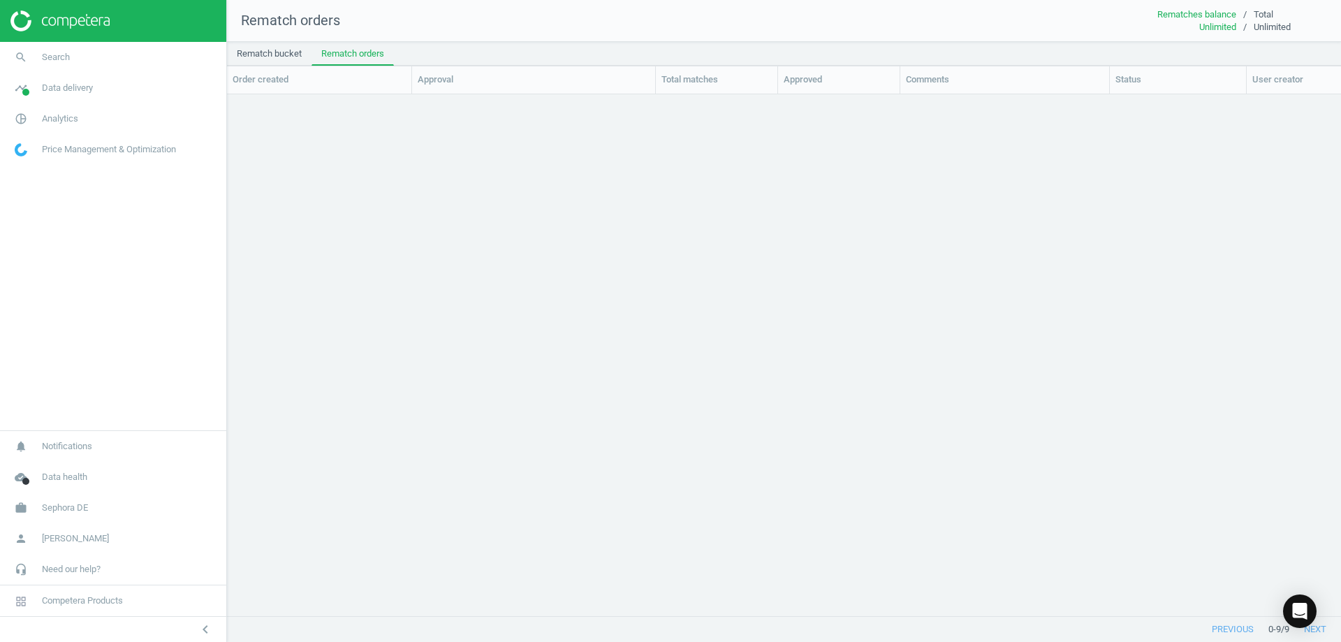
scroll to position [500, 1104]
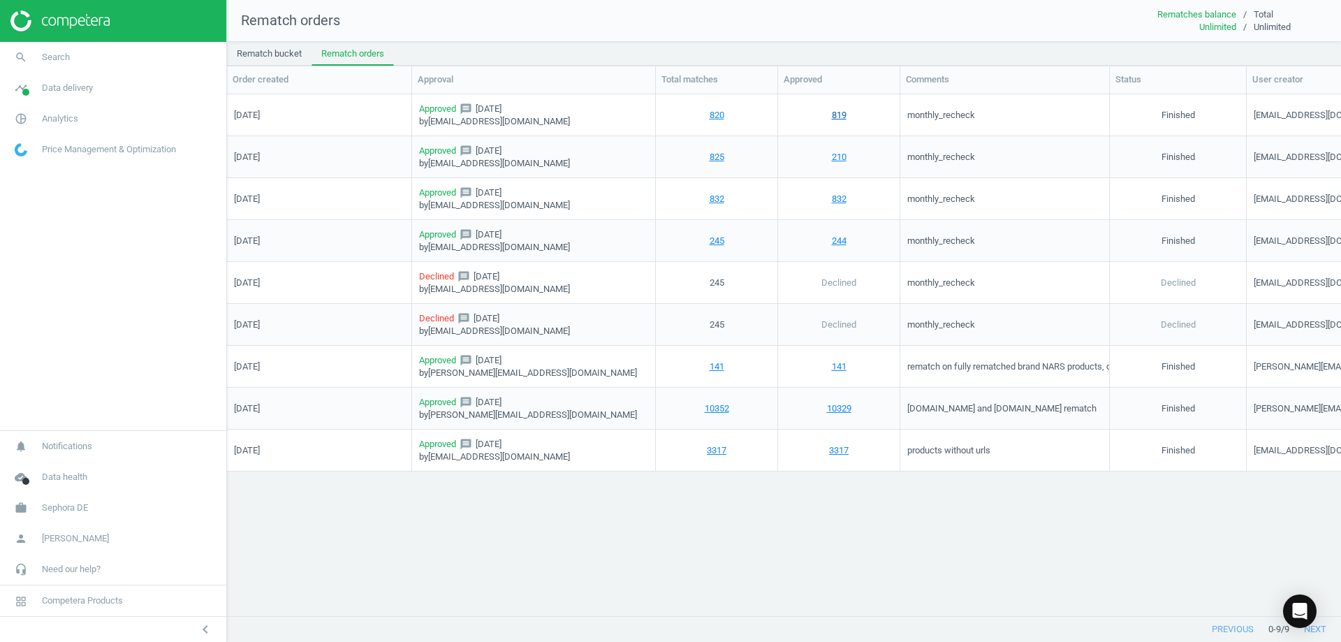
click at [839, 112] on link "819" at bounding box center [839, 114] width 15 height 13
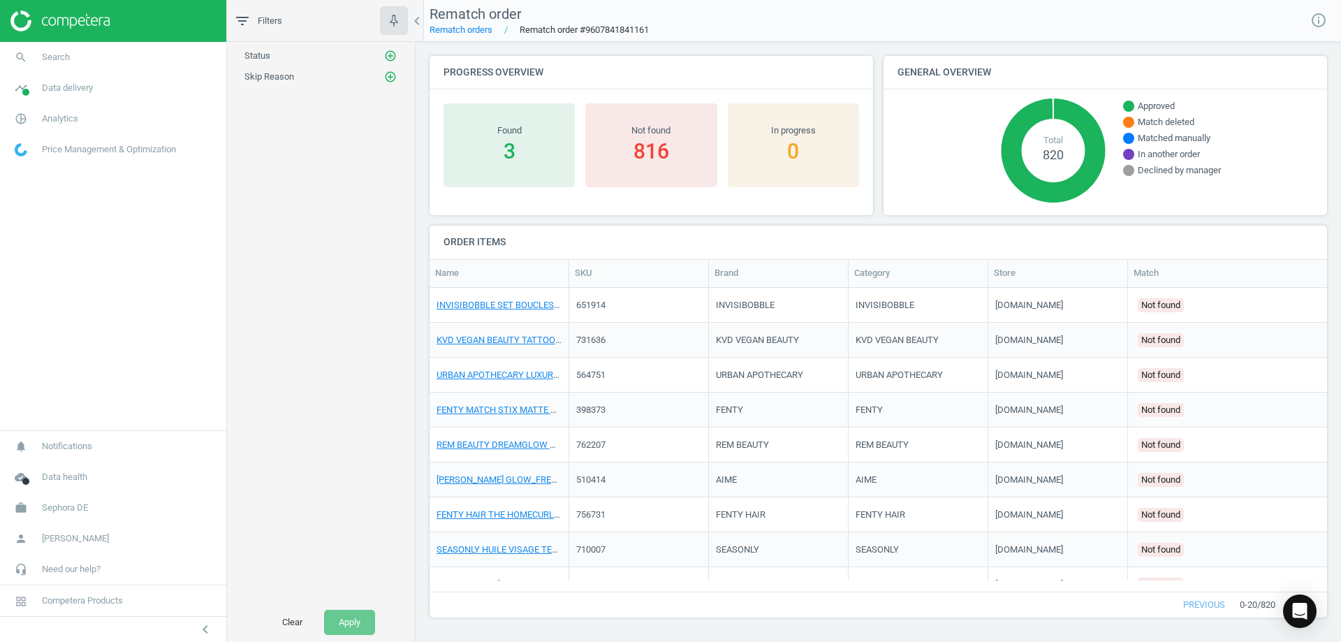
click at [1273, 610] on span "/ 820" at bounding box center [1266, 605] width 18 height 13
click at [1324, 606] on button "next" at bounding box center [1301, 604] width 52 height 25
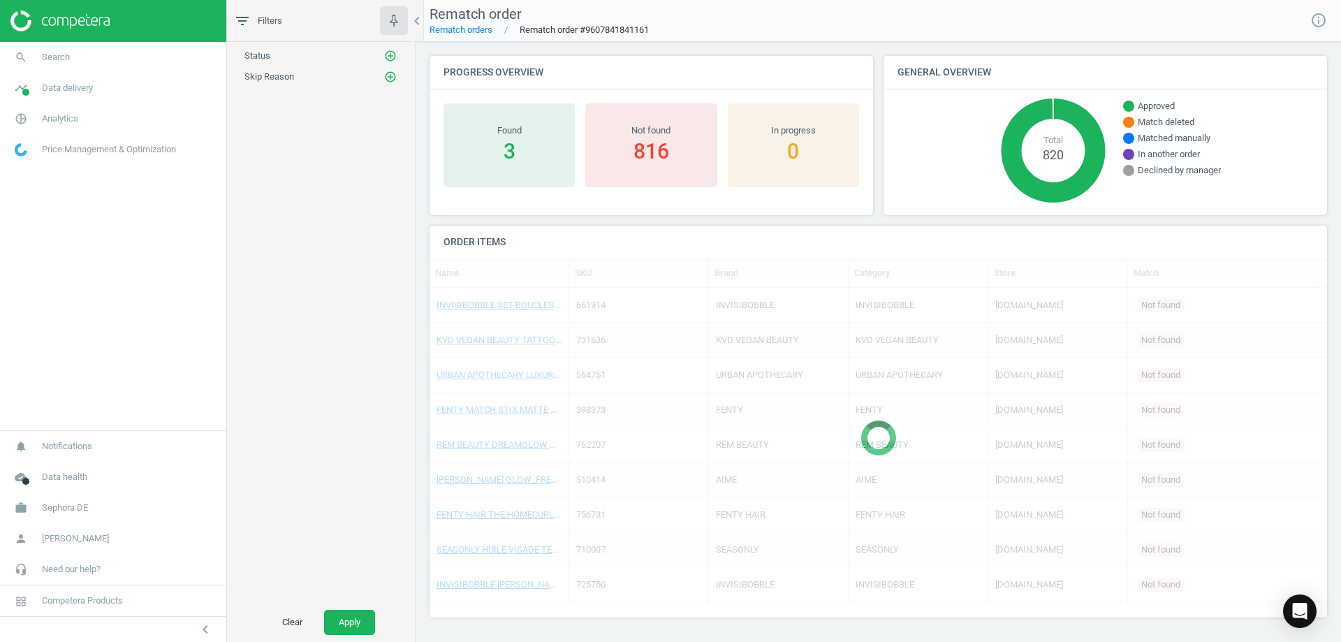
scroll to position [283, 887]
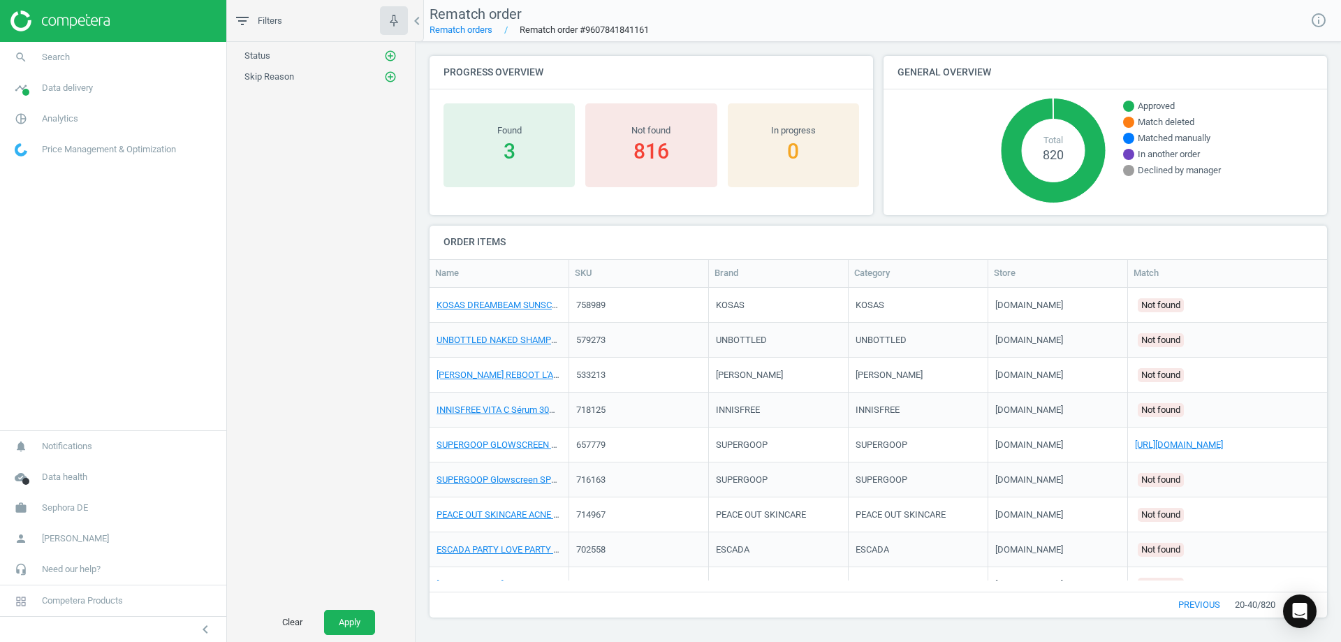
click at [1324, 606] on button "next" at bounding box center [1301, 604] width 52 height 25
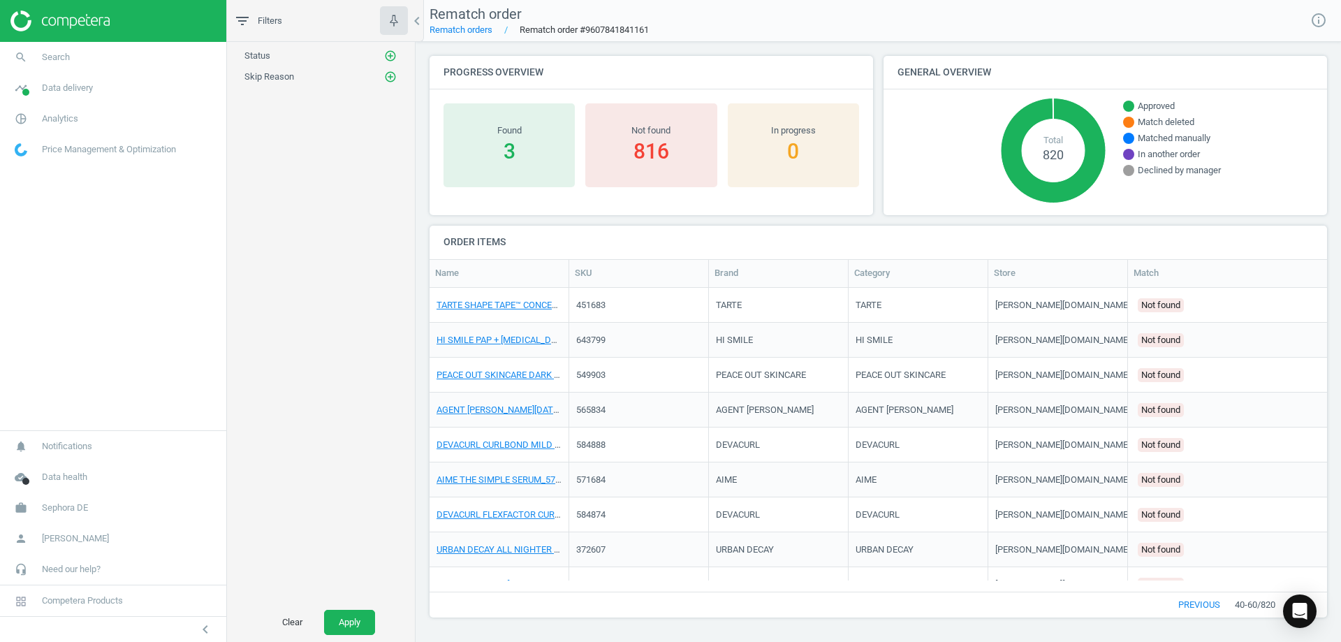
click at [1324, 606] on button "next" at bounding box center [1301, 604] width 52 height 25
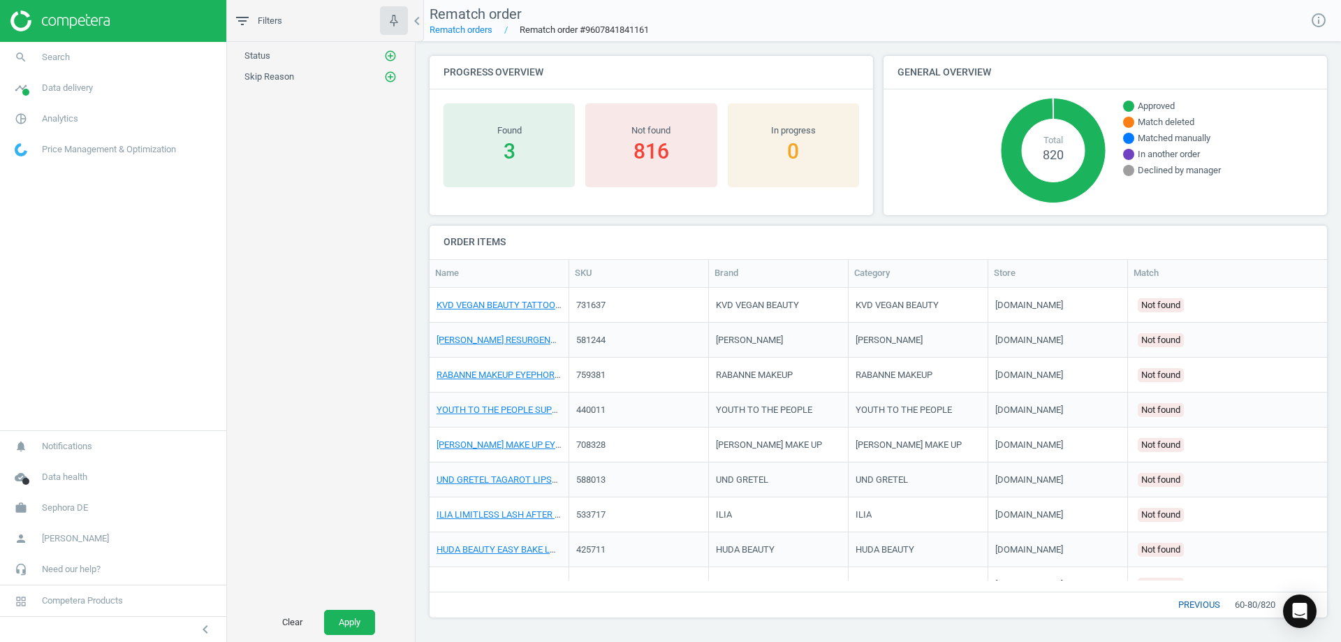
click at [1194, 608] on button "previous" at bounding box center [1199, 604] width 71 height 25
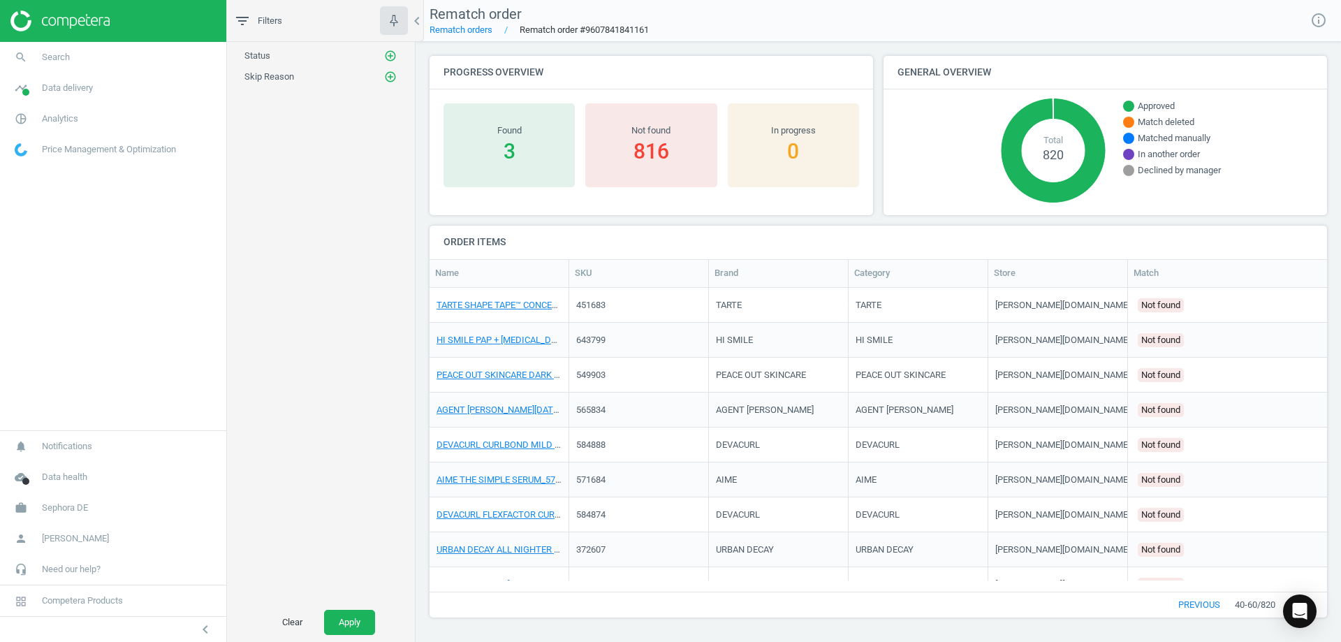
click at [1194, 608] on button "previous" at bounding box center [1199, 604] width 71 height 25
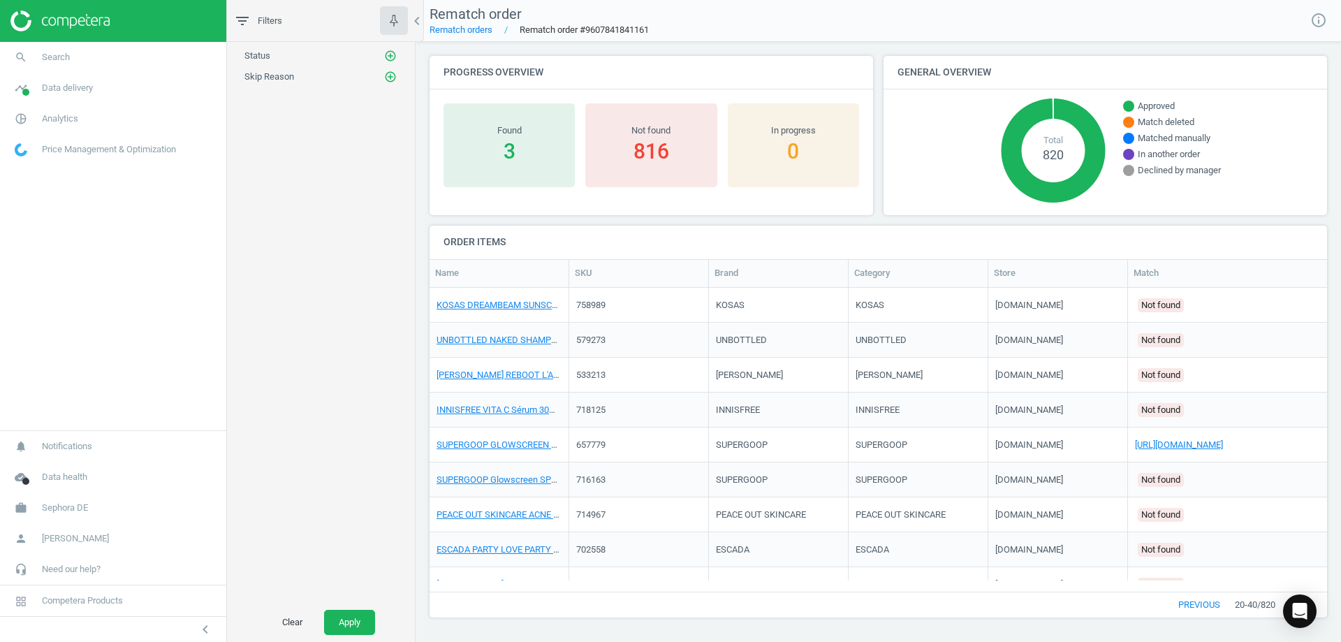
click at [534, 125] on div "Found" at bounding box center [509, 130] width 117 height 13
click at [383, 54] on button "add_circle_outline" at bounding box center [390, 56] width 14 height 14
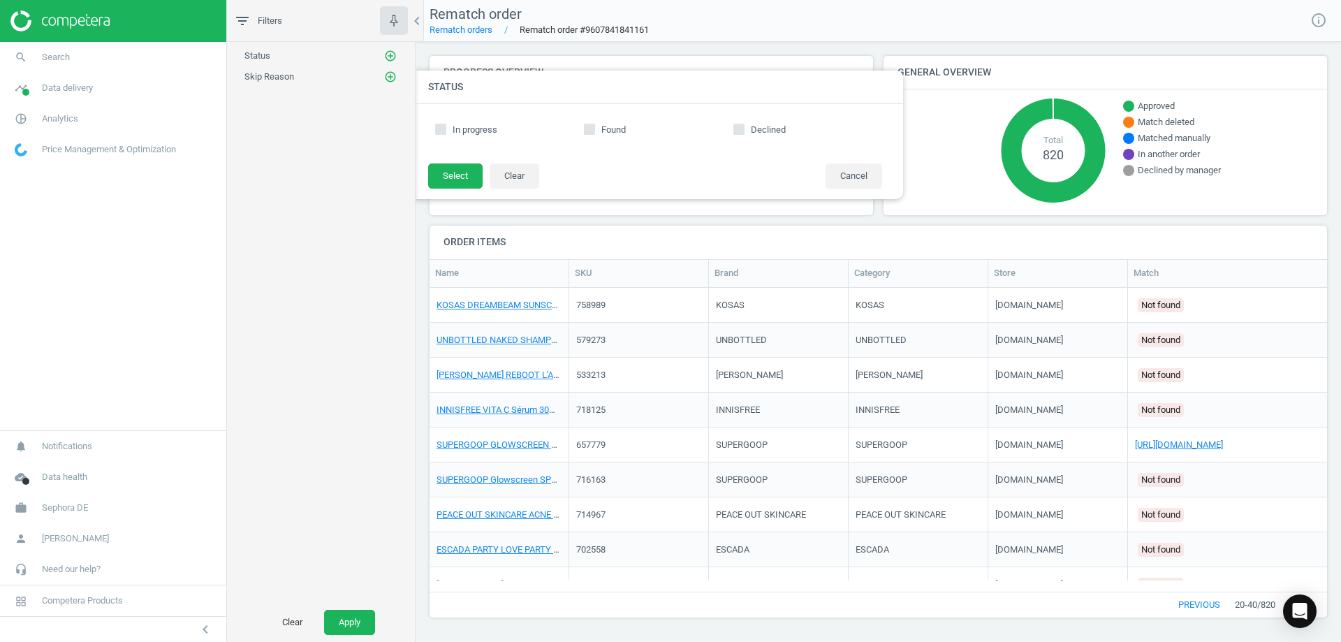
click at [597, 133] on label "Found" at bounding box center [658, 130] width 149 height 13
click at [594, 133] on input "Found" at bounding box center [589, 128] width 9 height 9
checkbox input "true"
click at [460, 174] on button "Select" at bounding box center [455, 175] width 54 height 25
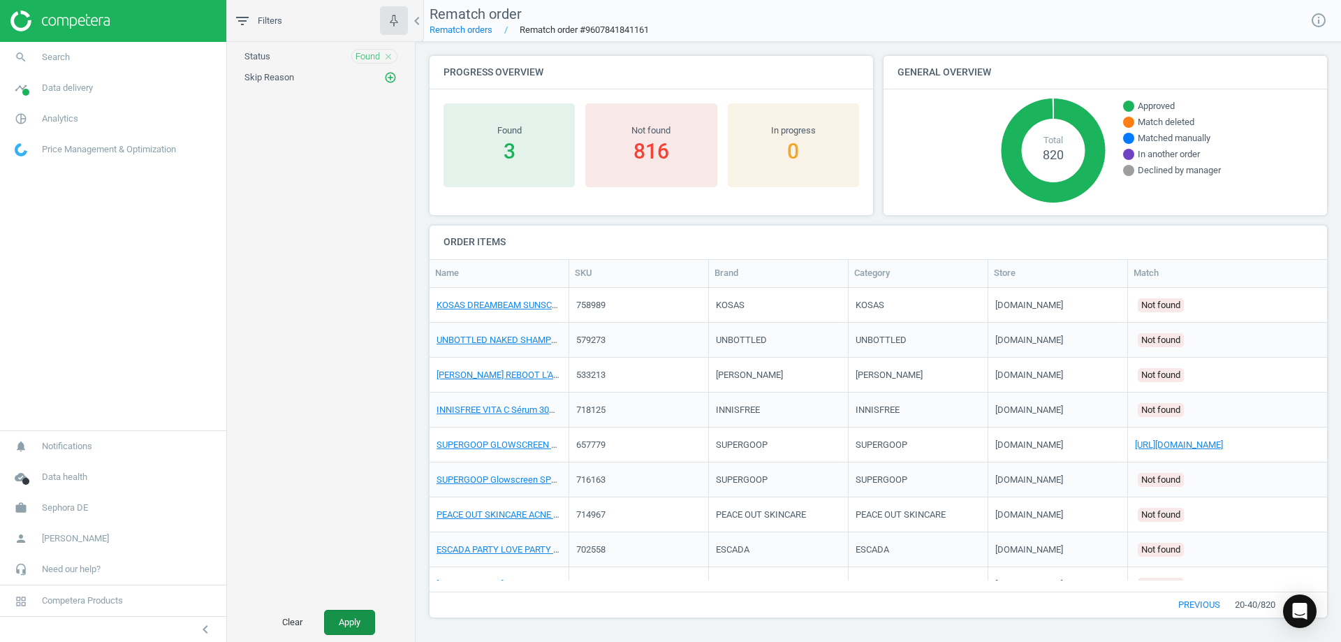
click at [345, 620] on button "Apply" at bounding box center [349, 622] width 51 height 25
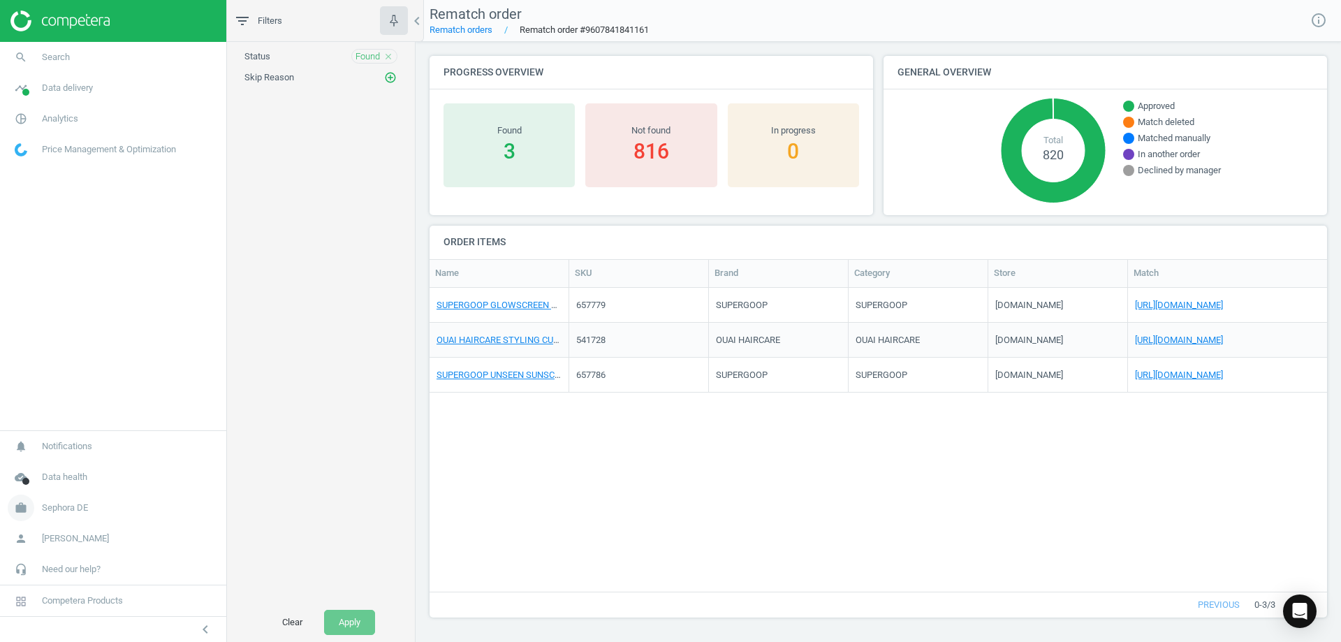
click at [77, 506] on span "Sephora DE" at bounding box center [65, 508] width 46 height 13
click at [50, 465] on span "Switch campaign" at bounding box center [46, 466] width 62 height 11
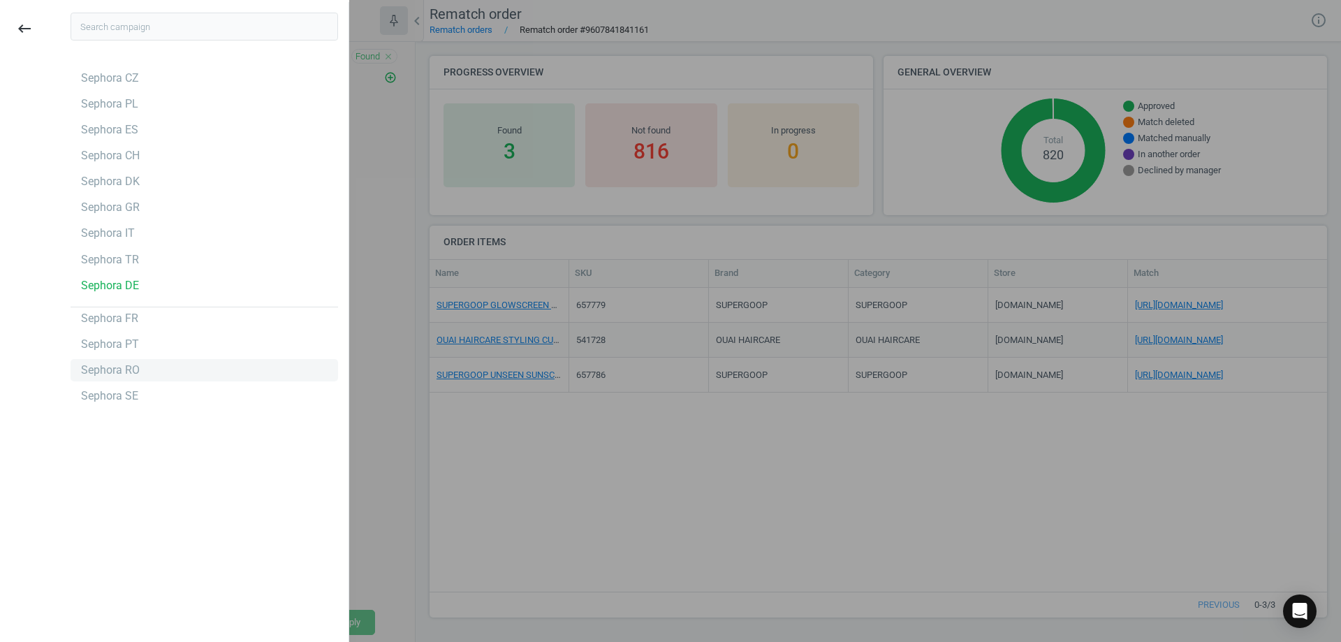
click at [112, 370] on div "Sephora RO" at bounding box center [110, 370] width 59 height 15
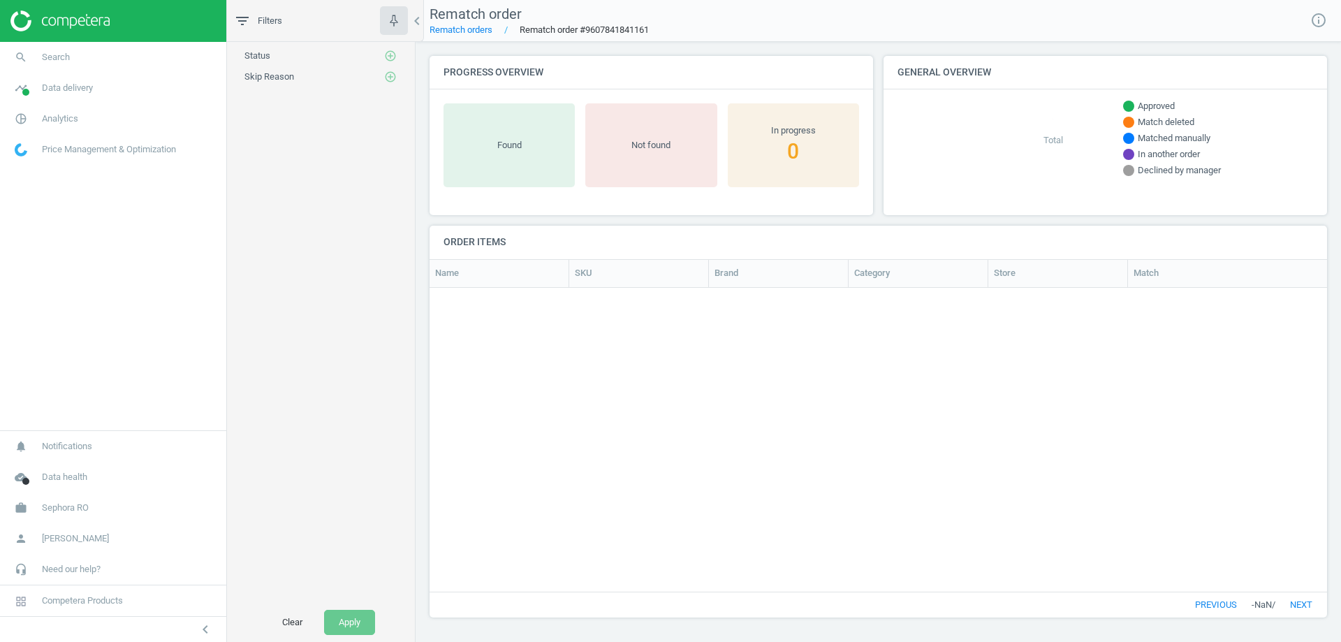
scroll to position [283, 887]
click at [478, 29] on link "Rematch orders" at bounding box center [461, 29] width 63 height 10
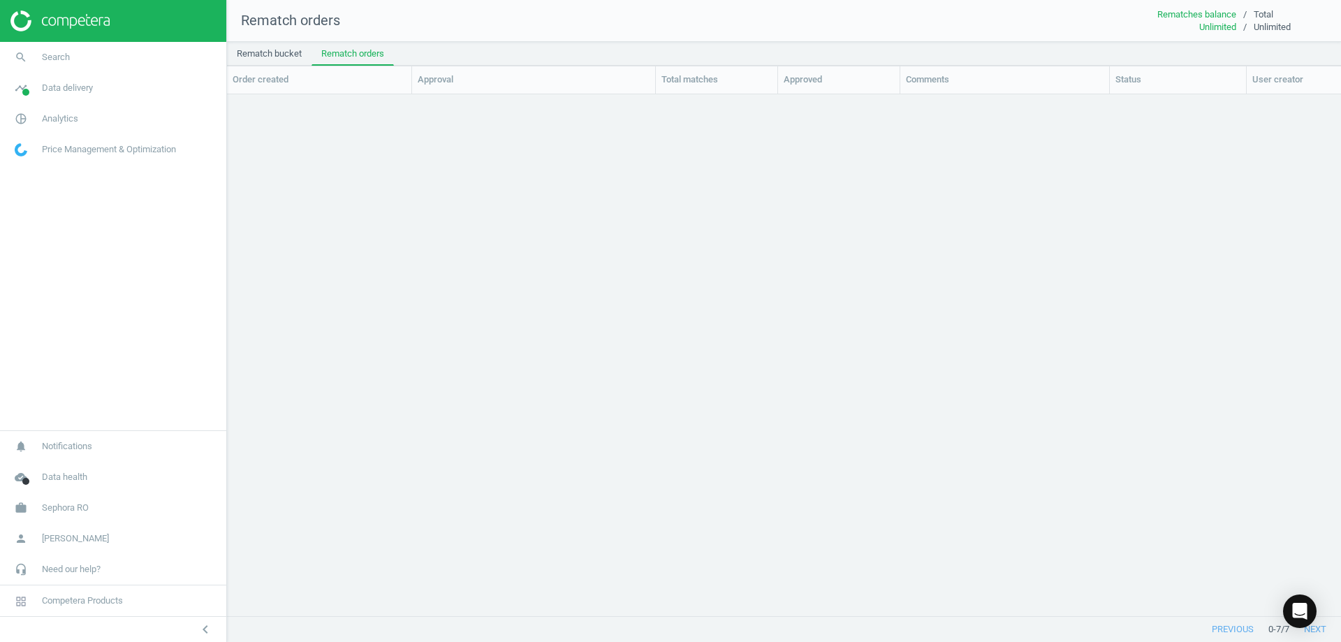
scroll to position [500, 1104]
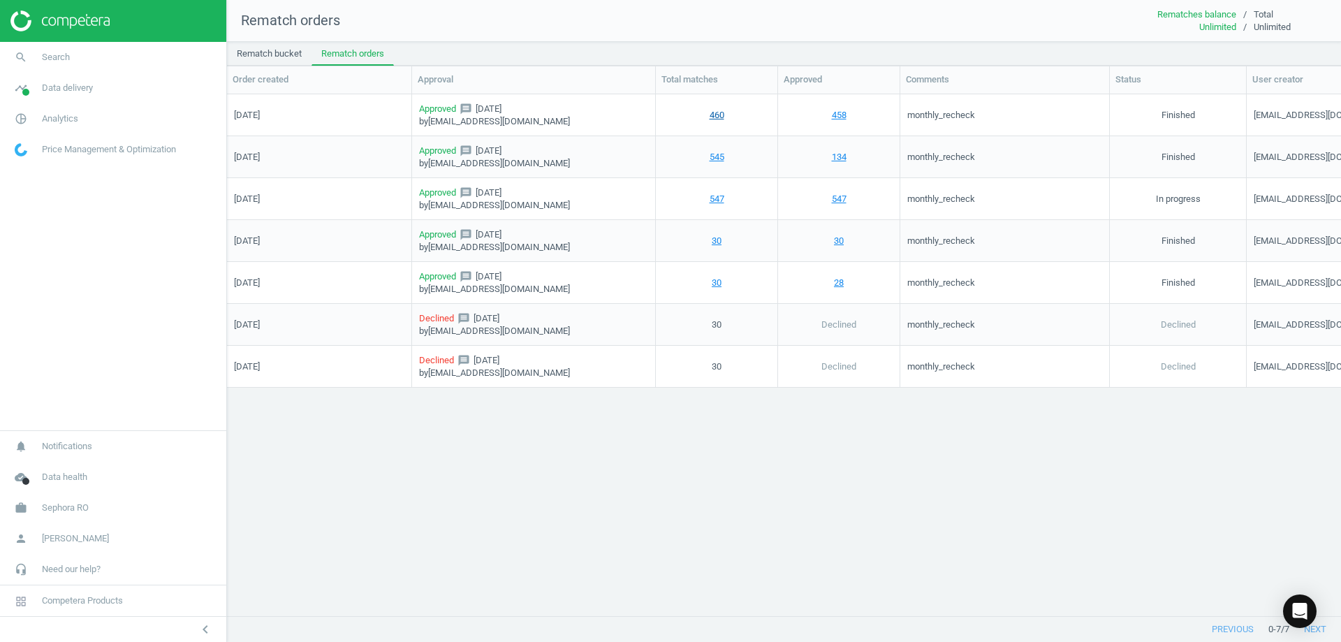
click at [711, 113] on link "460" at bounding box center [717, 114] width 15 height 13
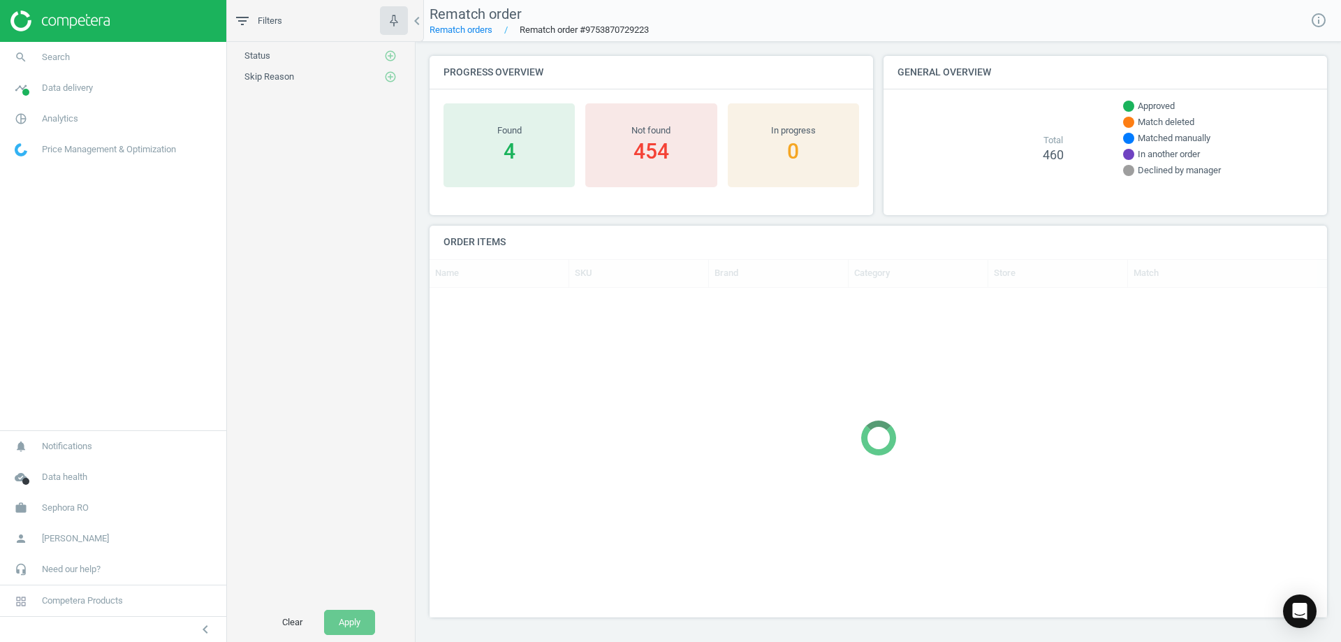
scroll to position [11, 11]
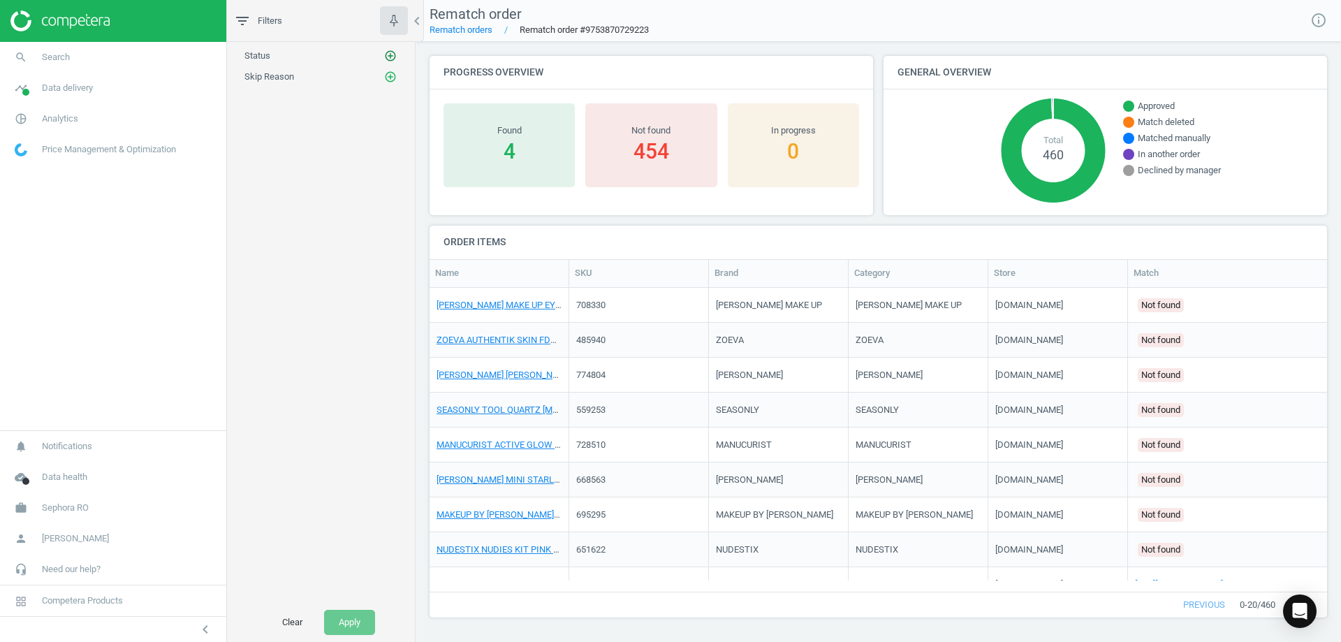
click at [392, 57] on icon "add_circle_outline" at bounding box center [390, 56] width 13 height 13
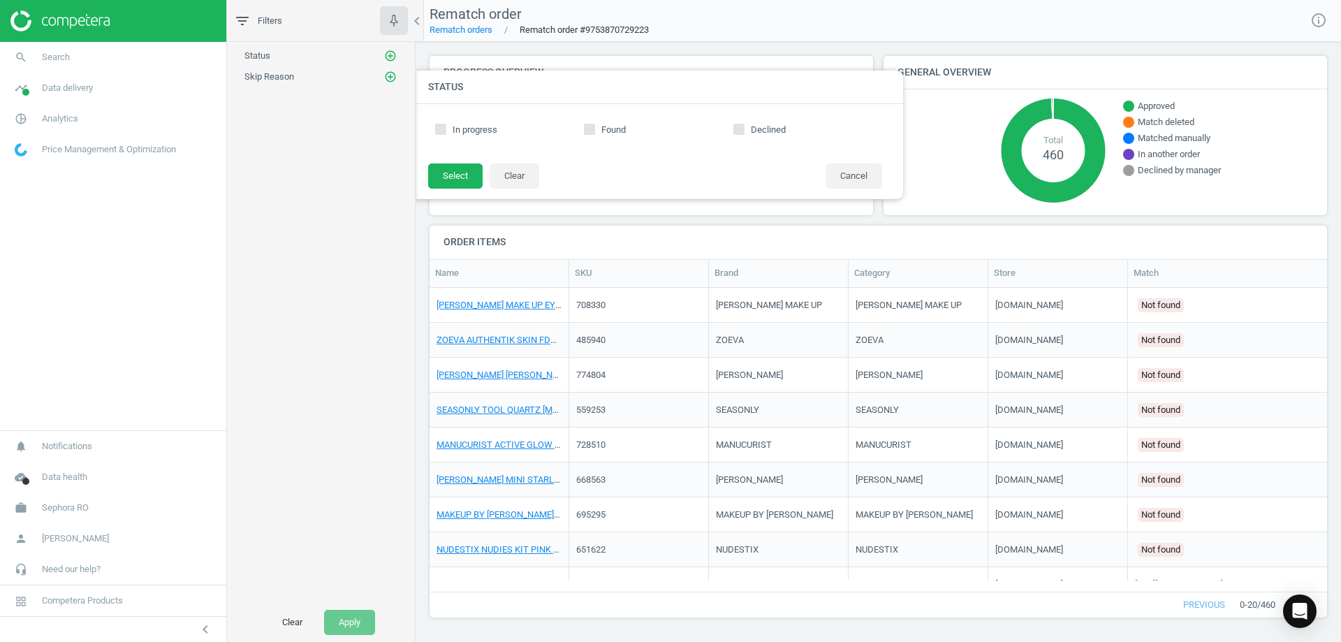
click at [615, 128] on span "Found" at bounding box center [614, 130] width 30 height 13
click at [594, 128] on input "Found" at bounding box center [589, 128] width 9 height 9
checkbox input "true"
click at [460, 172] on button "Select" at bounding box center [455, 175] width 54 height 25
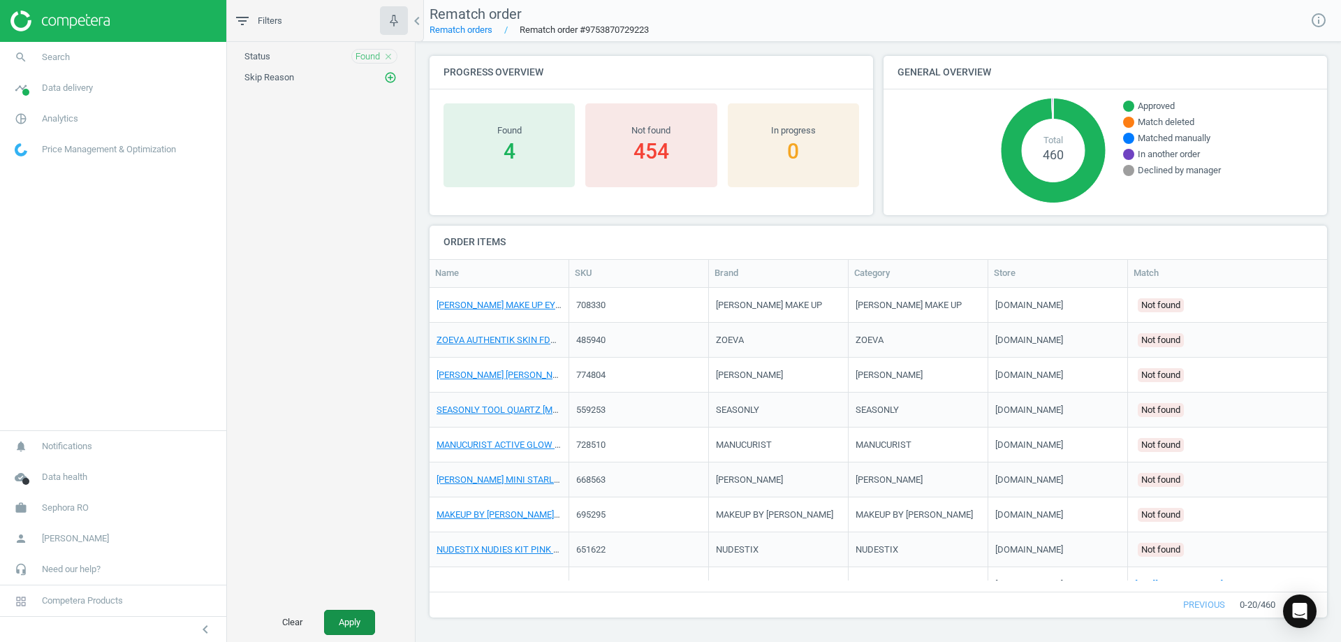
click at [355, 619] on button "Apply" at bounding box center [349, 622] width 51 height 25
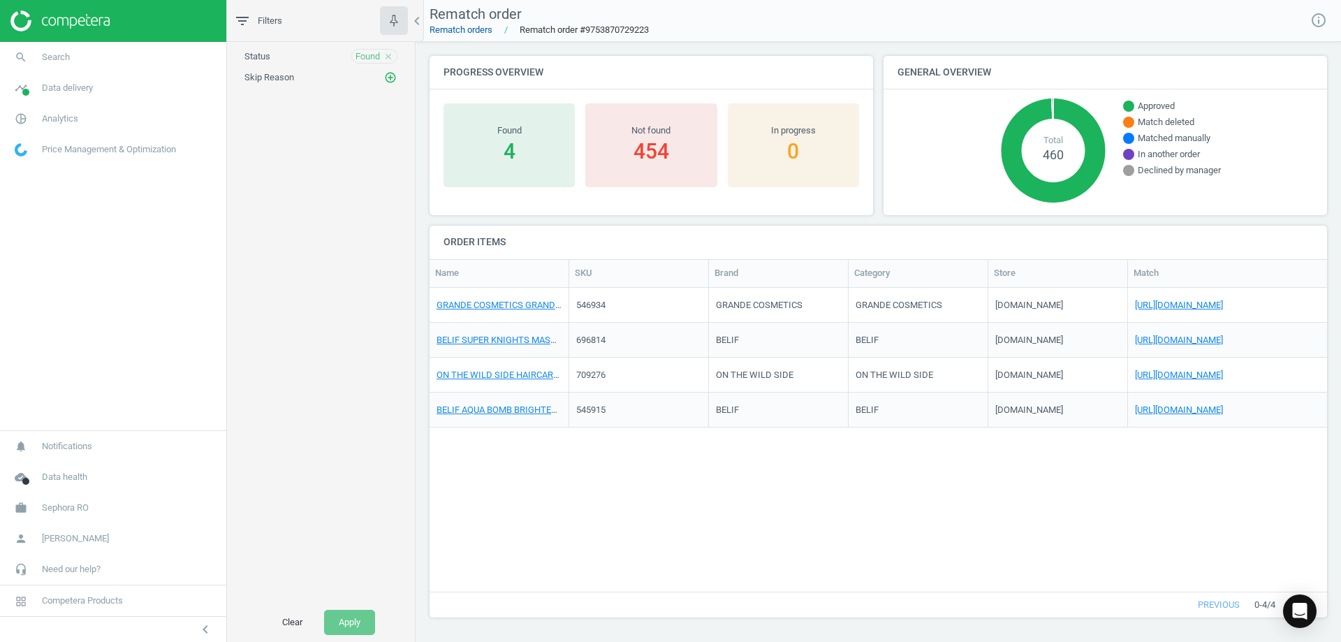
click at [464, 24] on link "Rematch orders" at bounding box center [461, 29] width 63 height 10
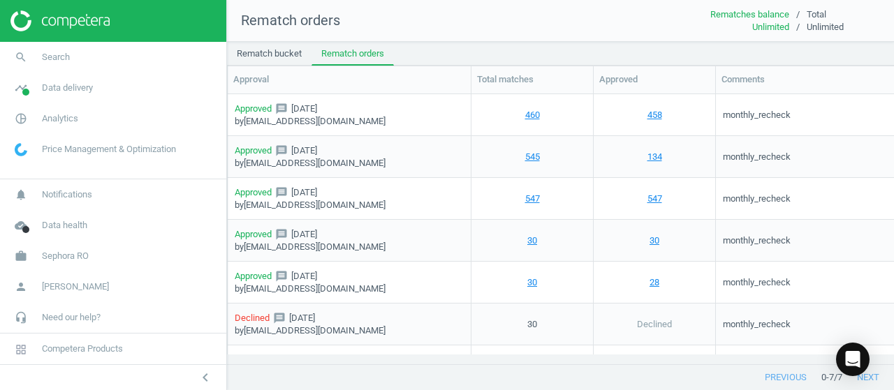
scroll to position [0, 148]
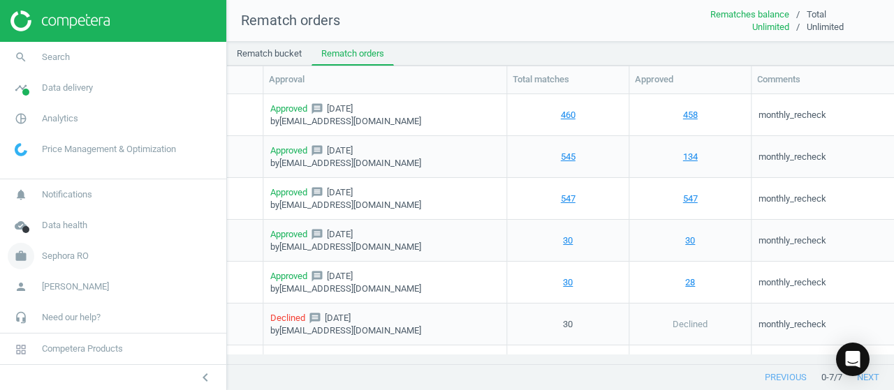
click at [52, 259] on span "Sephora RO" at bounding box center [65, 256] width 47 height 13
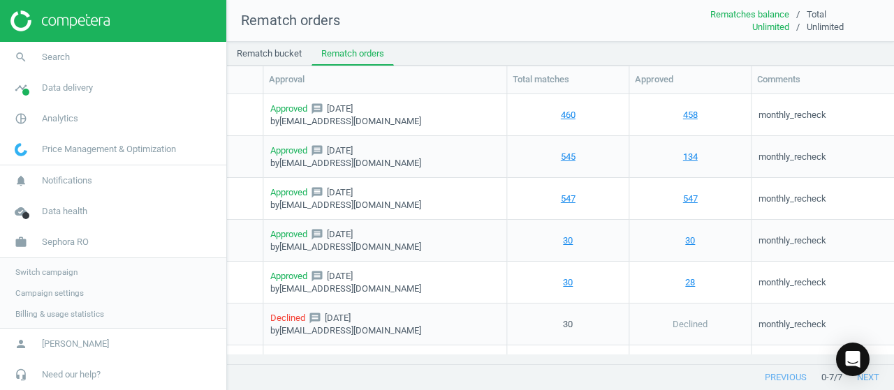
click at [54, 275] on span "Switch campaign" at bounding box center [46, 272] width 62 height 11
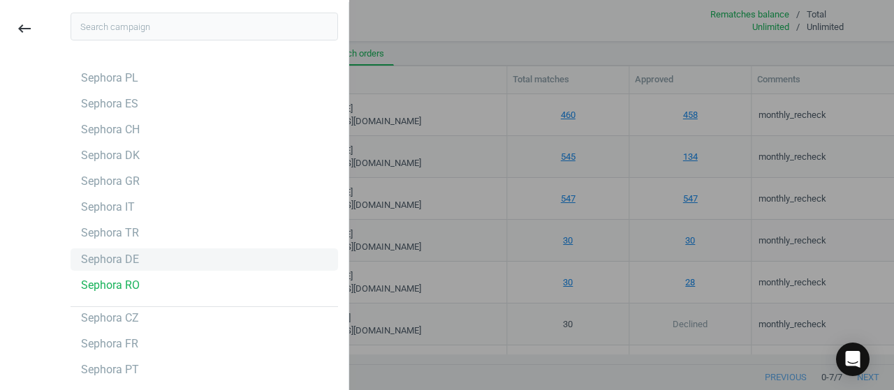
click at [149, 254] on div "Sephora DE" at bounding box center [205, 260] width 268 height 22
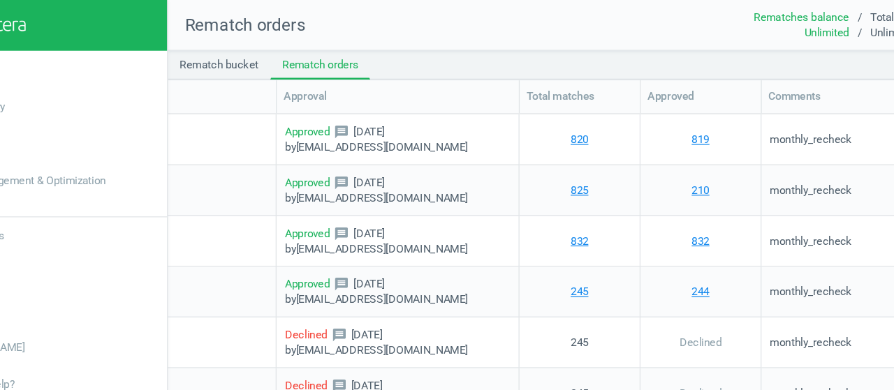
scroll to position [0, 25]
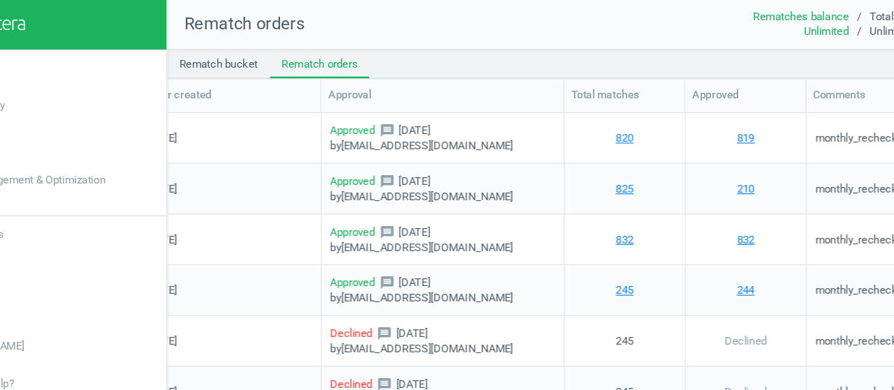
click at [809, 94] on div "monthly_recheck" at bounding box center [840, 115] width 172 height 42
click at [809, 93] on div "Comments" at bounding box center [840, 79] width 172 height 27
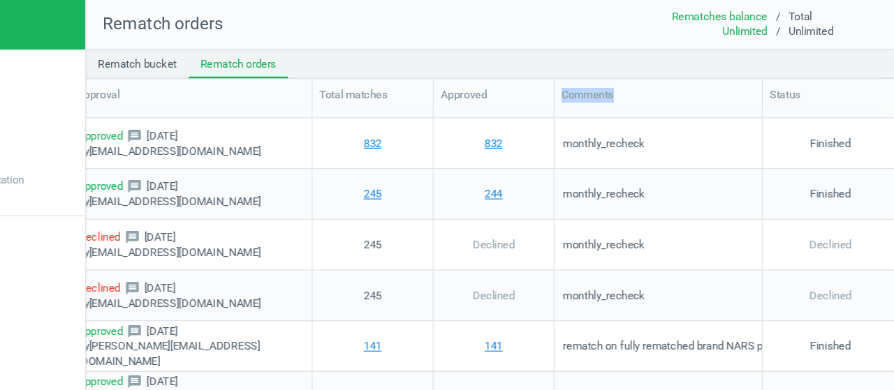
scroll to position [80, 0]
